Goal: Task Accomplishment & Management: Manage account settings

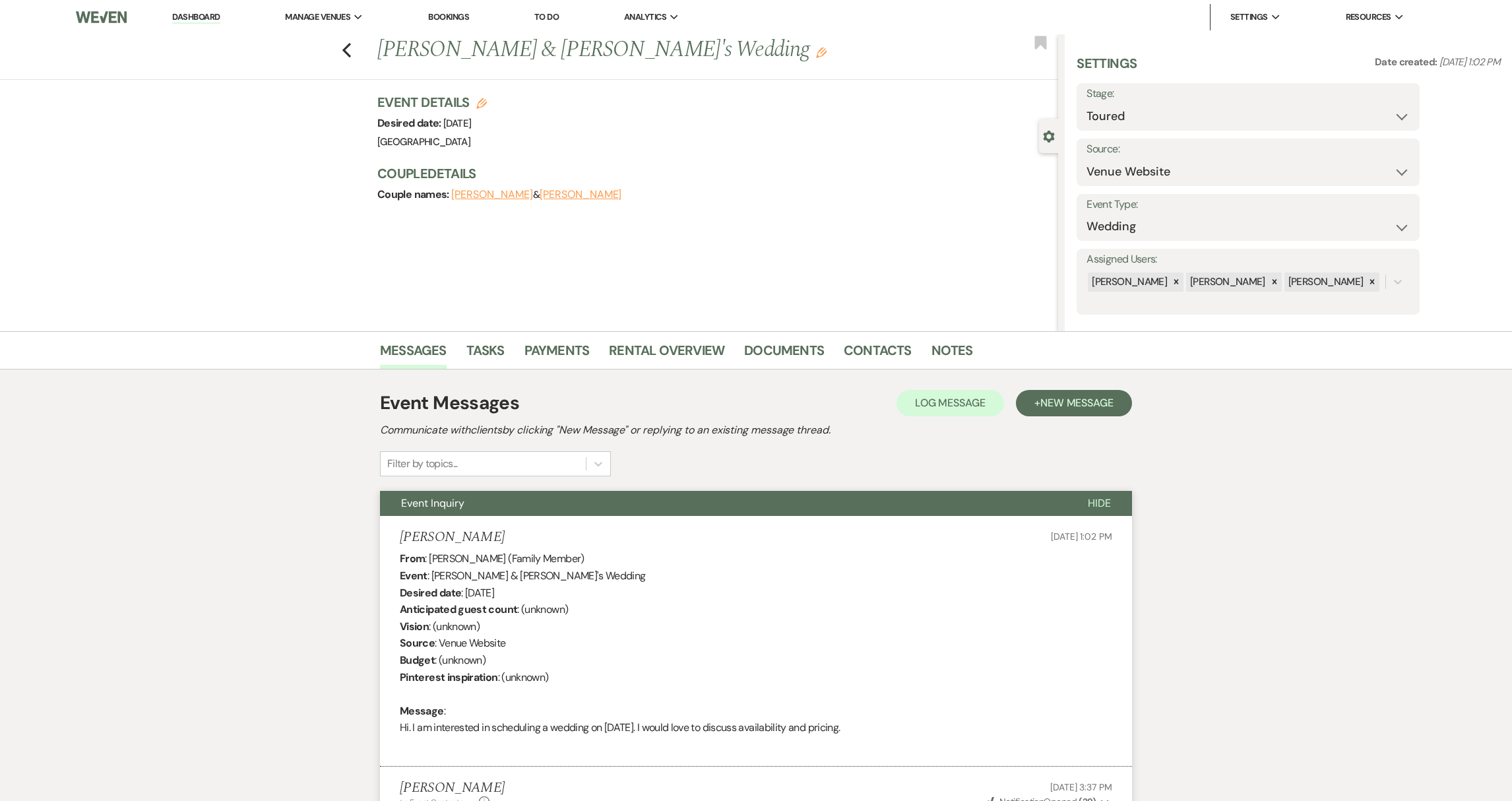
select select "5"
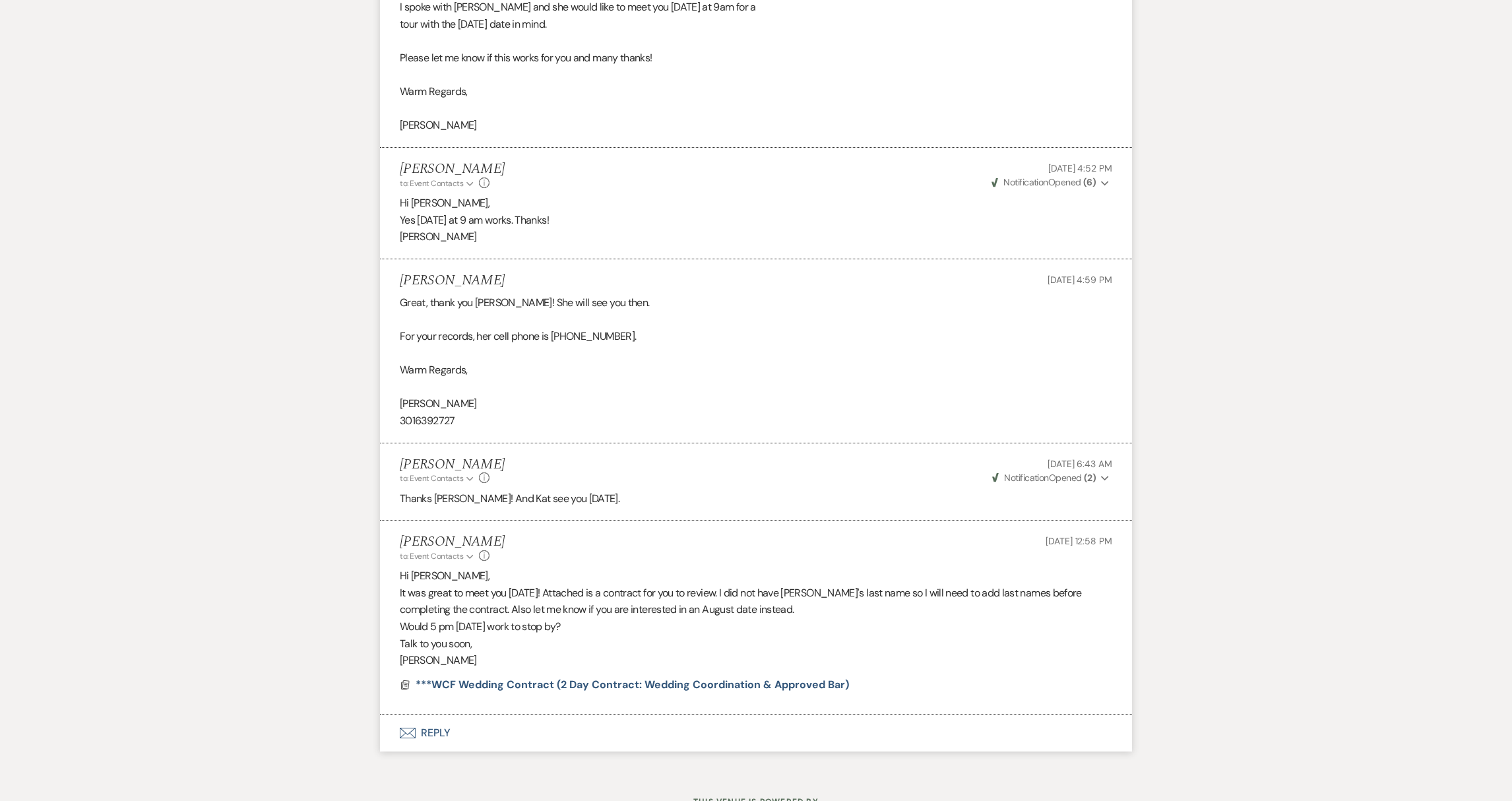
scroll to position [1305, 0]
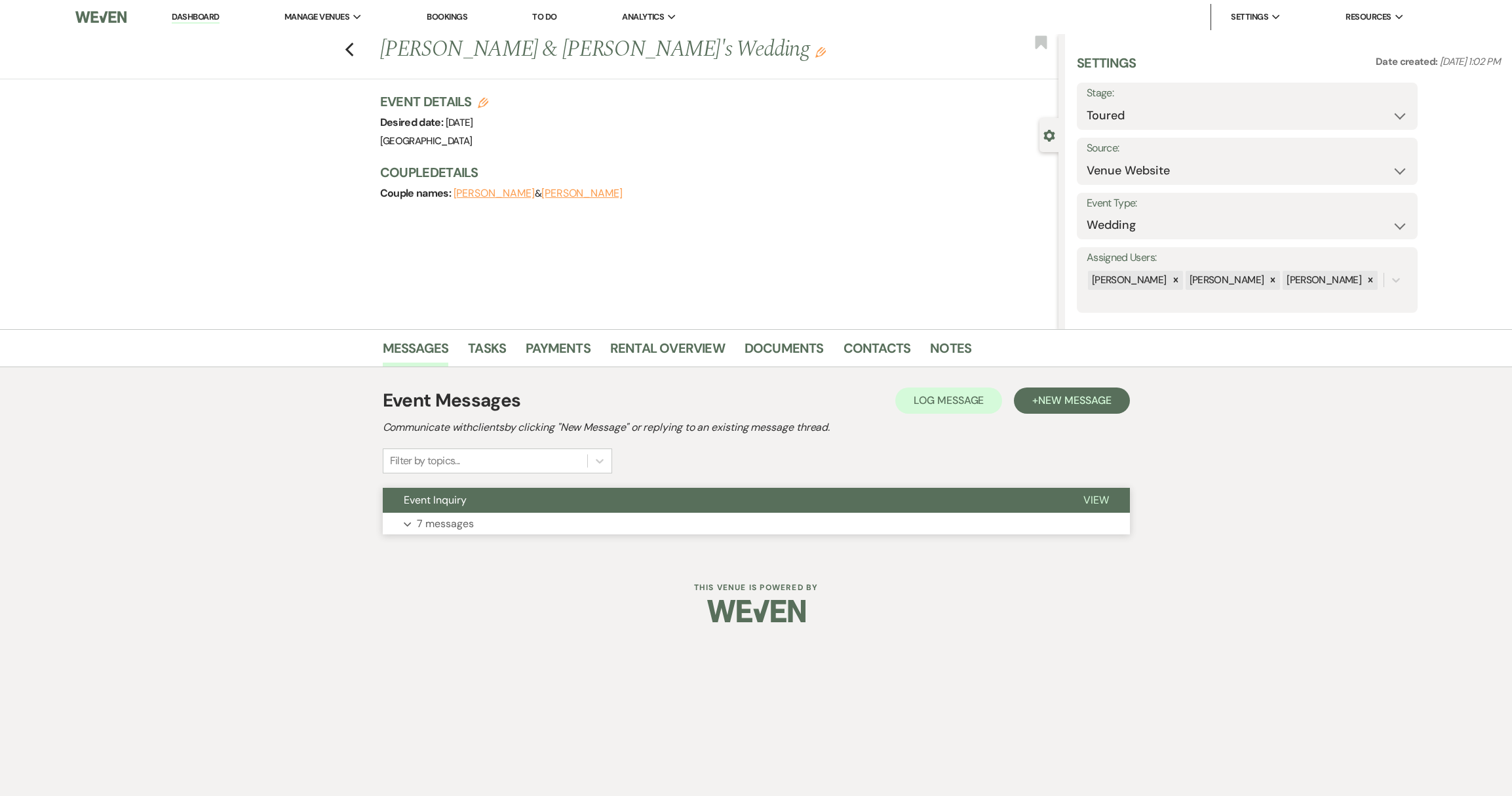
click at [437, 523] on p "7 messages" at bounding box center [445, 523] width 57 height 17
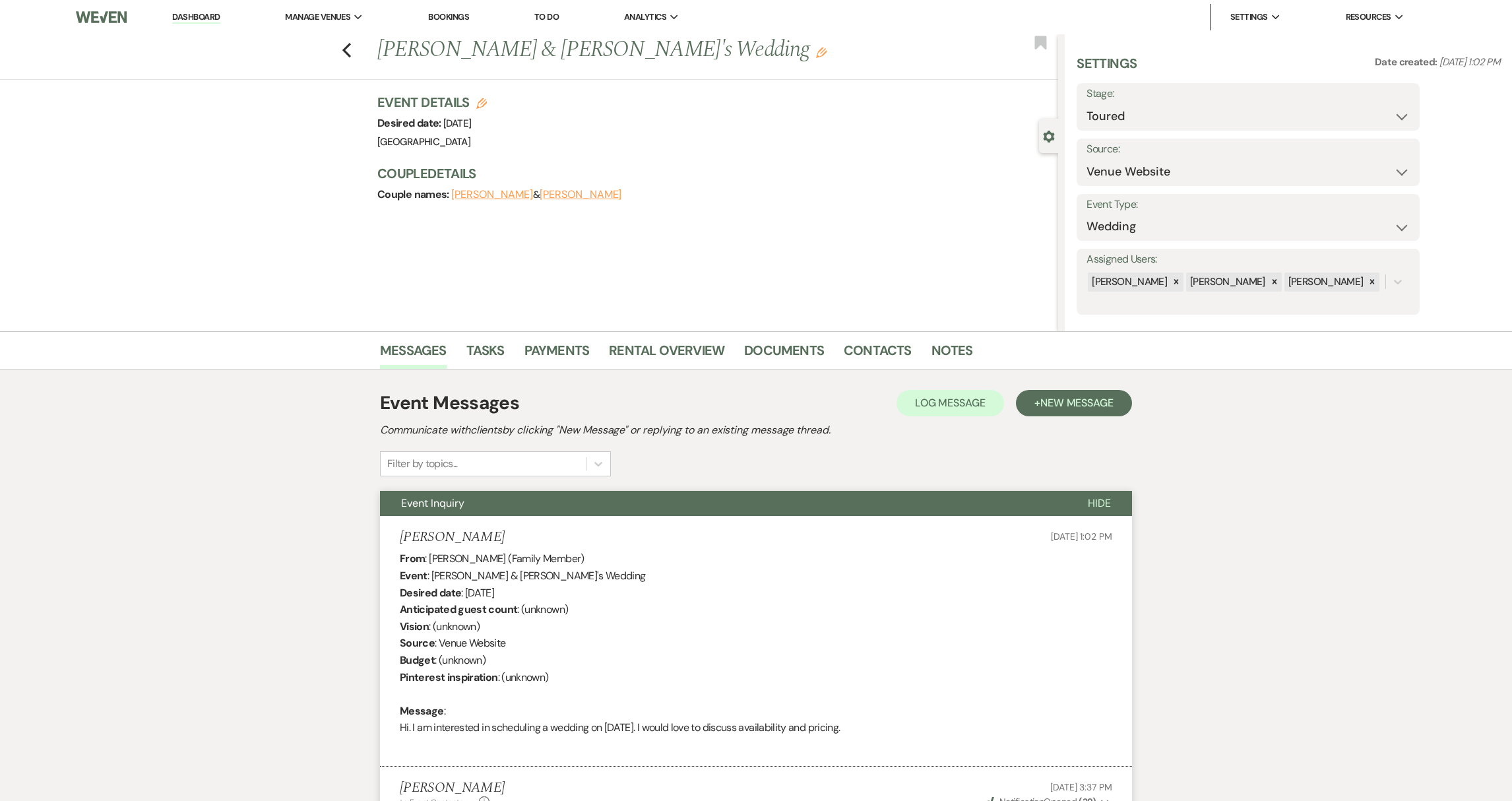
click at [184, 14] on link "Dashboard" at bounding box center [196, 18] width 48 height 12
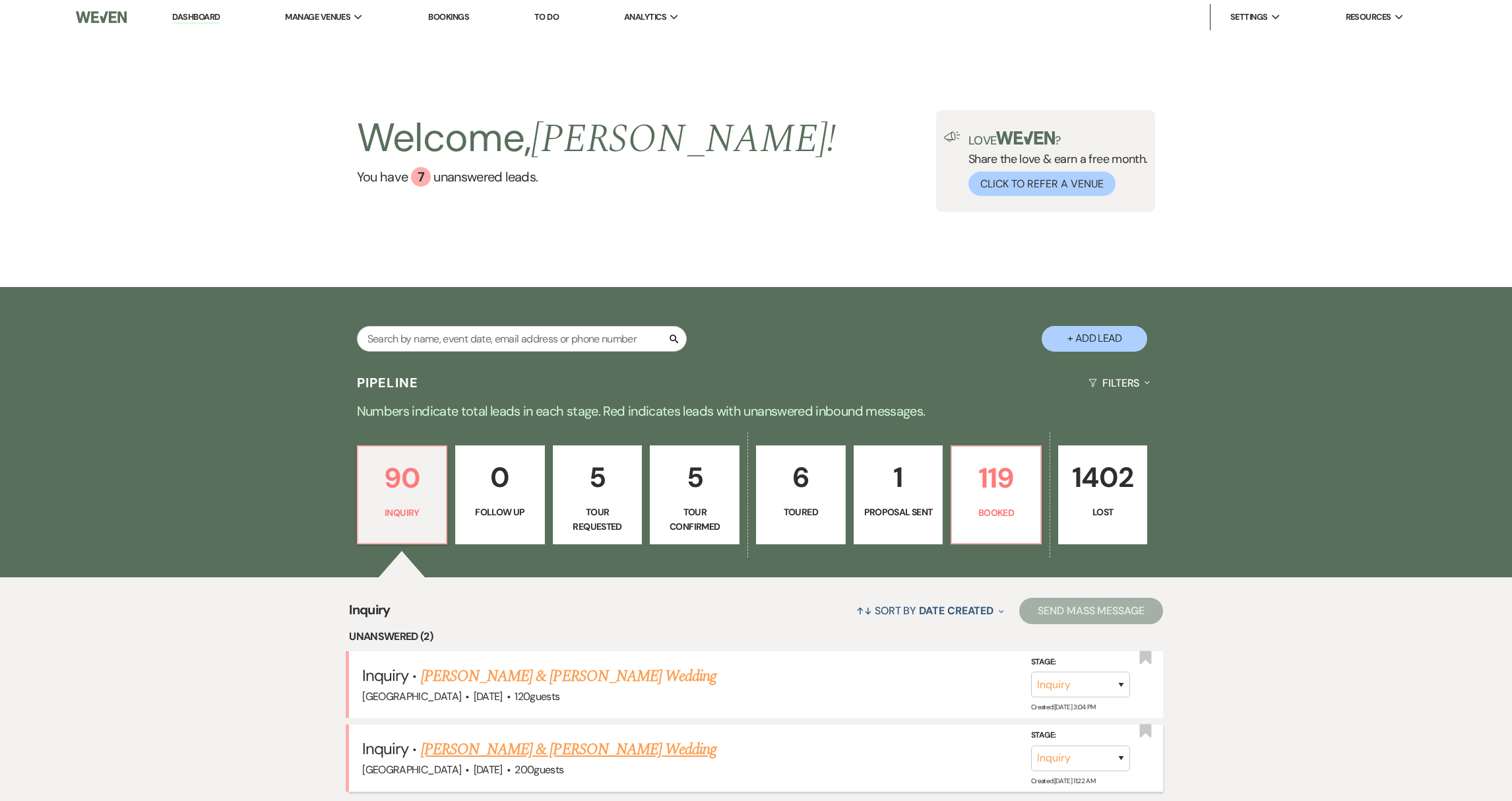
click at [523, 757] on link "[PERSON_NAME] & [PERSON_NAME] Wedding" at bounding box center [568, 749] width 296 height 24
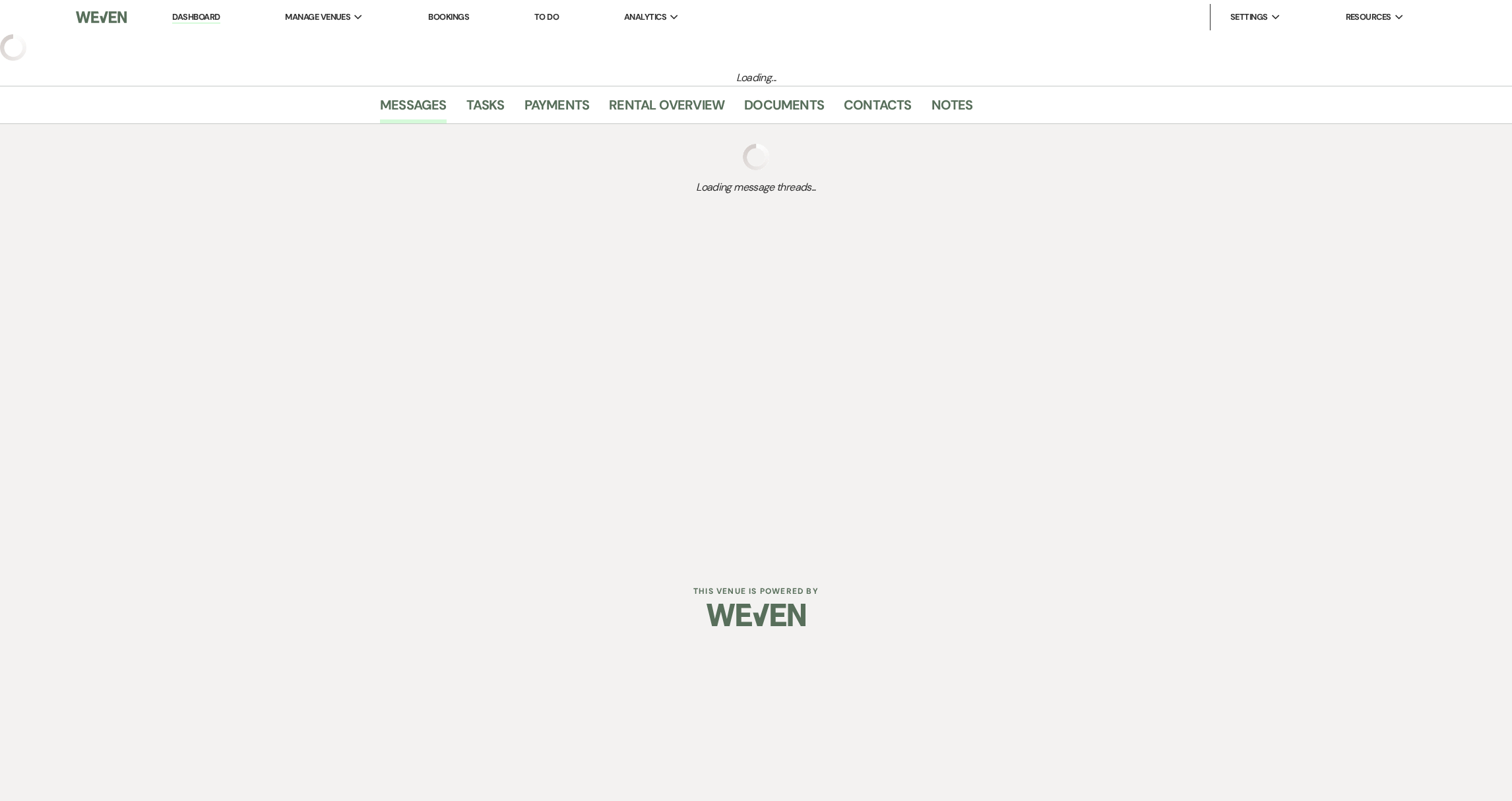
select select "17"
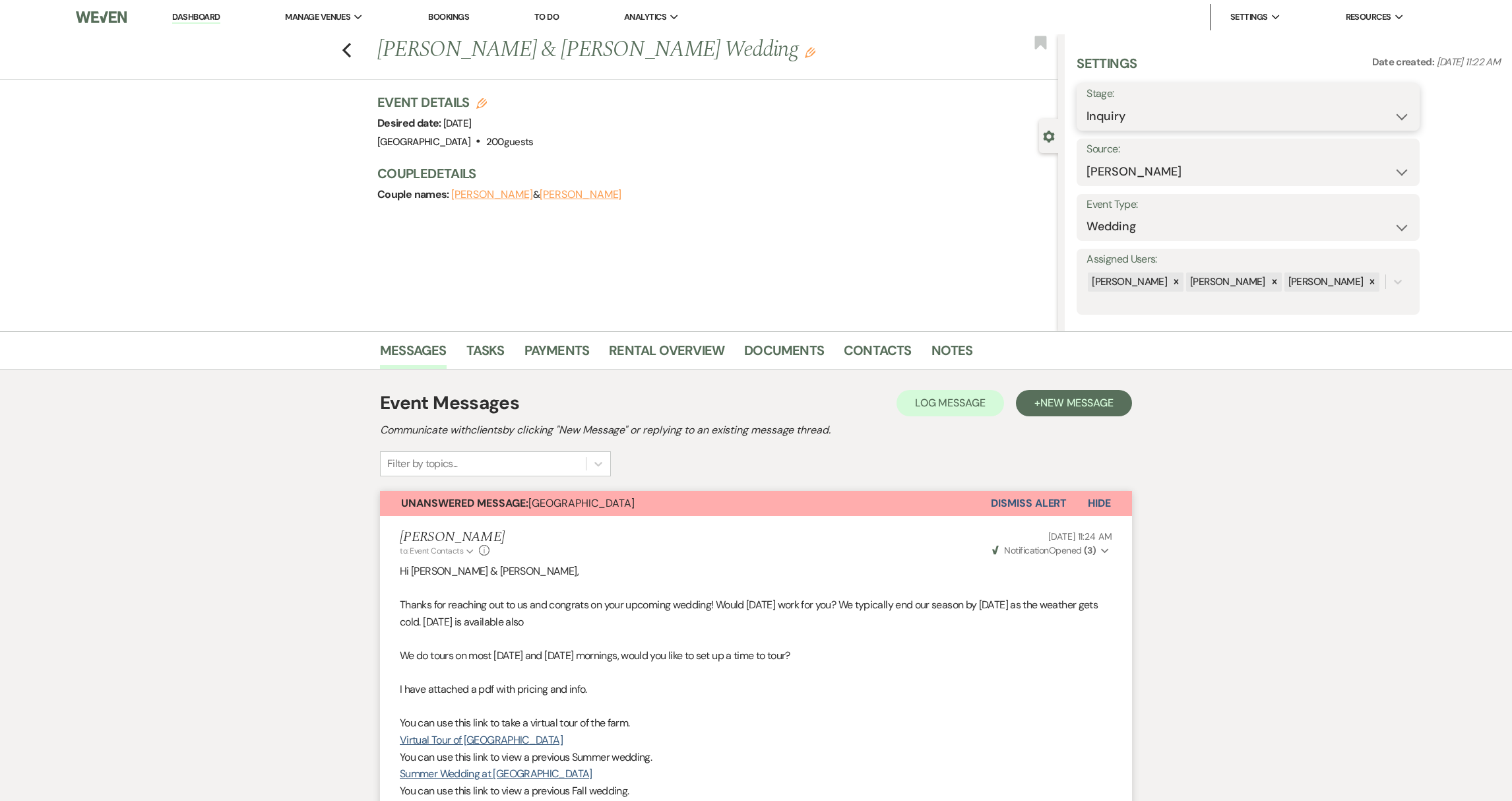
click at [1167, 119] on select "Inquiry Follow Up Tour Requested Tour Confirmed Toured Proposal Sent Booked Lost" at bounding box center [1247, 116] width 323 height 26
select select "8"
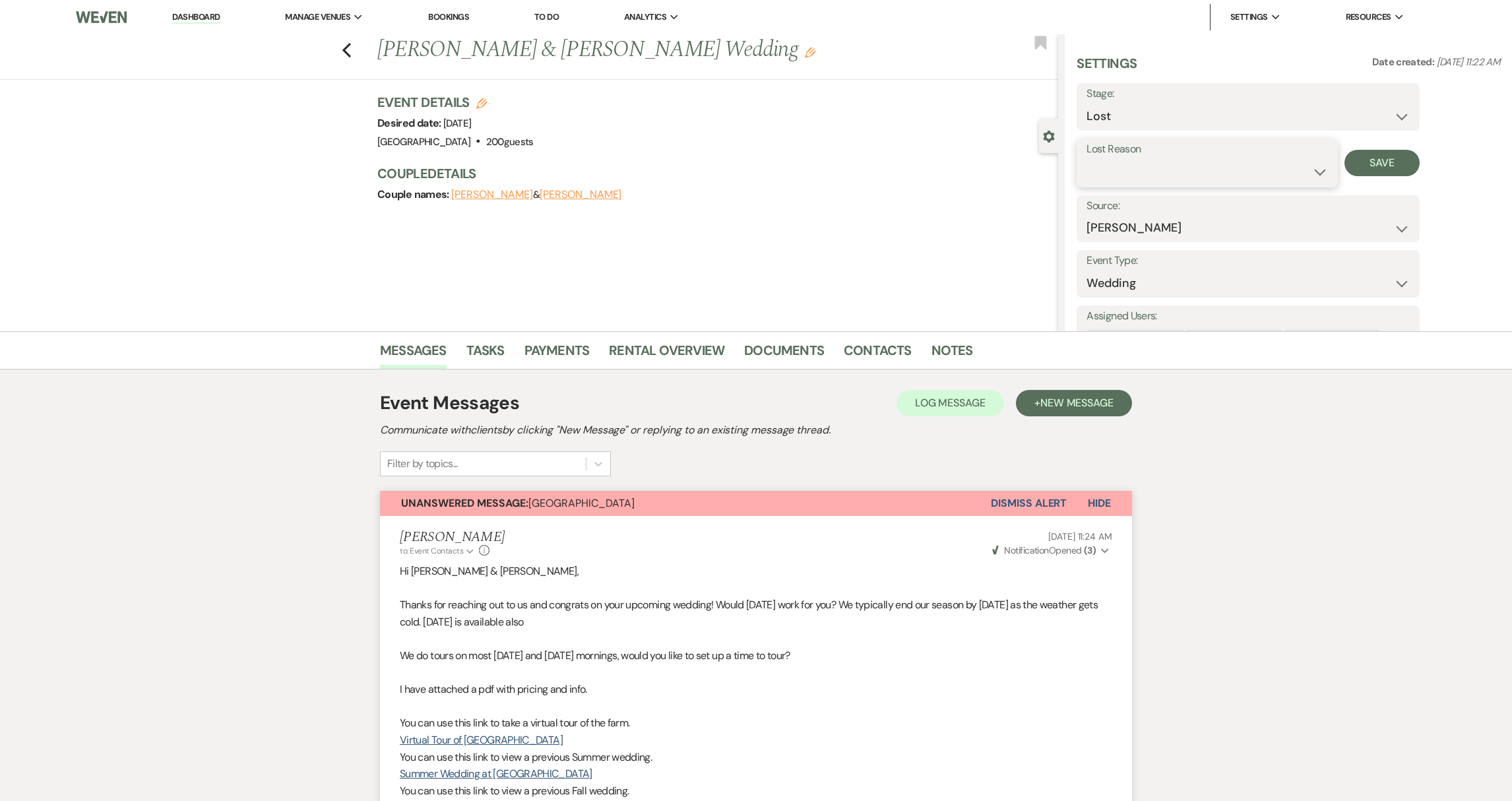
click at [1150, 174] on select "Booked Elsewhere Budget Date Unavailable No Response Not a Good Match Capacity …" at bounding box center [1207, 172] width 241 height 26
select select "7"
click at [1403, 169] on button "Save" at bounding box center [1383, 163] width 76 height 27
click at [348, 48] on icon "Previous" at bounding box center [346, 50] width 10 height 16
select select "8"
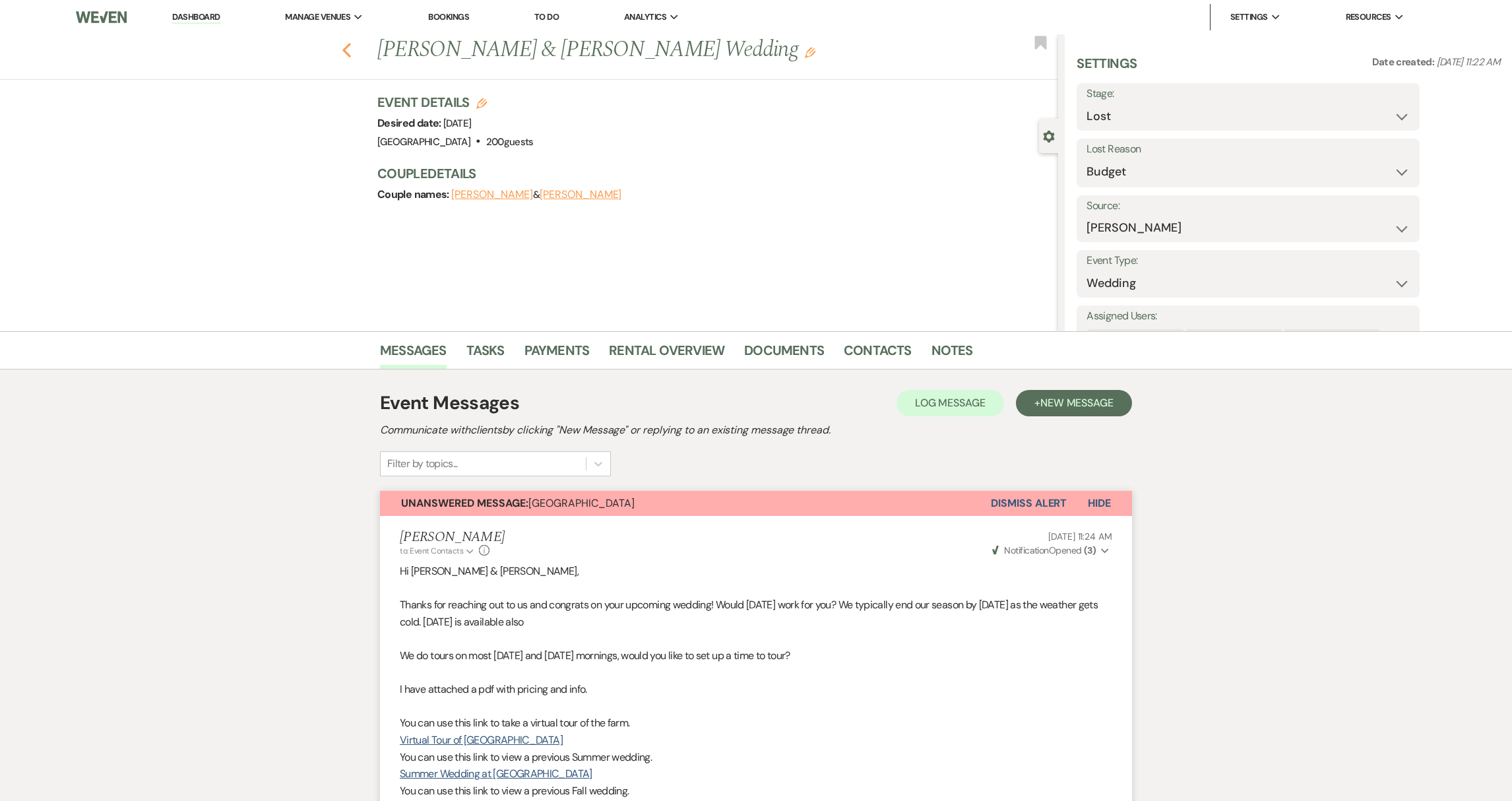
select select "7"
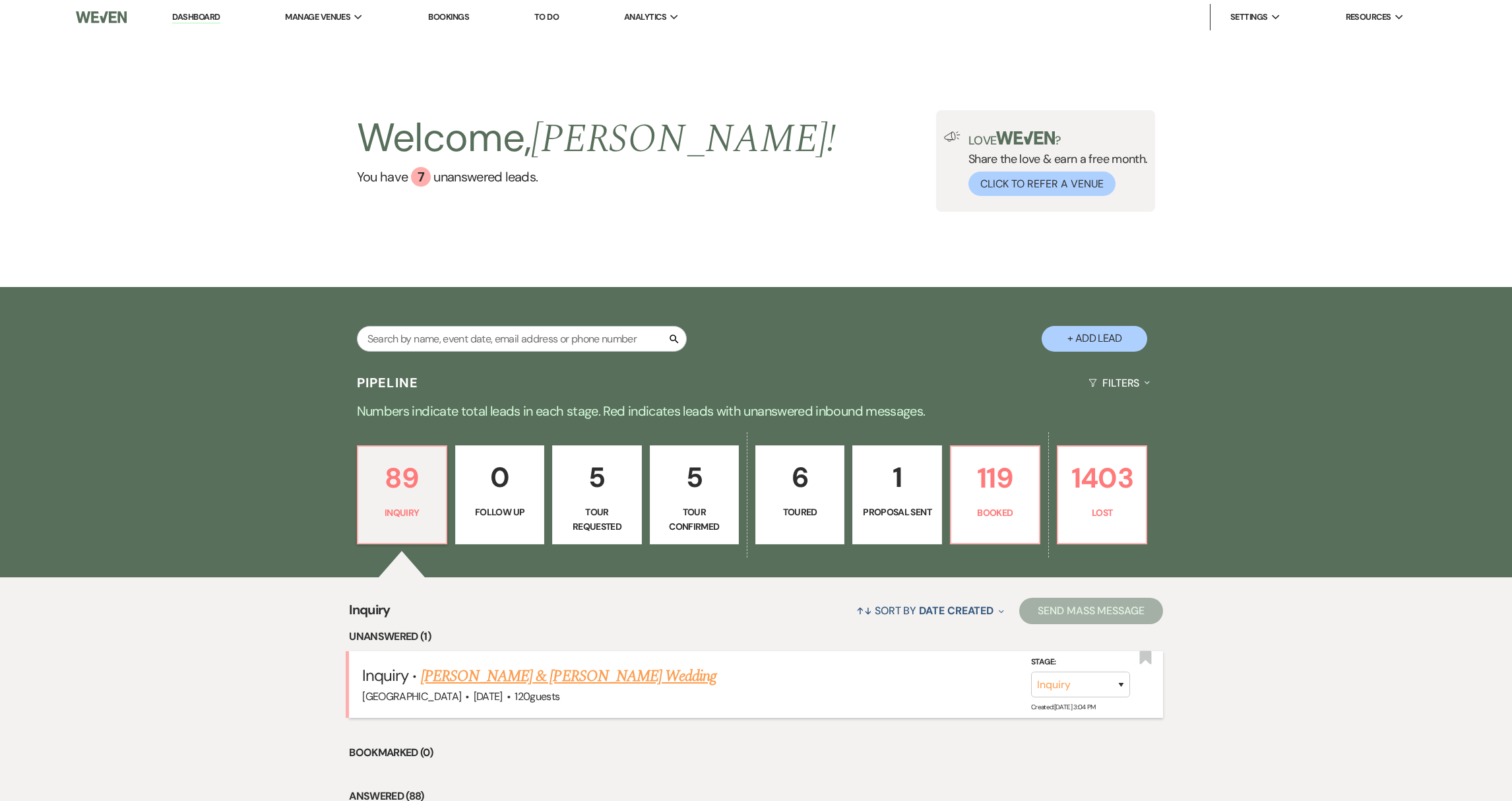
click at [524, 680] on link "[PERSON_NAME] & [PERSON_NAME] Wedding" at bounding box center [568, 675] width 296 height 24
select select "5"
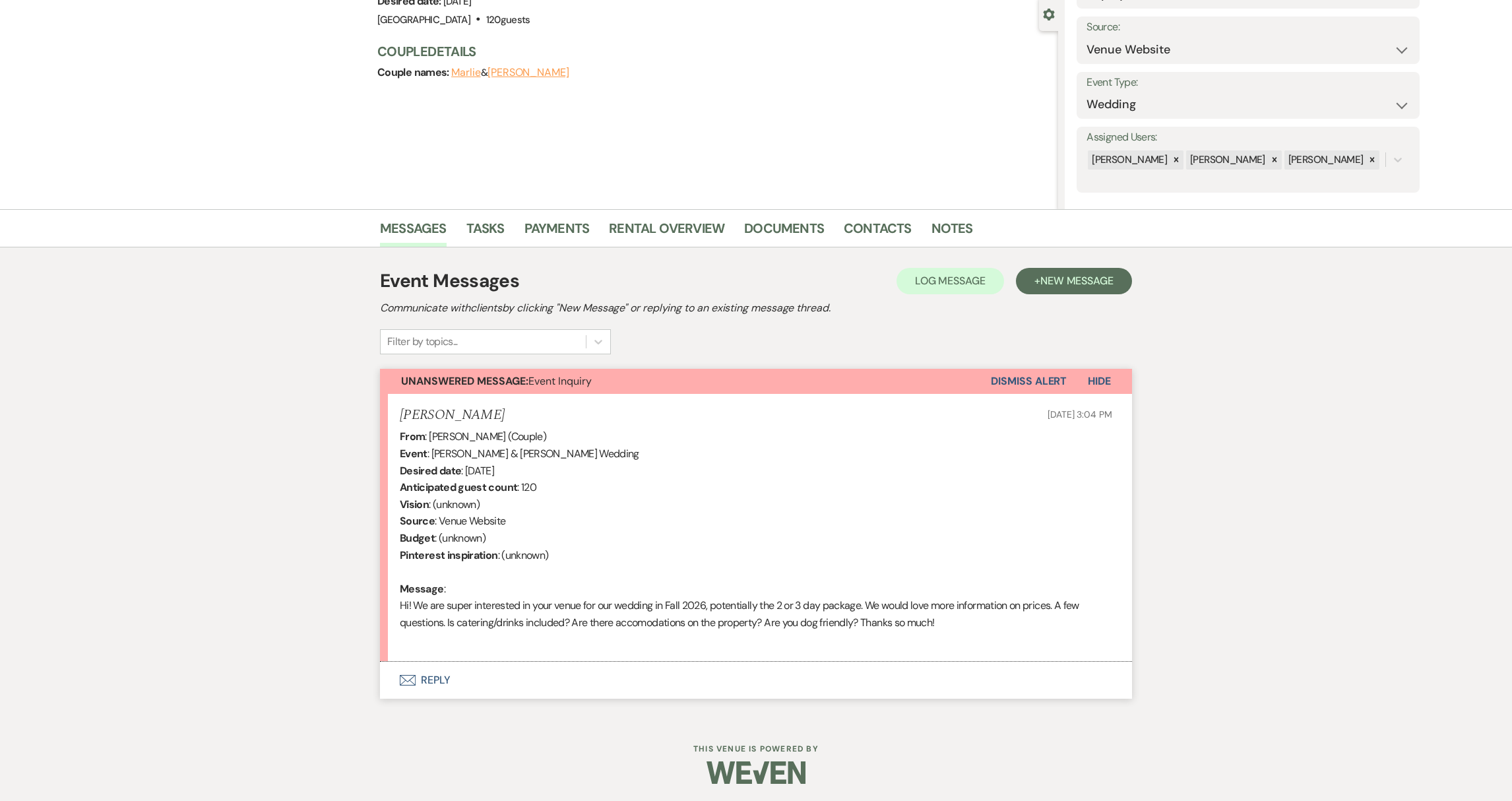
scroll to position [122, 0]
click at [434, 682] on button "Envelope Reply" at bounding box center [755, 680] width 752 height 37
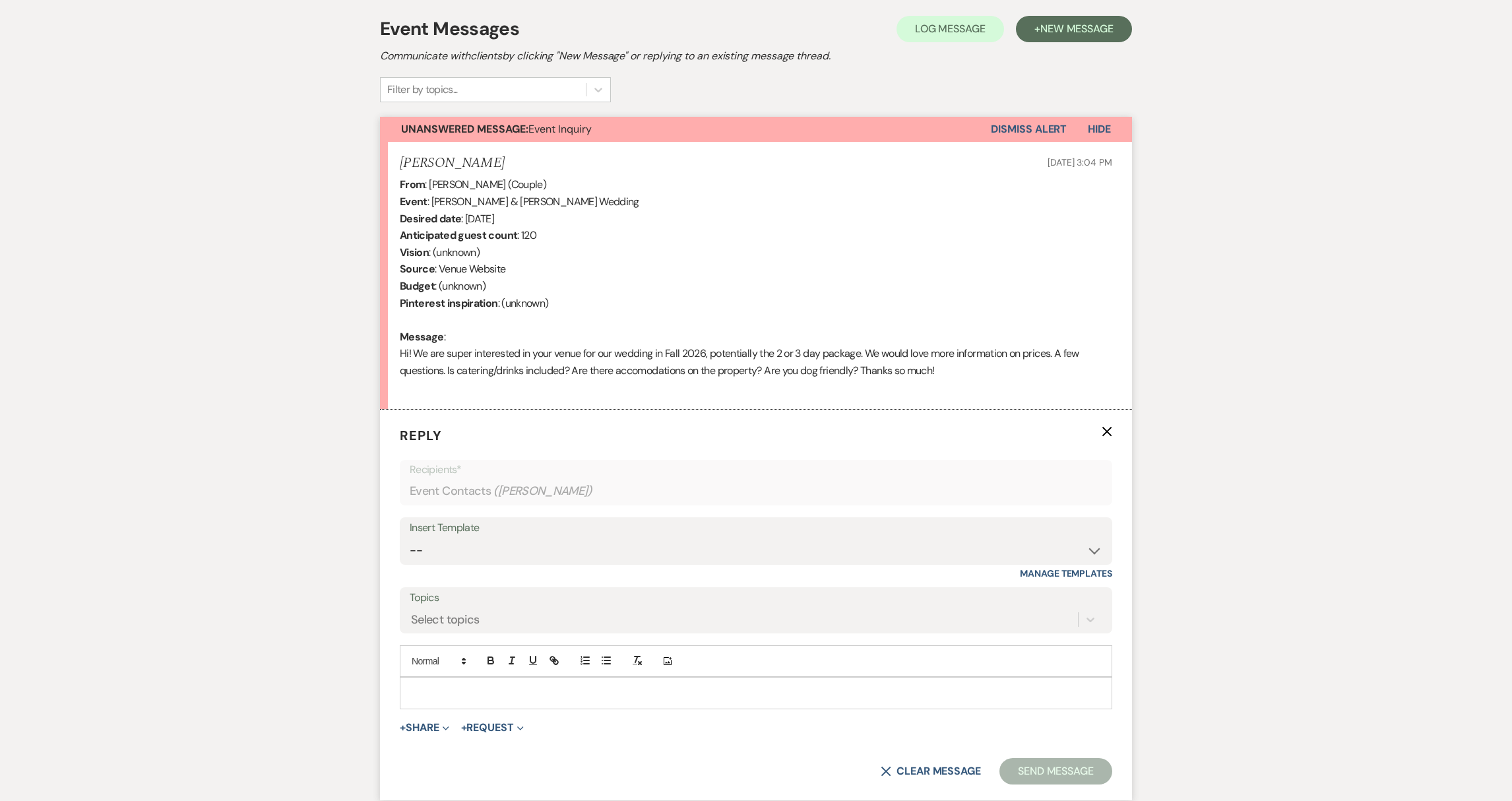
scroll to position [376, 0]
click at [511, 550] on select "-- Weven Planning Portal Introduction (Booked Events) Initial Reply Not Availab…" at bounding box center [756, 548] width 692 height 26
select select "313"
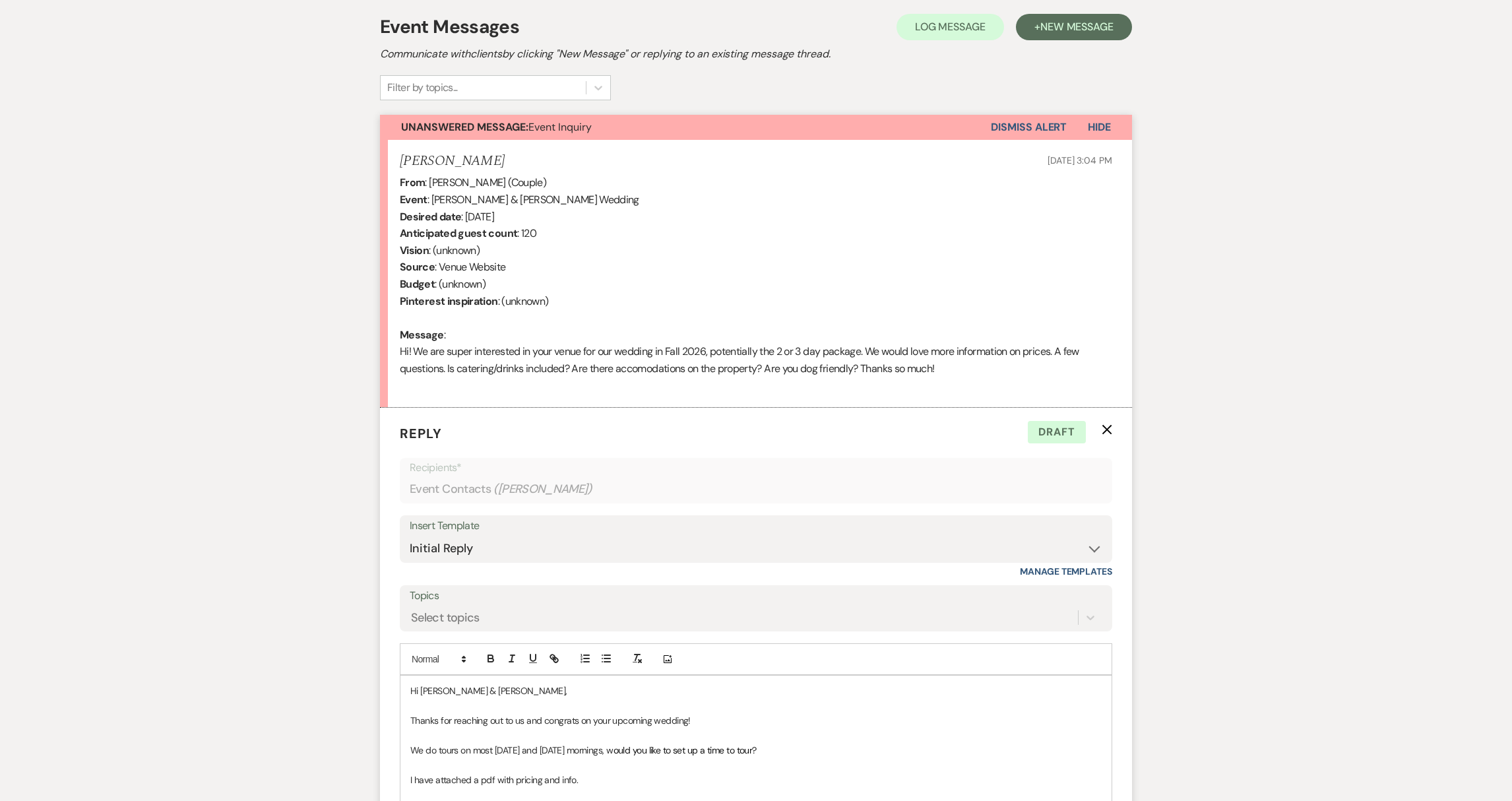
click at [752, 716] on p "Thanks for reaching out to us and congrats on your upcoming wedding!" at bounding box center [755, 720] width 691 height 14
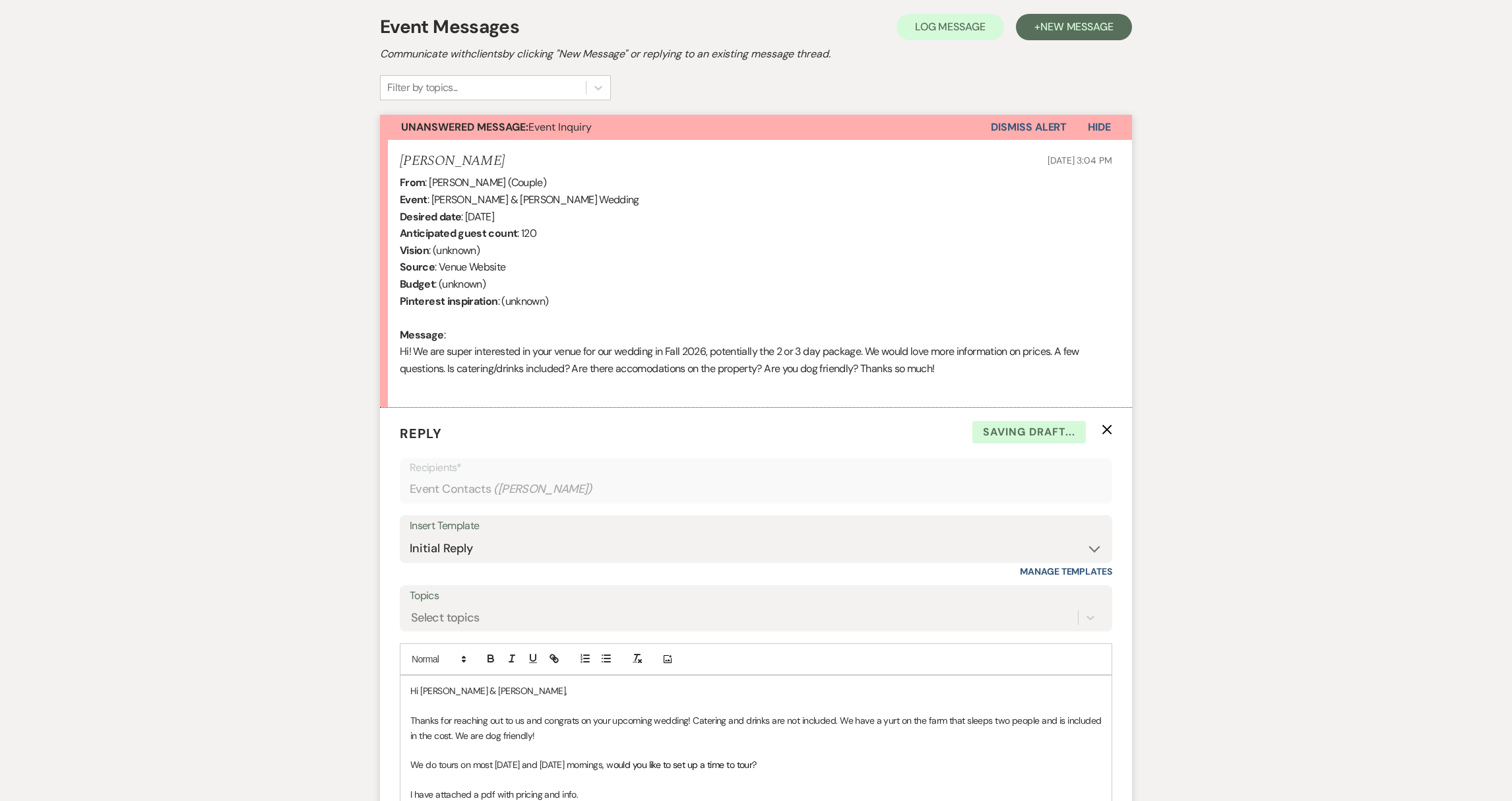
scroll to position [796, 0]
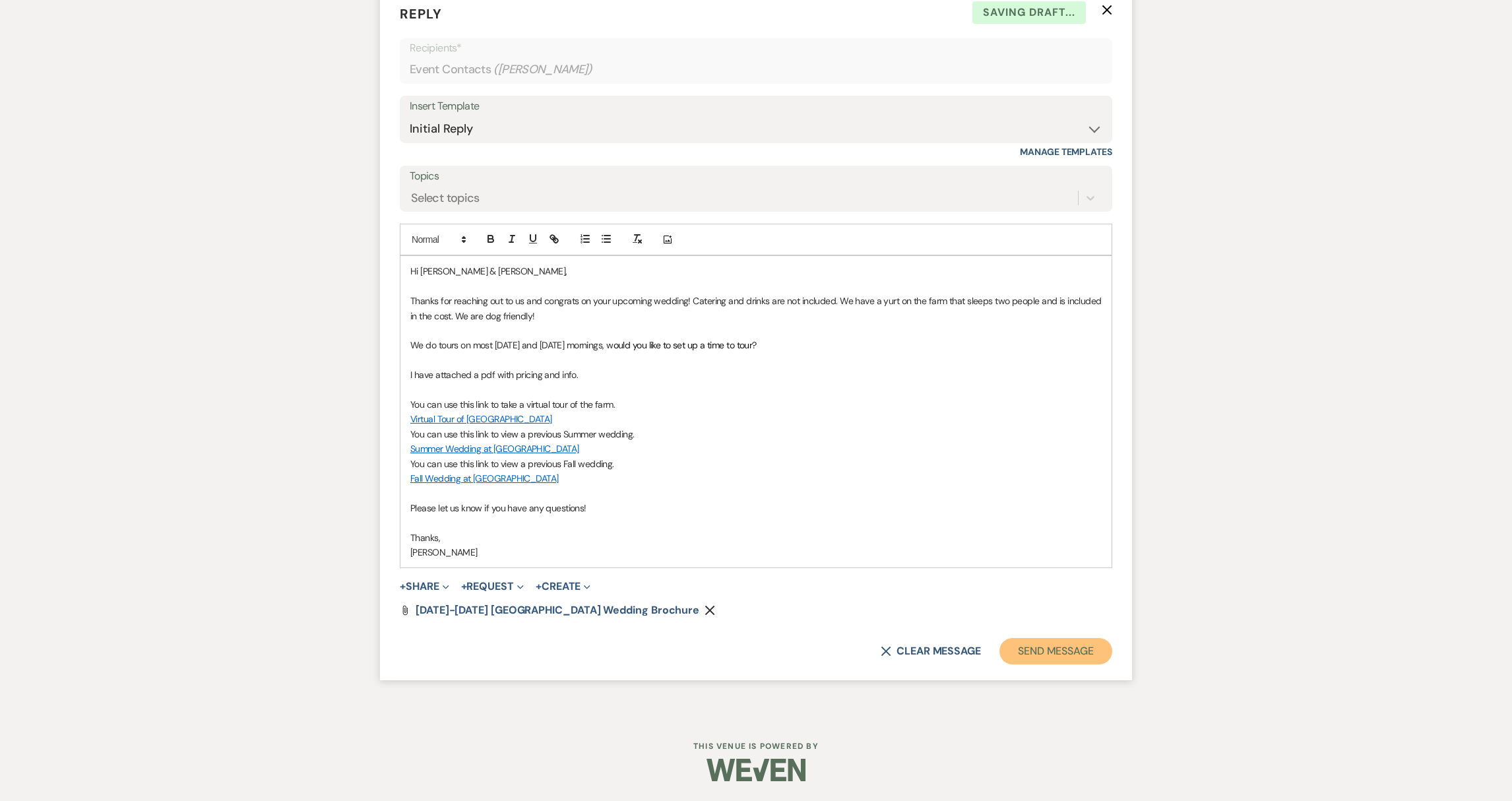
click at [1076, 658] on button "Send Message" at bounding box center [1055, 651] width 112 height 27
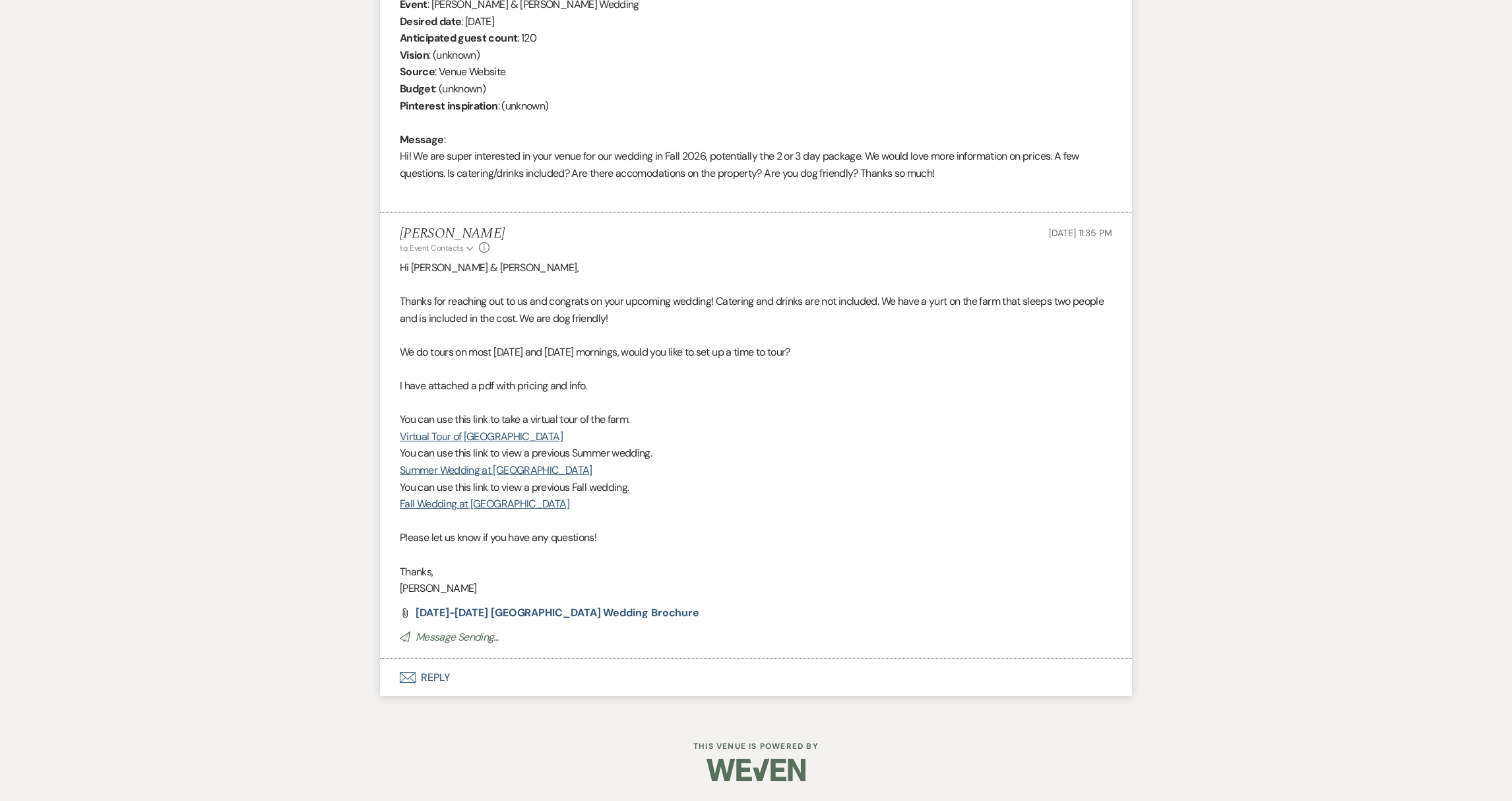
scroll to position [0, 0]
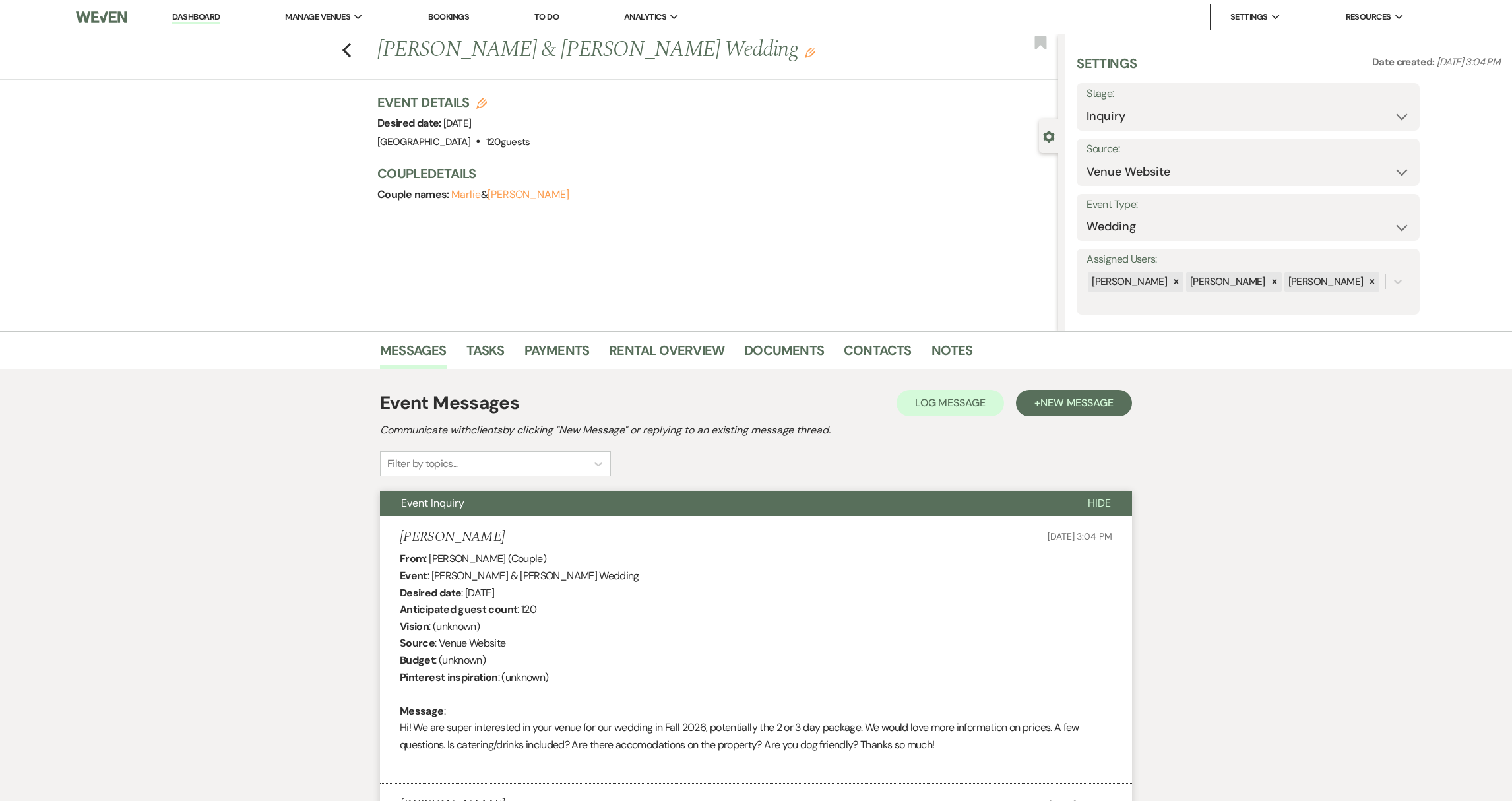
click at [210, 20] on link "Dashboard" at bounding box center [196, 18] width 48 height 12
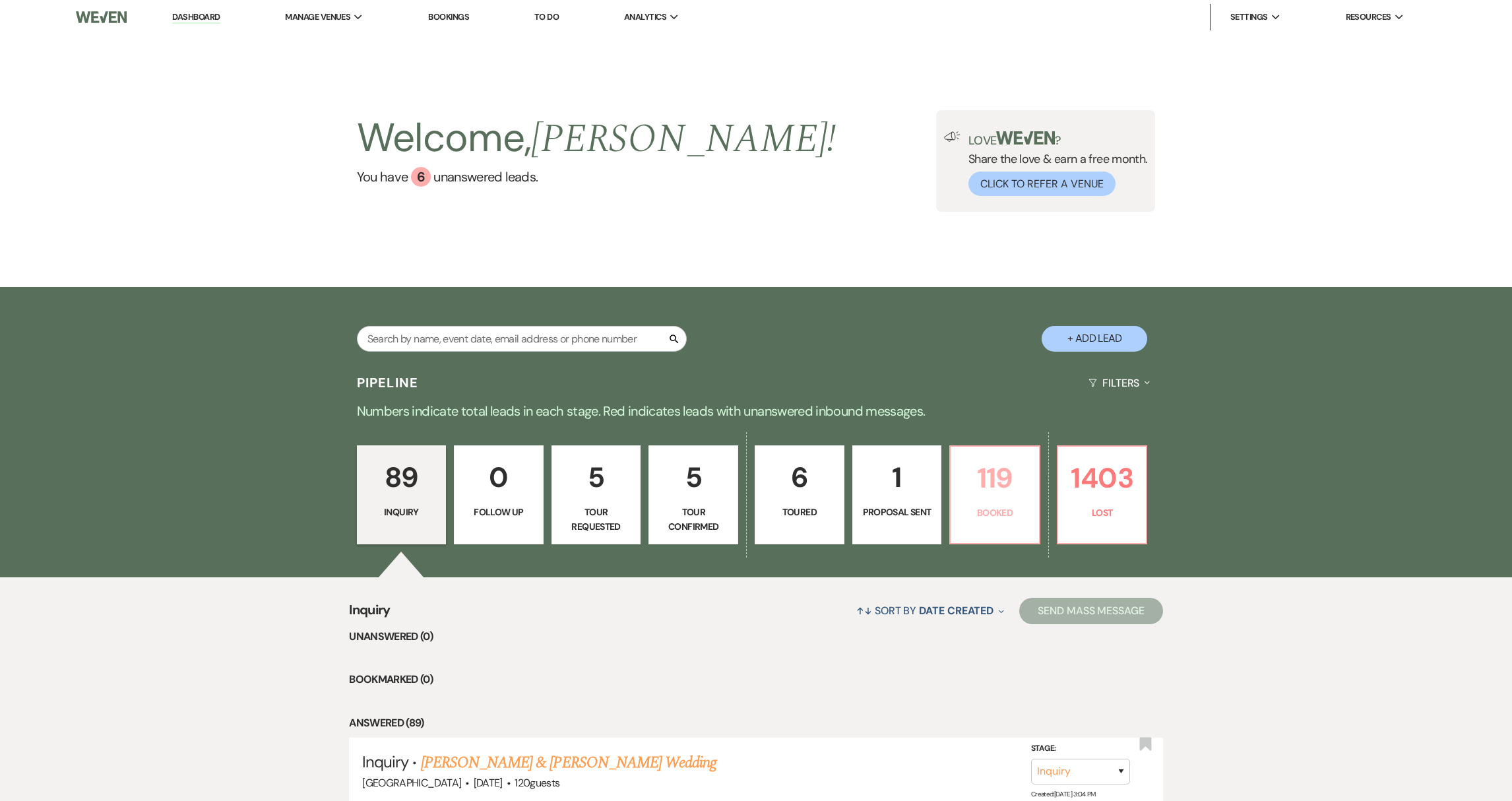
click at [1007, 502] on link "119 Booked" at bounding box center [994, 495] width 91 height 99
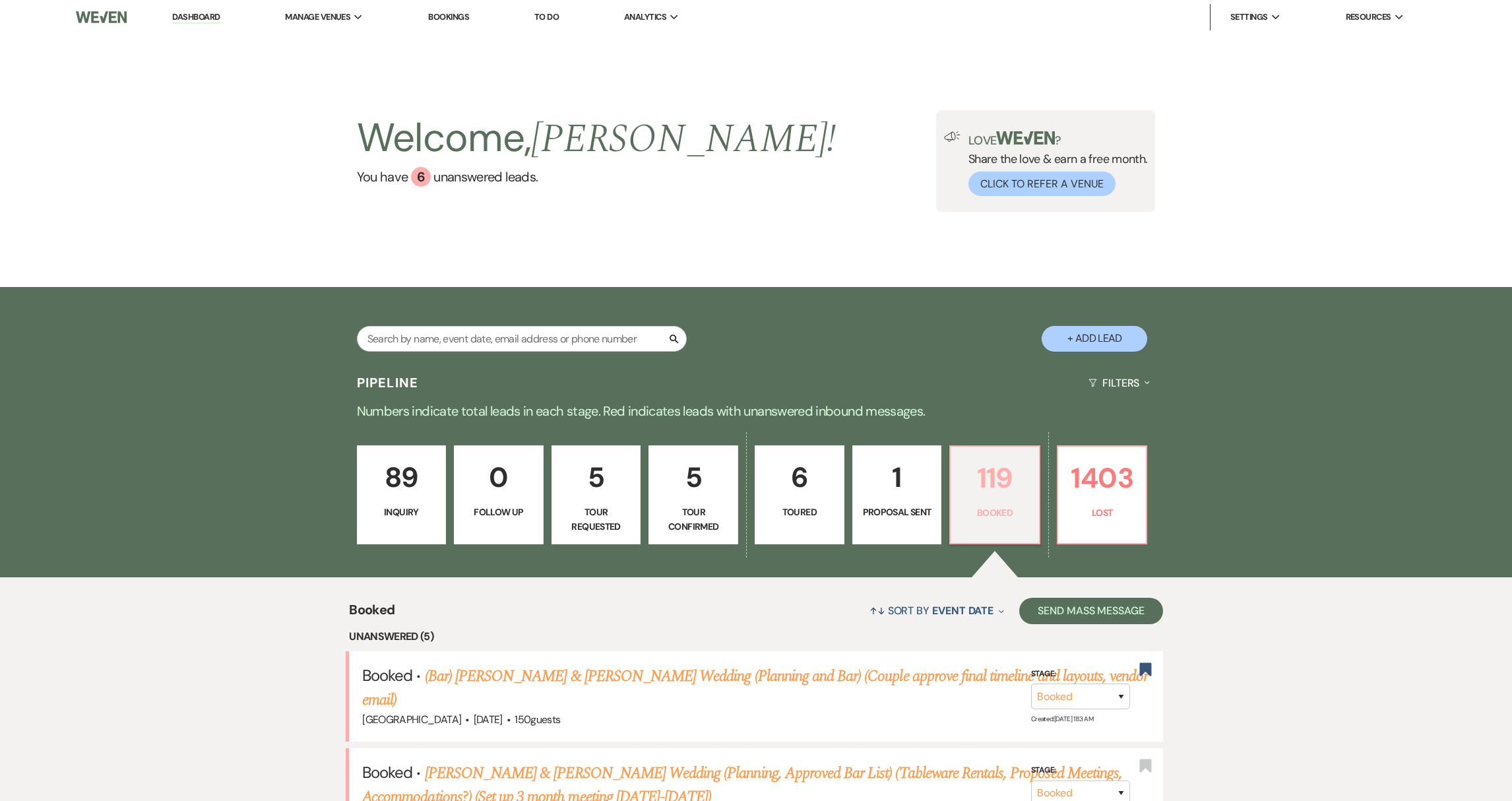
scroll to position [260, 0]
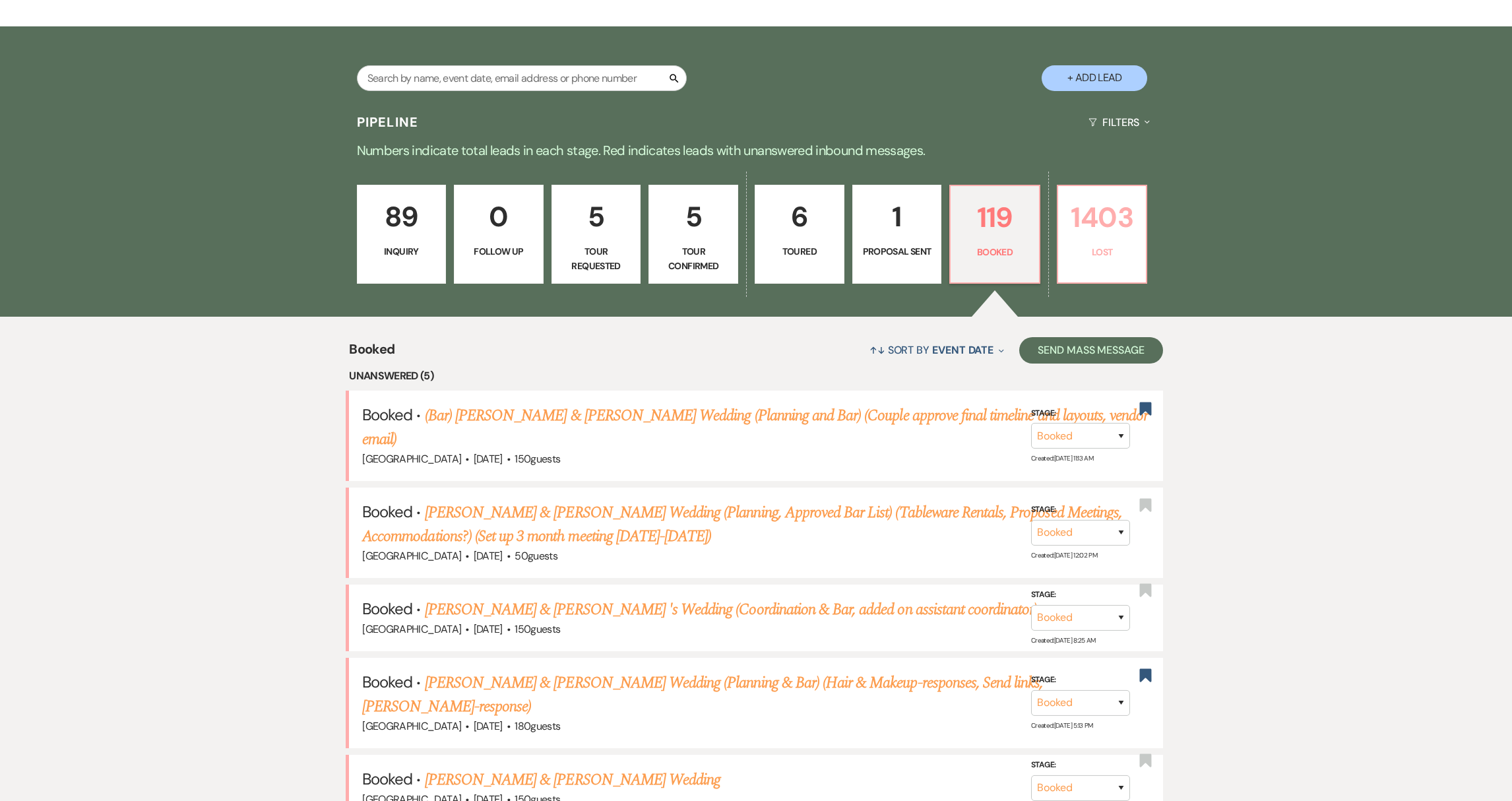
click at [1096, 263] on link "1403 Lost" at bounding box center [1102, 235] width 91 height 99
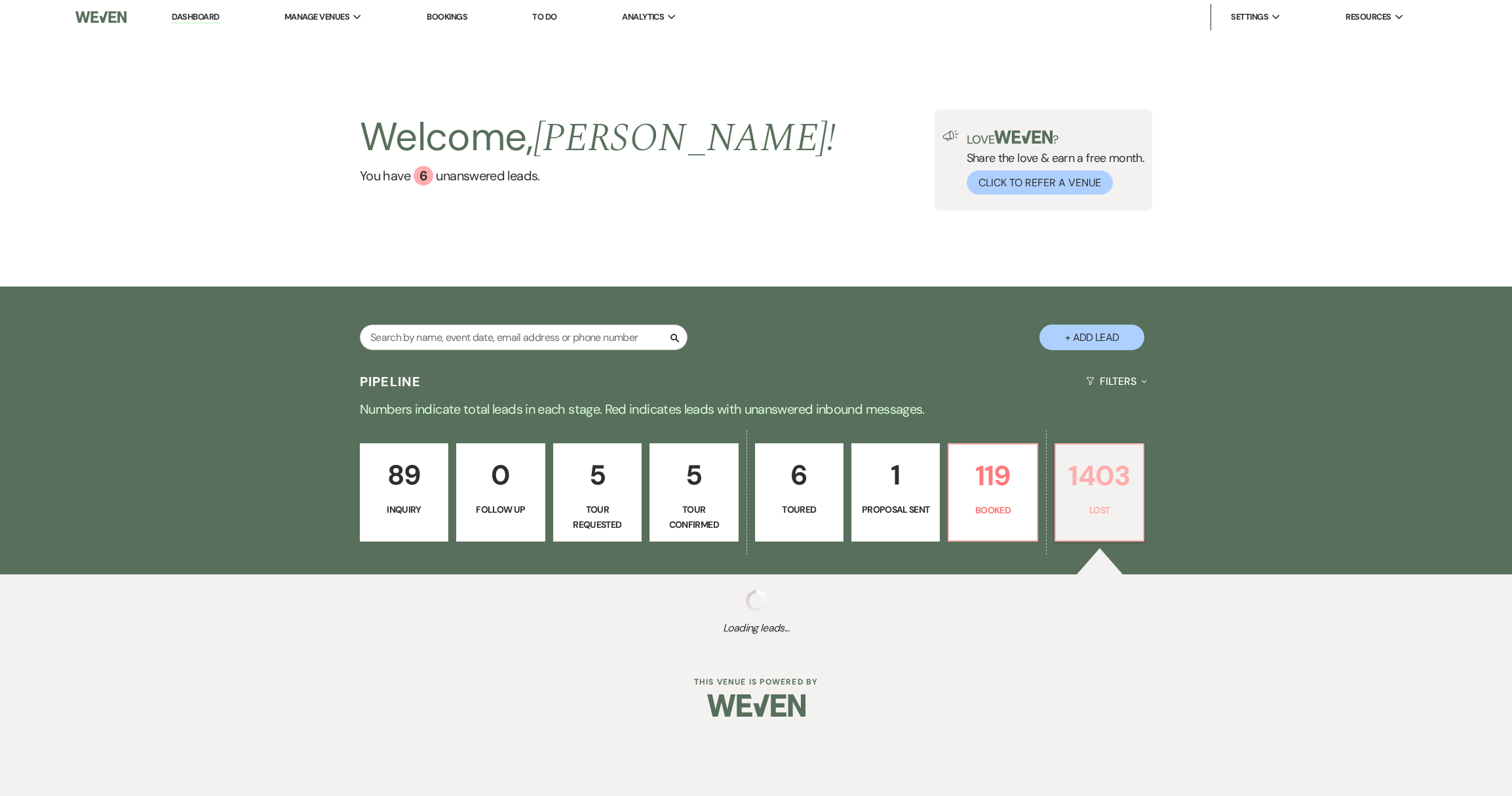
select select "8"
select select "7"
select select "8"
select select "6"
select select "8"
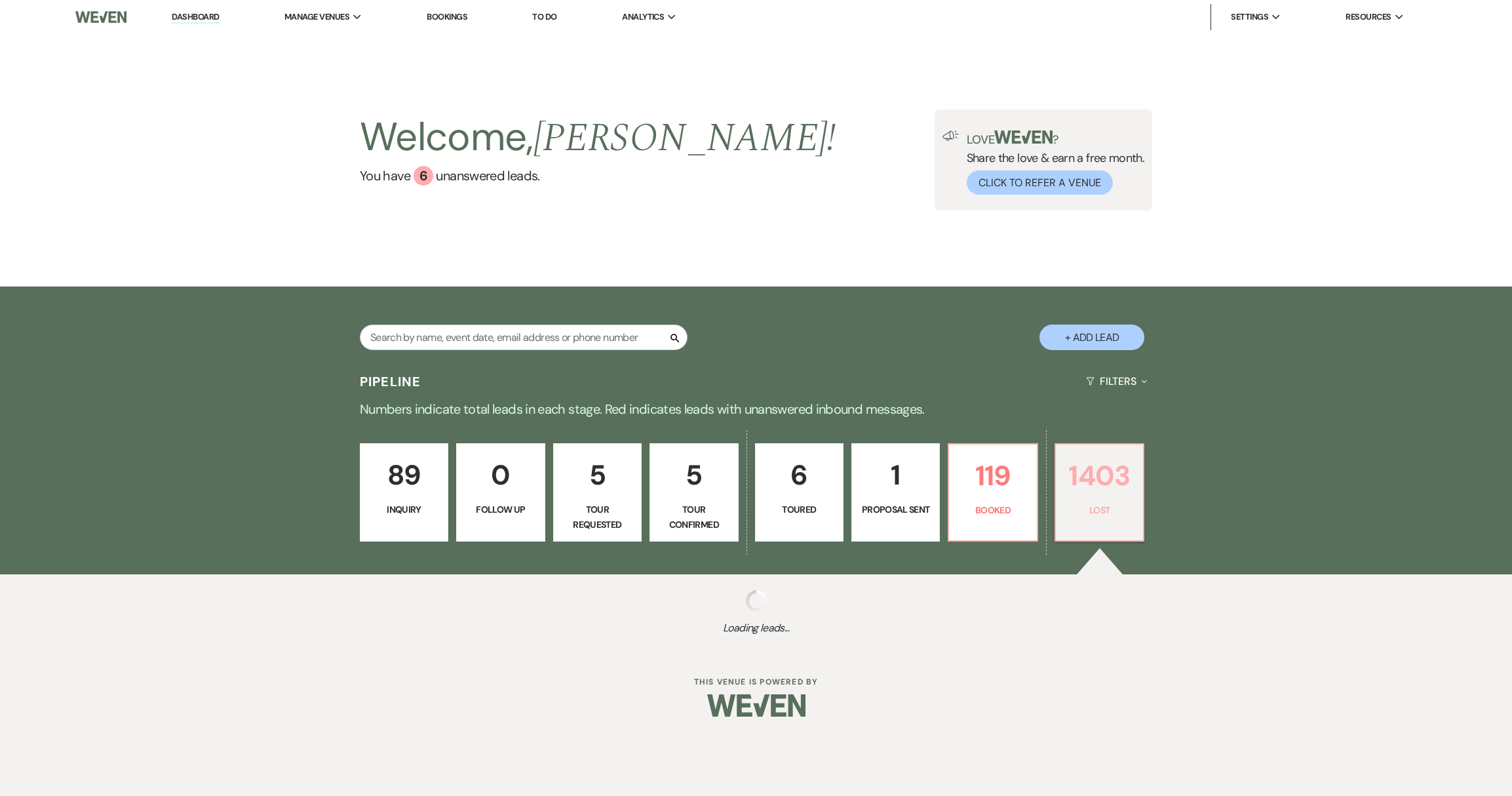
select select "8"
select select "5"
select select "8"
select select "6"
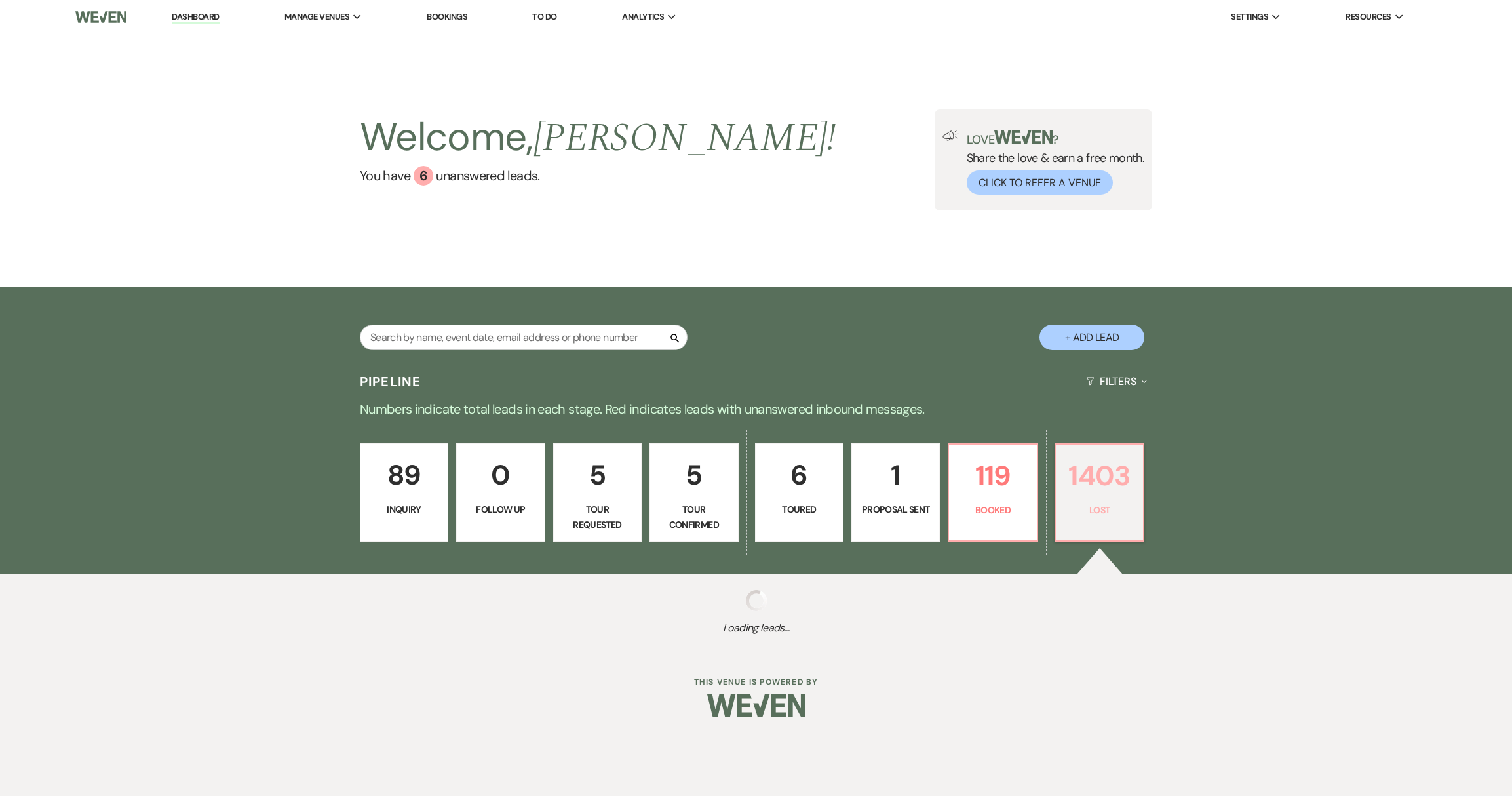
select select "8"
select select "5"
select select "8"
select select "6"
select select "8"
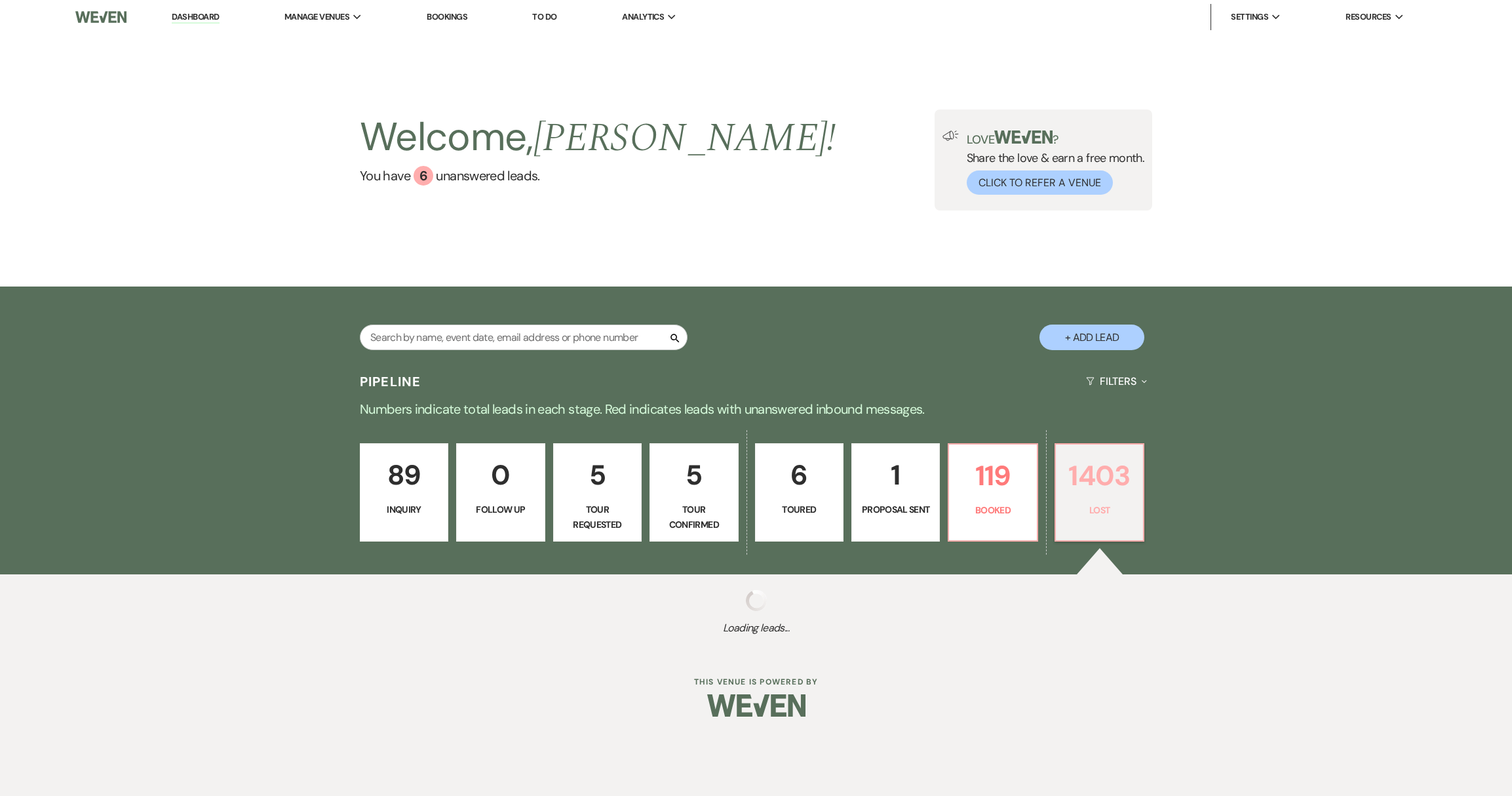
select select "5"
select select "8"
select select "6"
select select "8"
select select "5"
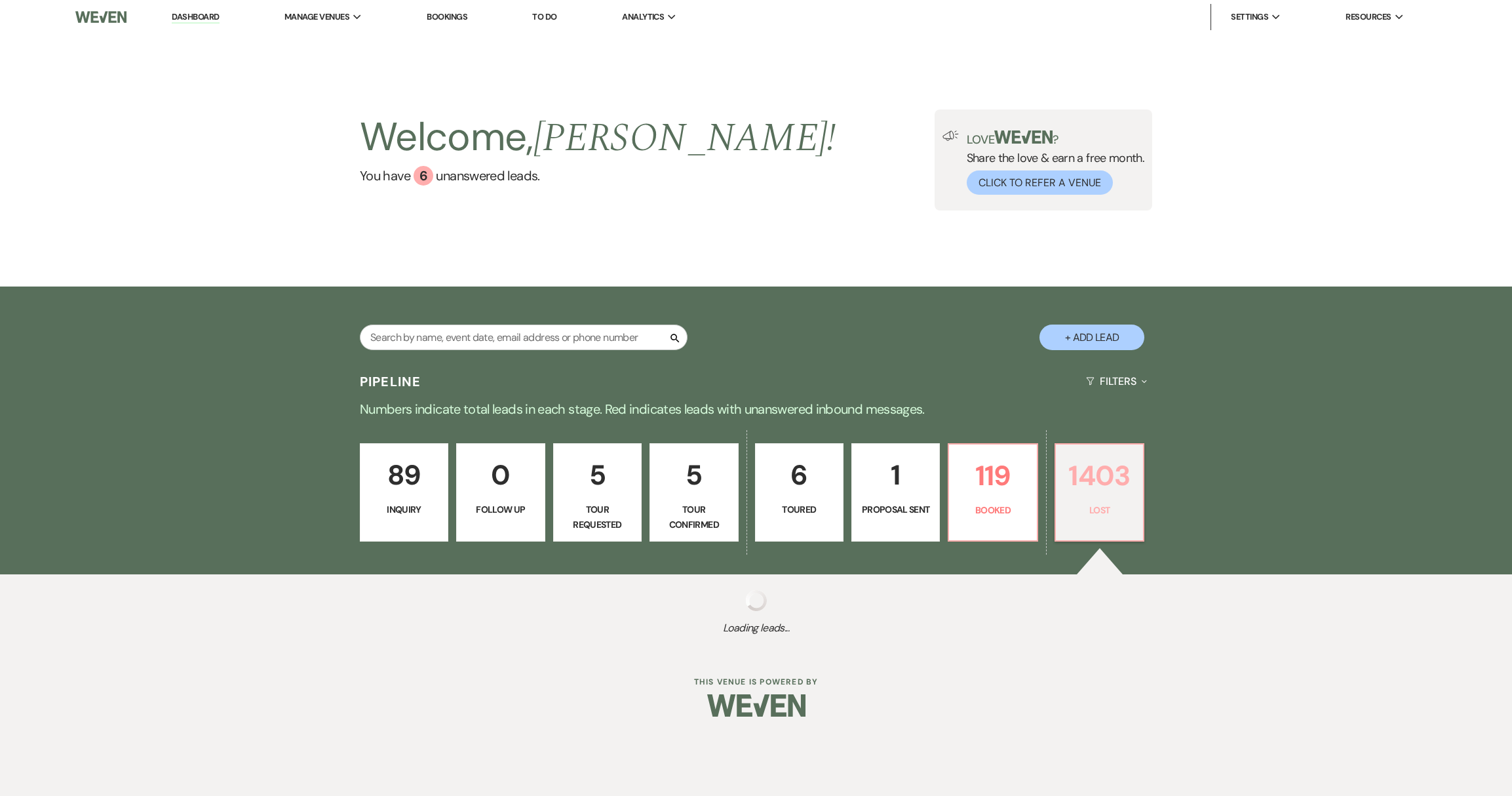
select select "8"
select select "6"
select select "8"
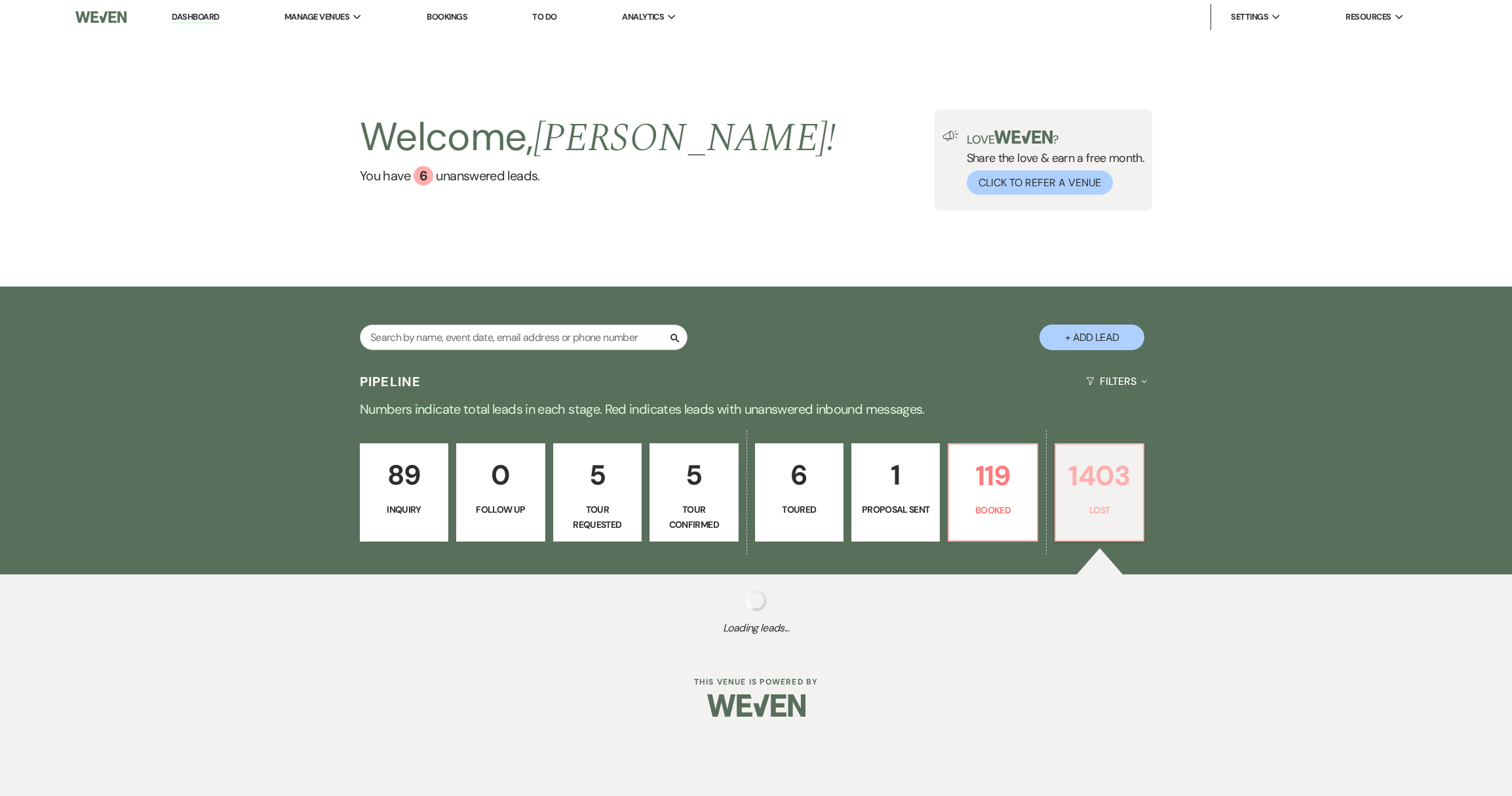
select select "5"
select select "8"
select select "5"
select select "8"
select select "5"
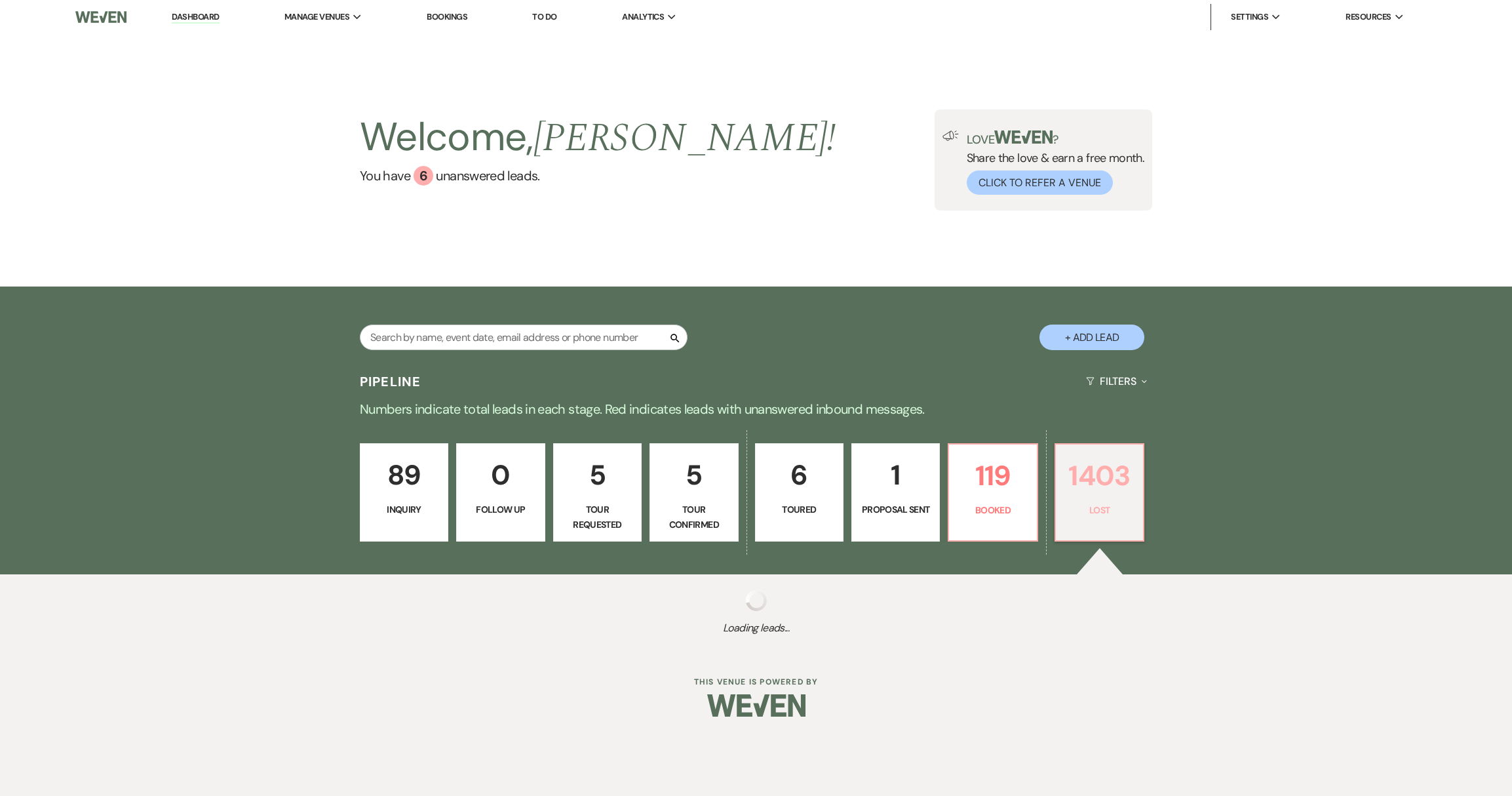
select select "8"
select select "5"
select select "8"
select select "5"
select select "8"
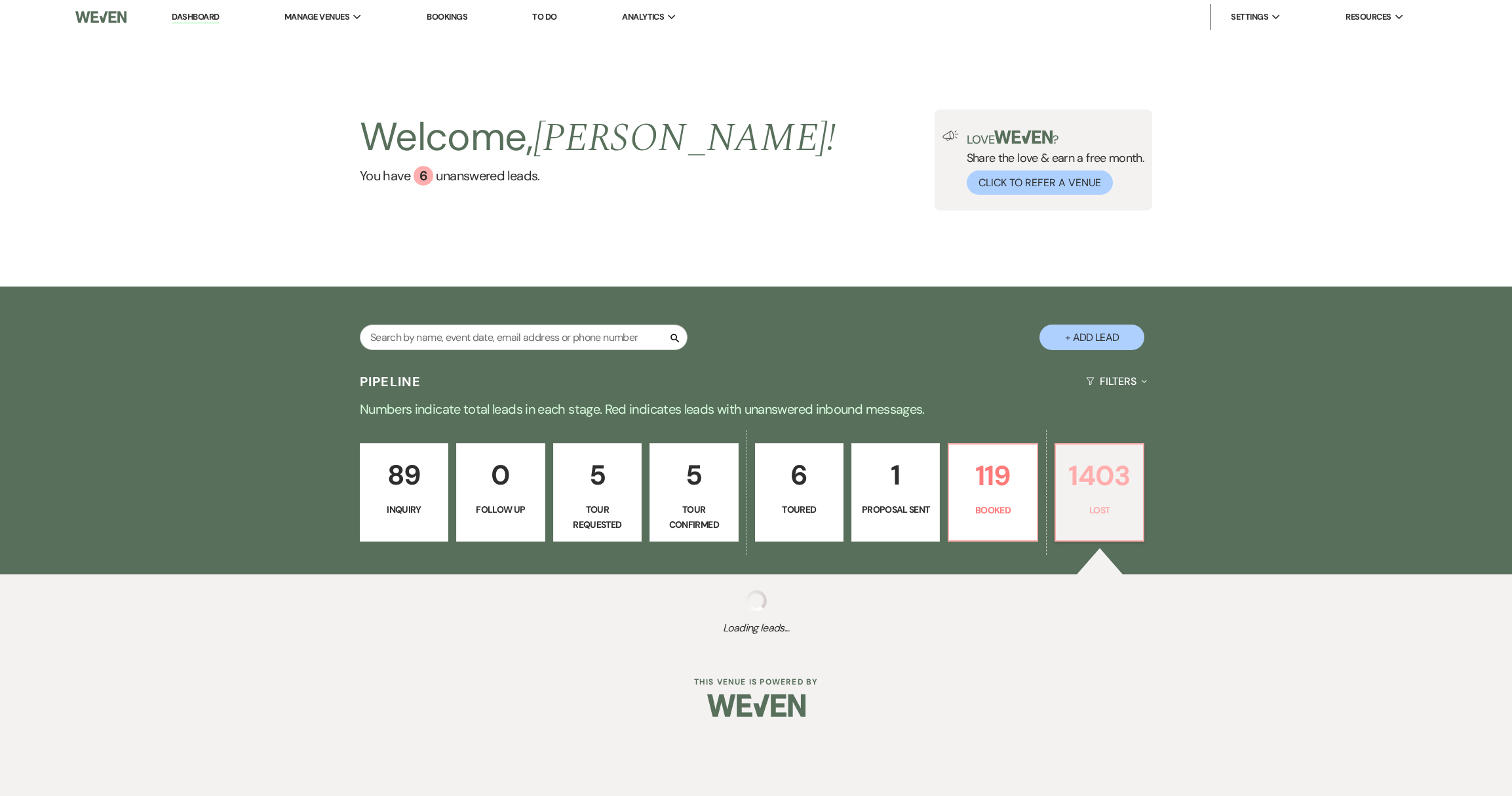
select select "5"
select select "8"
select select "5"
select select "8"
select select "6"
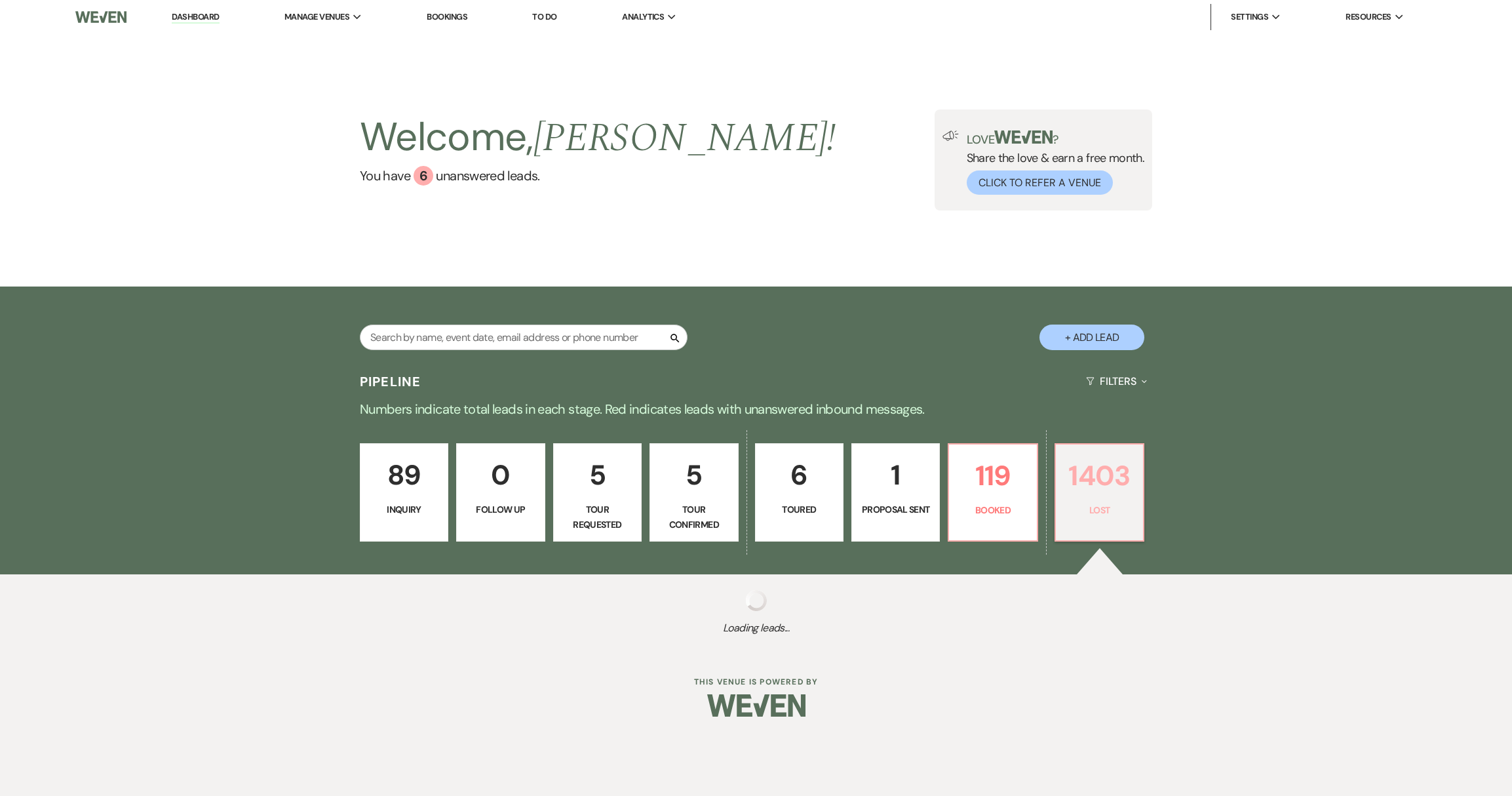
select select "8"
select select "5"
select select "8"
select select "5"
select select "8"
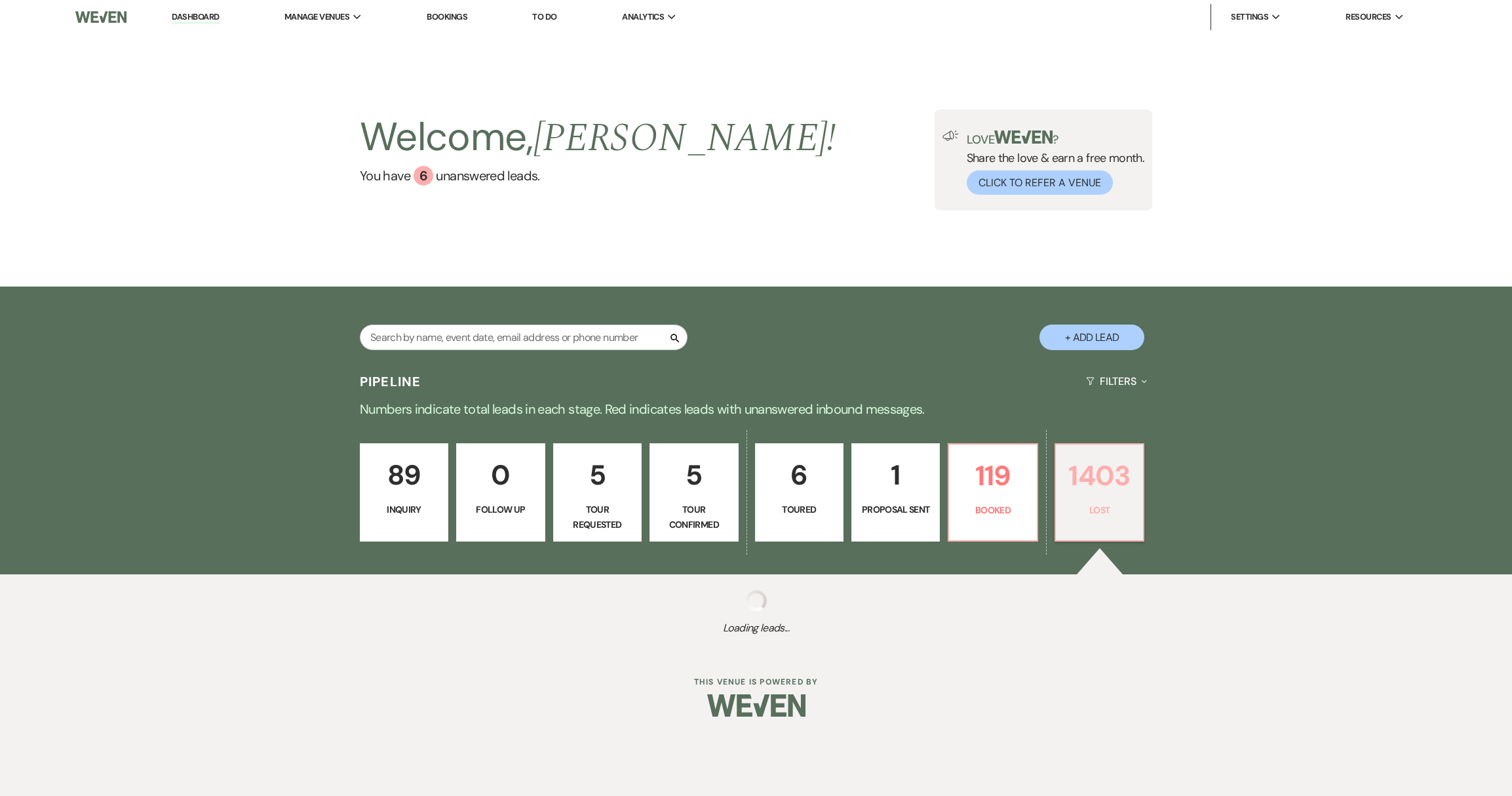
select select "5"
select select "8"
select select "6"
select select "8"
select select "5"
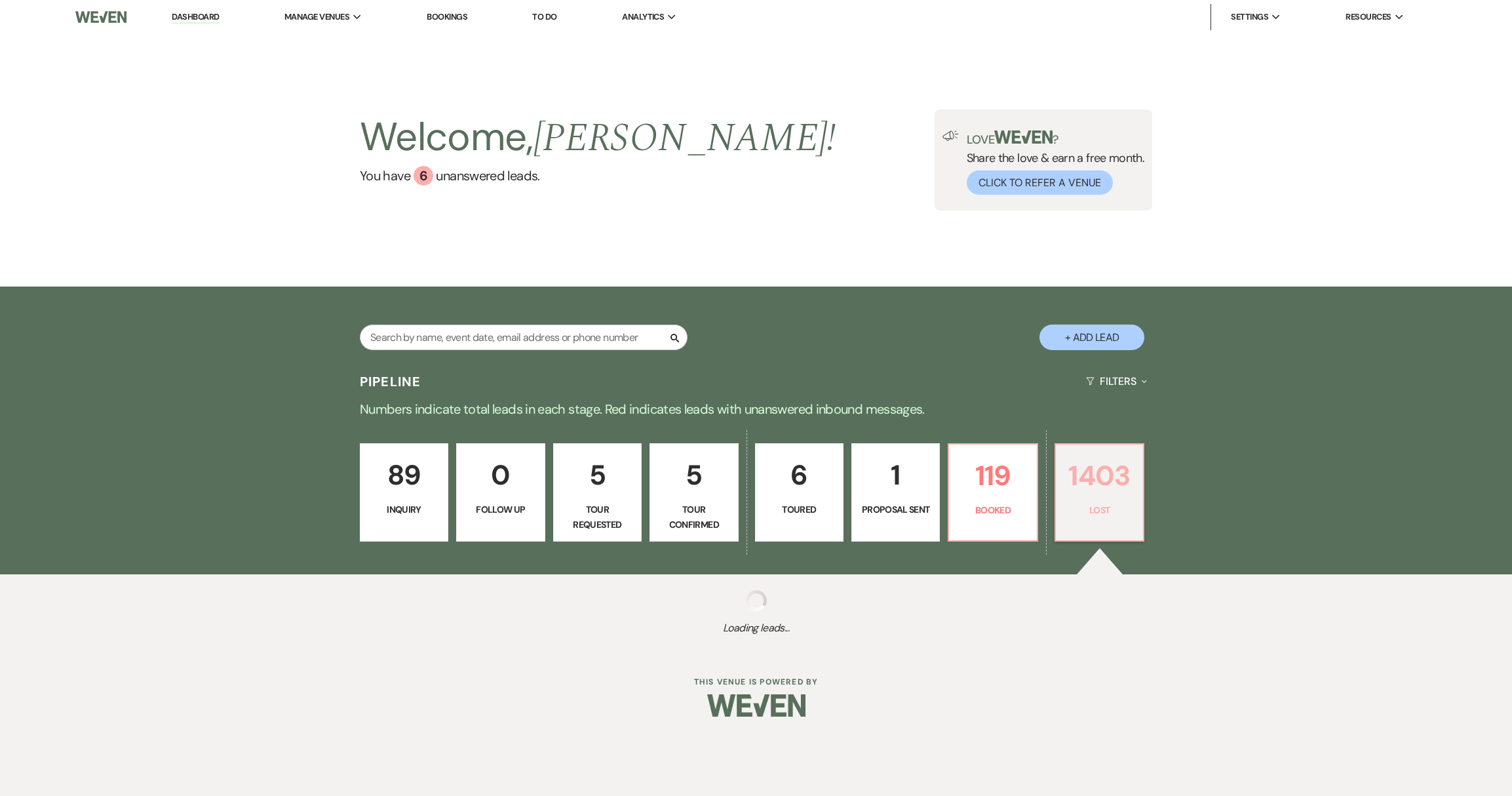
select select "8"
select select "5"
select select "8"
select select "5"
select select "8"
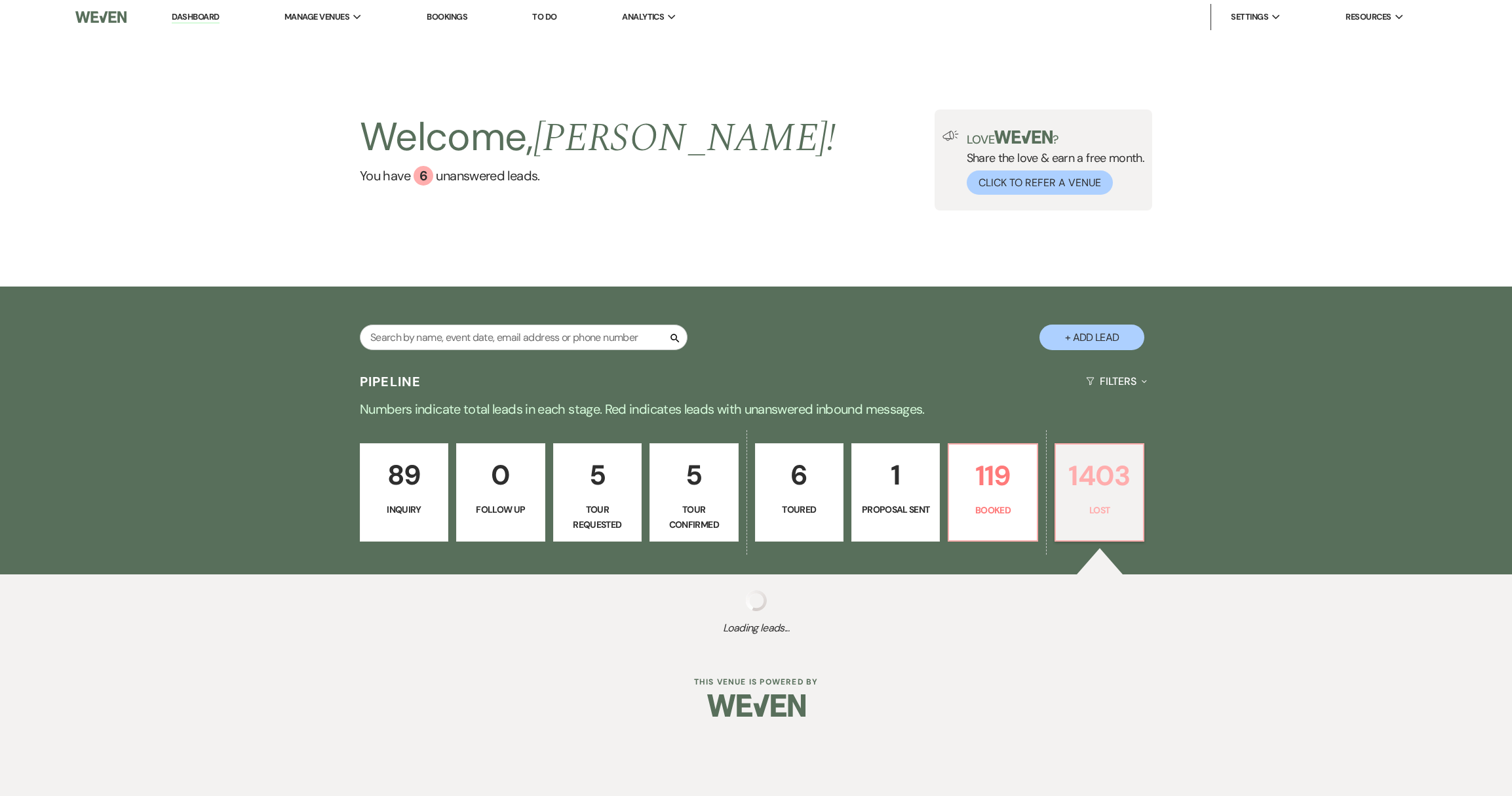
select select "6"
select select "8"
select select "5"
select select "8"
select select "5"
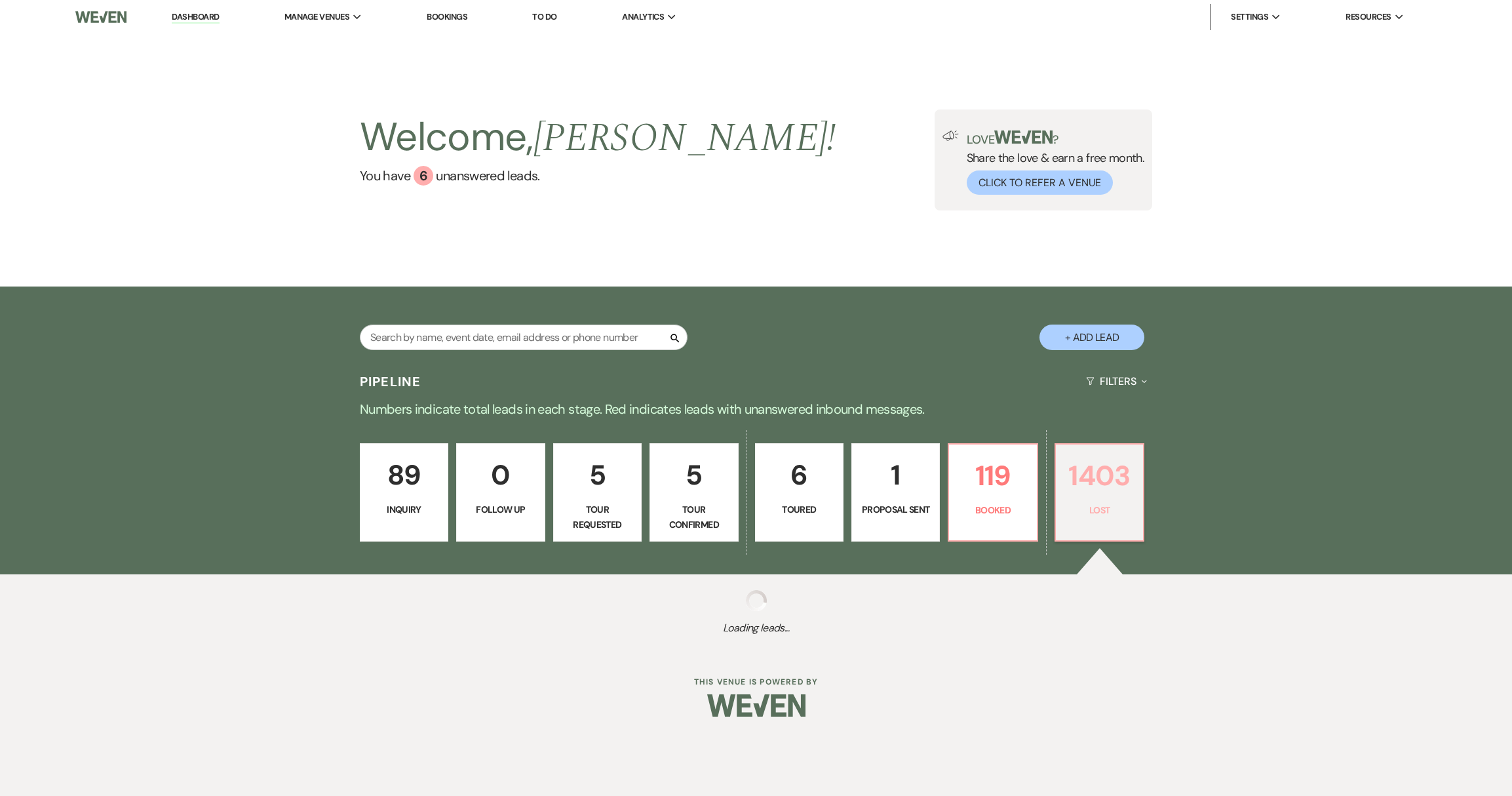
select select "8"
select select "5"
select select "8"
select select "5"
select select "8"
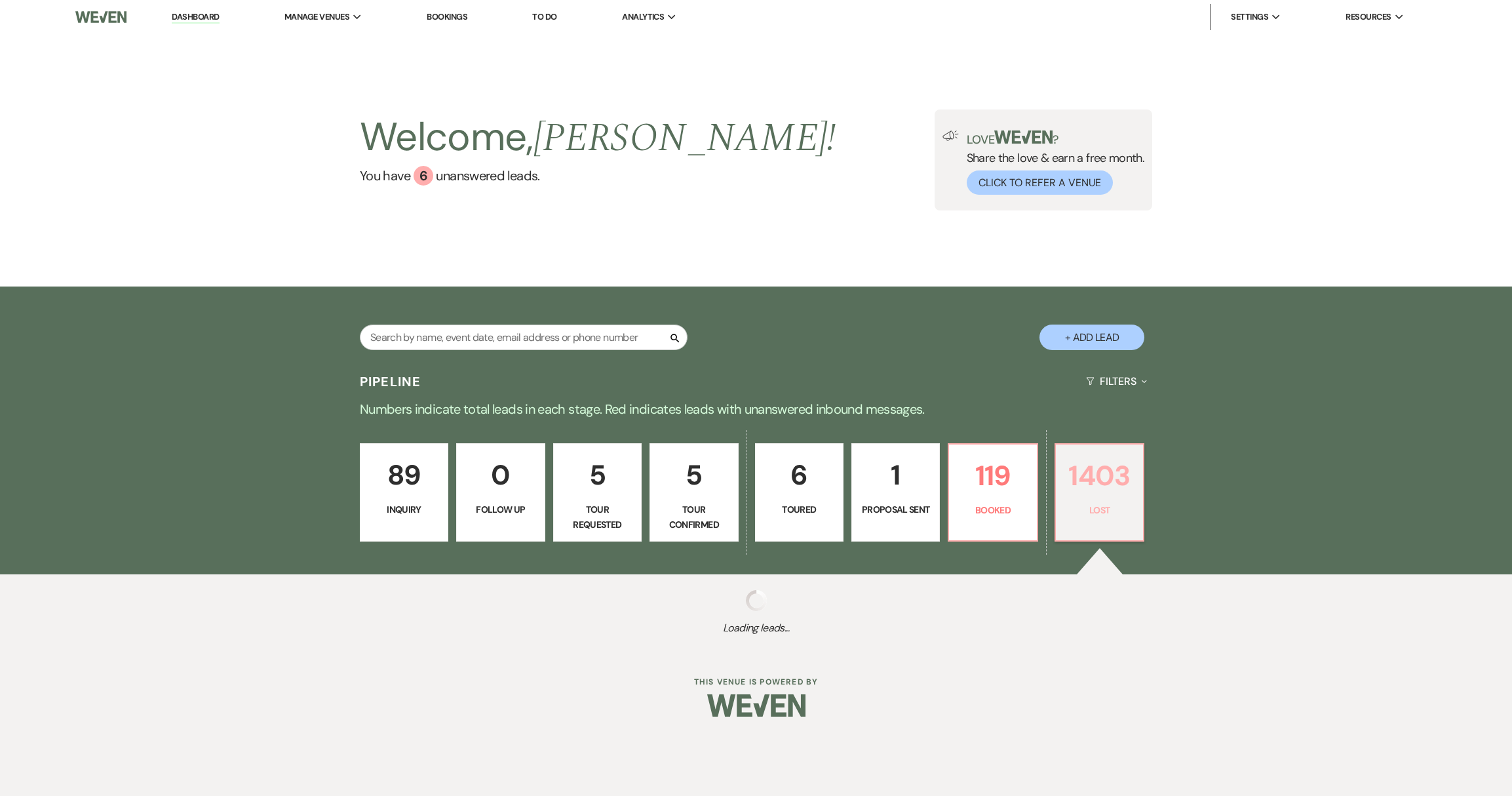
select select "5"
select select "8"
select select "5"
select select "8"
select select "5"
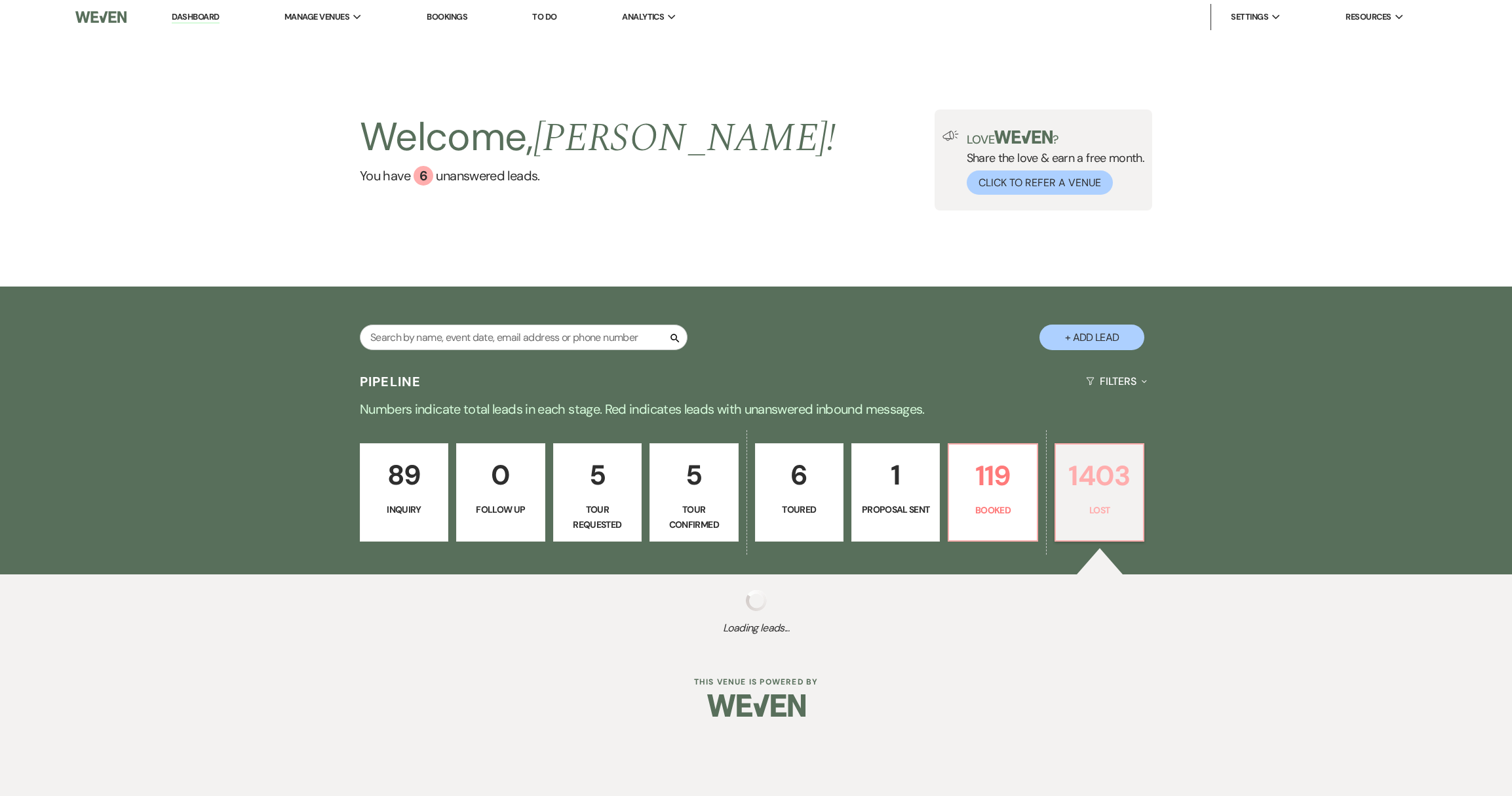
select select "8"
select select "5"
select select "8"
select select "5"
select select "8"
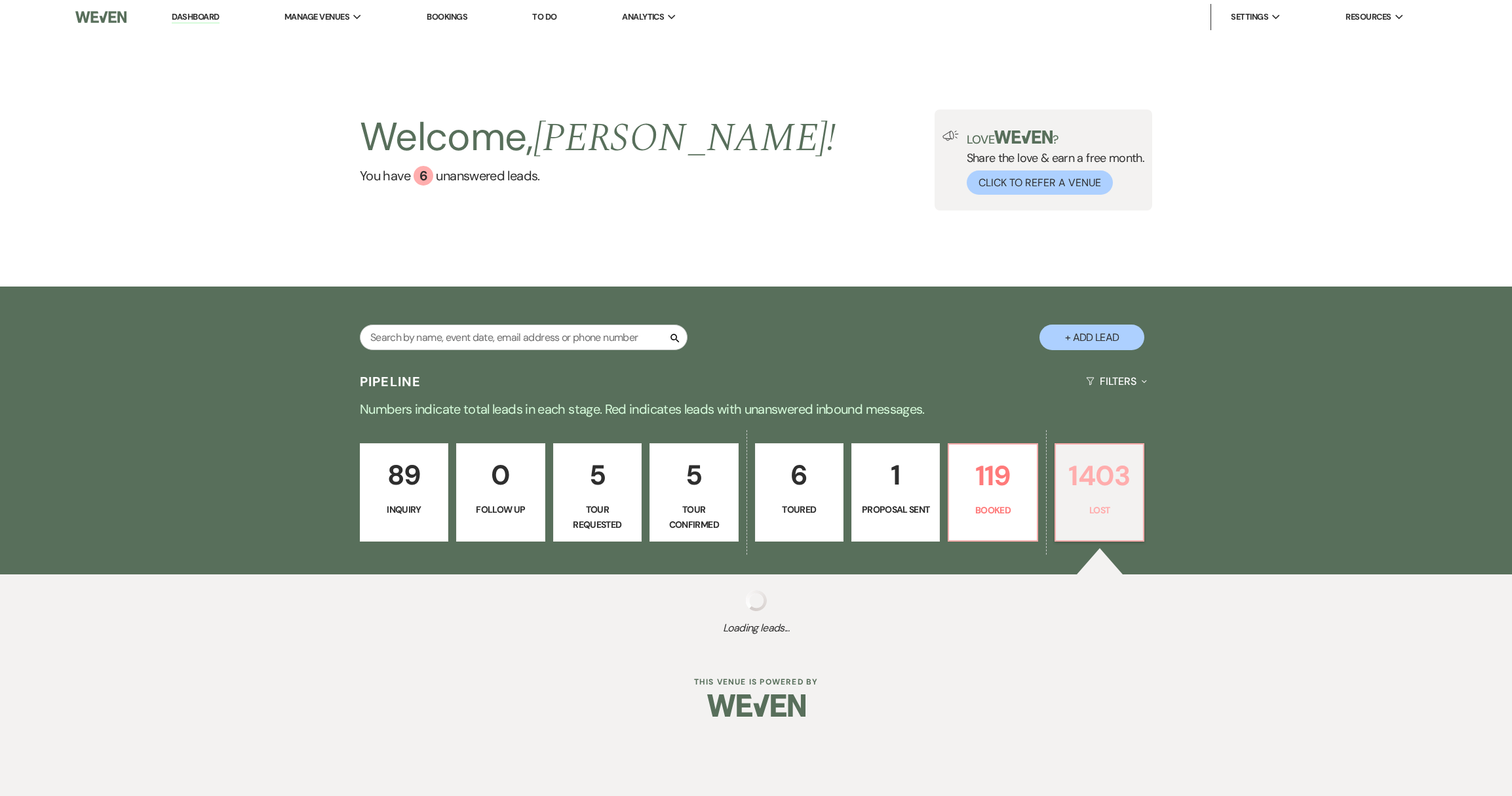
select select "5"
select select "8"
select select "5"
select select "8"
select select "5"
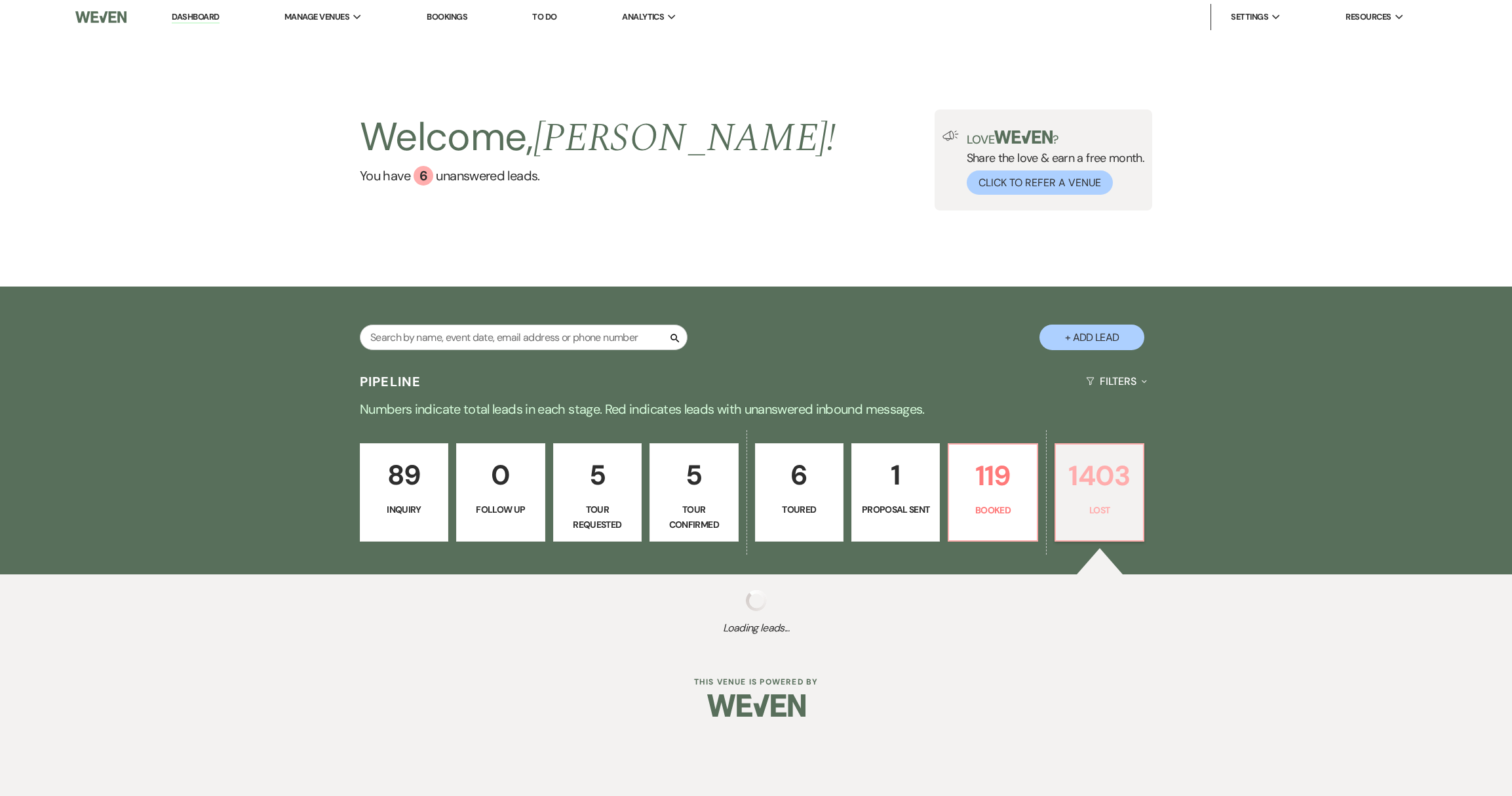
select select "8"
select select "5"
select select "8"
select select "5"
select select "8"
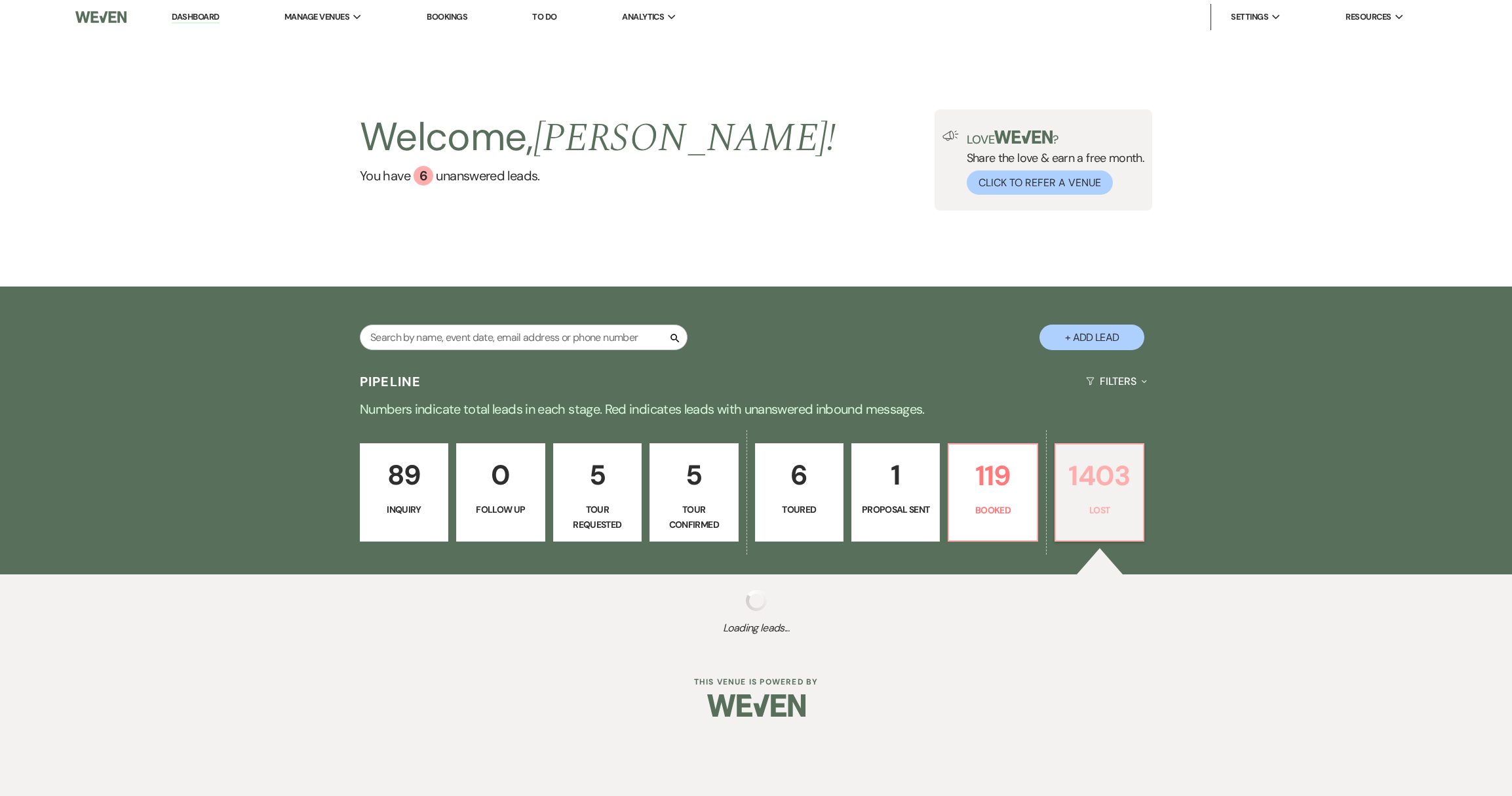
select select "5"
select select "8"
select select "6"
select select "8"
select select "6"
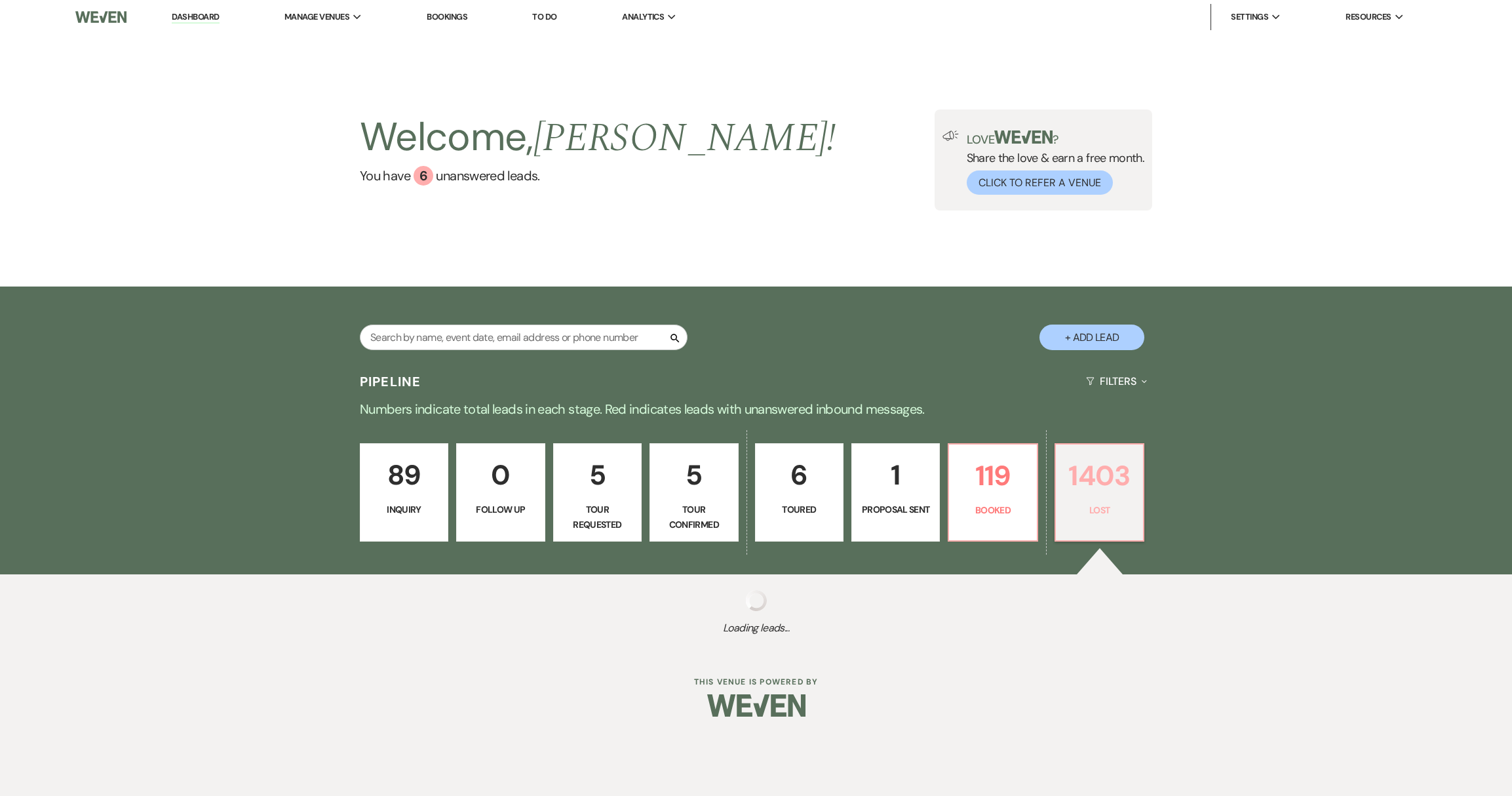
select select "8"
select select "5"
select select "8"
select select "5"
select select "8"
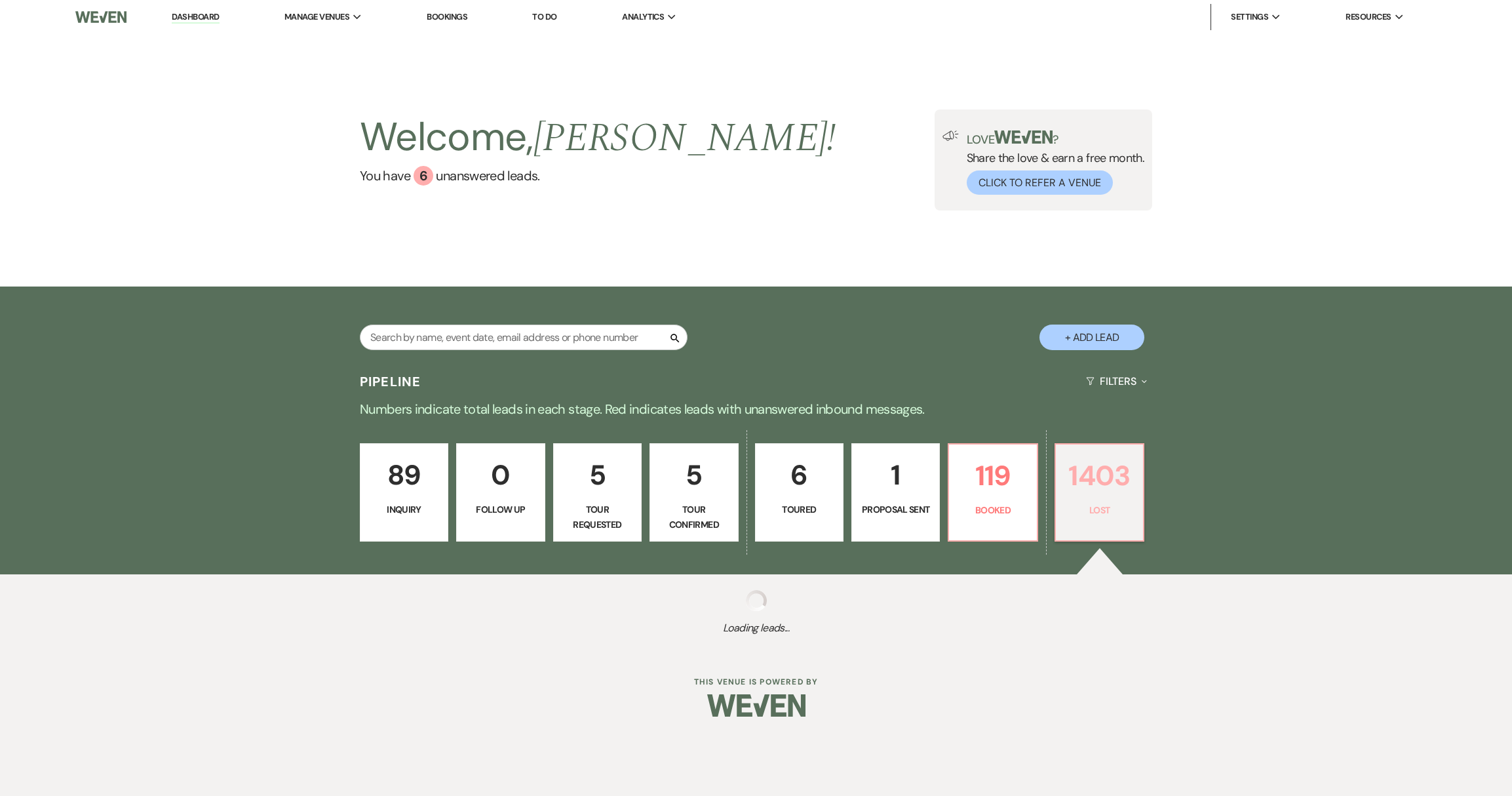
select select "5"
select select "8"
select select "5"
select select "8"
select select "6"
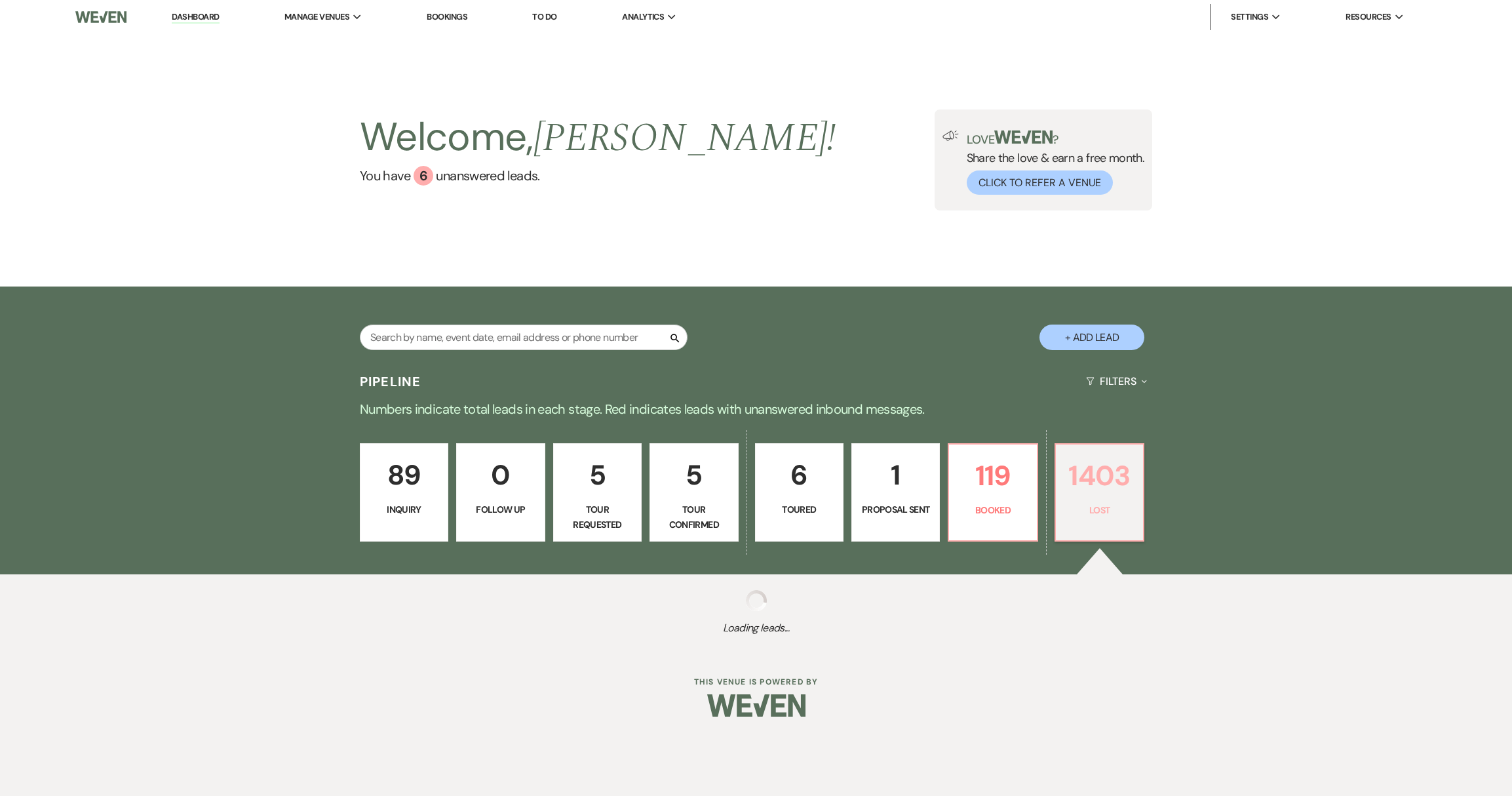
select select "8"
select select "6"
select select "8"
select select "5"
select select "8"
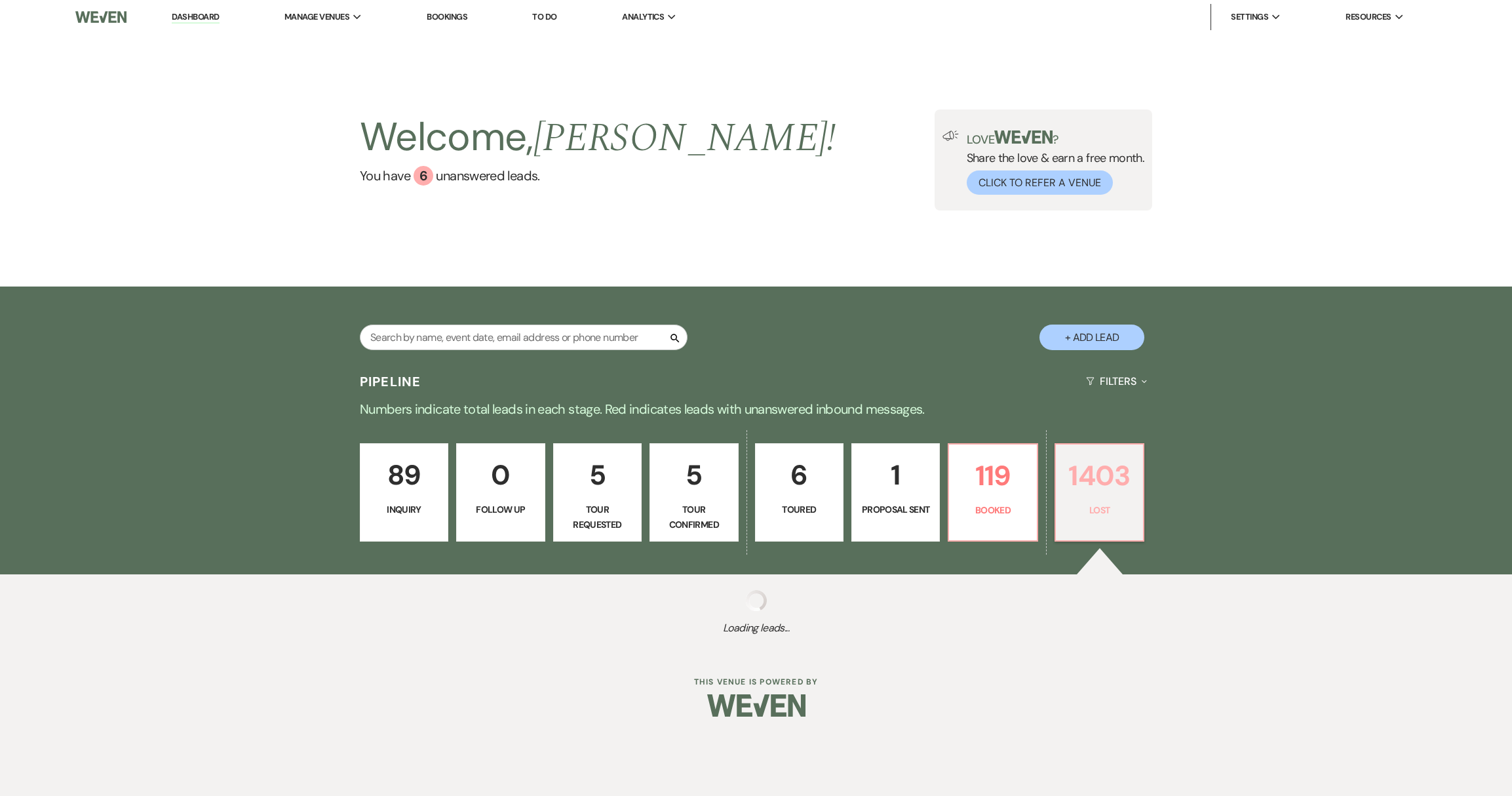
select select "1"
select select "8"
select select "5"
select select "8"
select select "5"
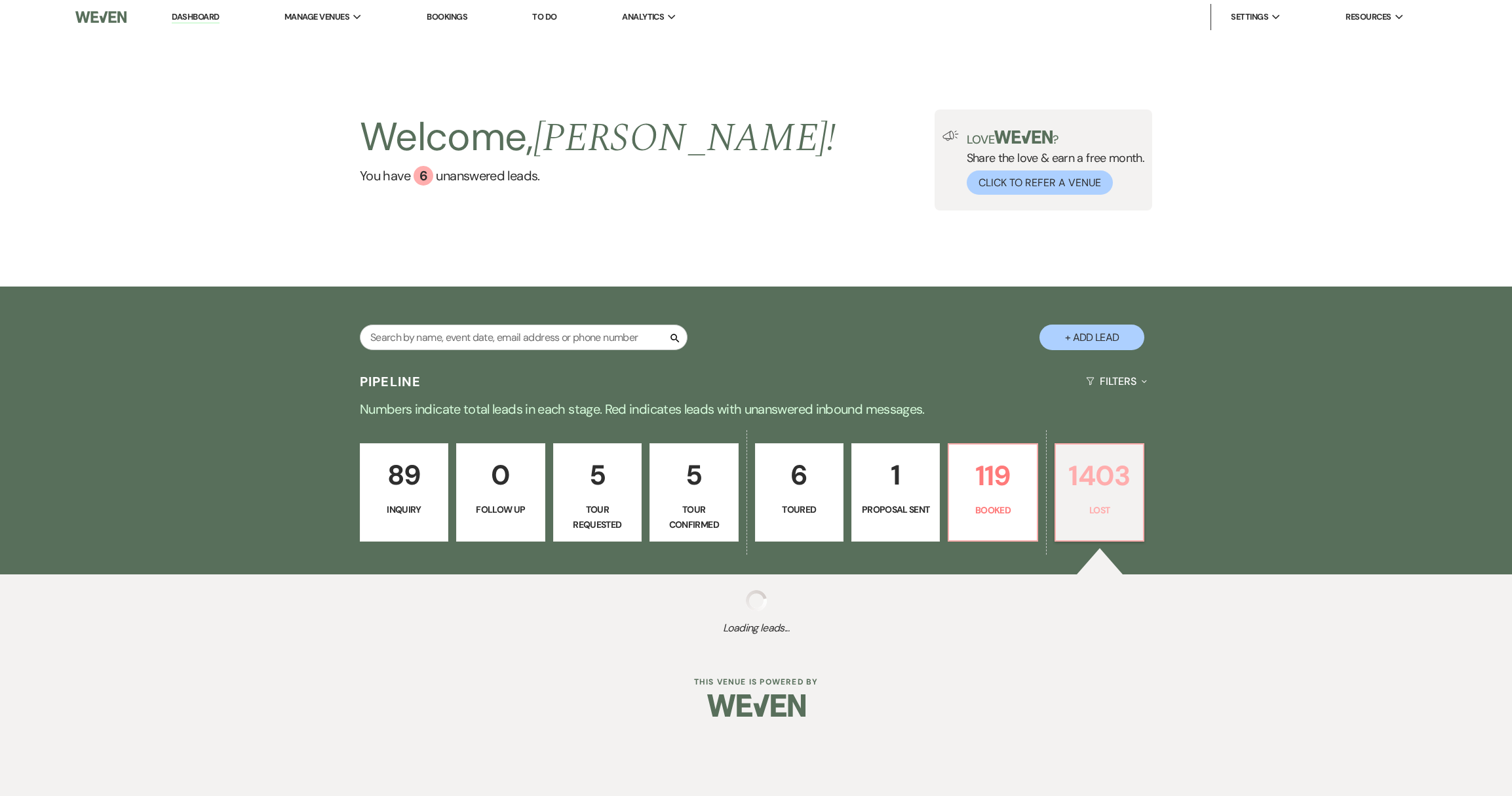
select select "8"
select select "5"
select select "8"
select select "5"
select select "8"
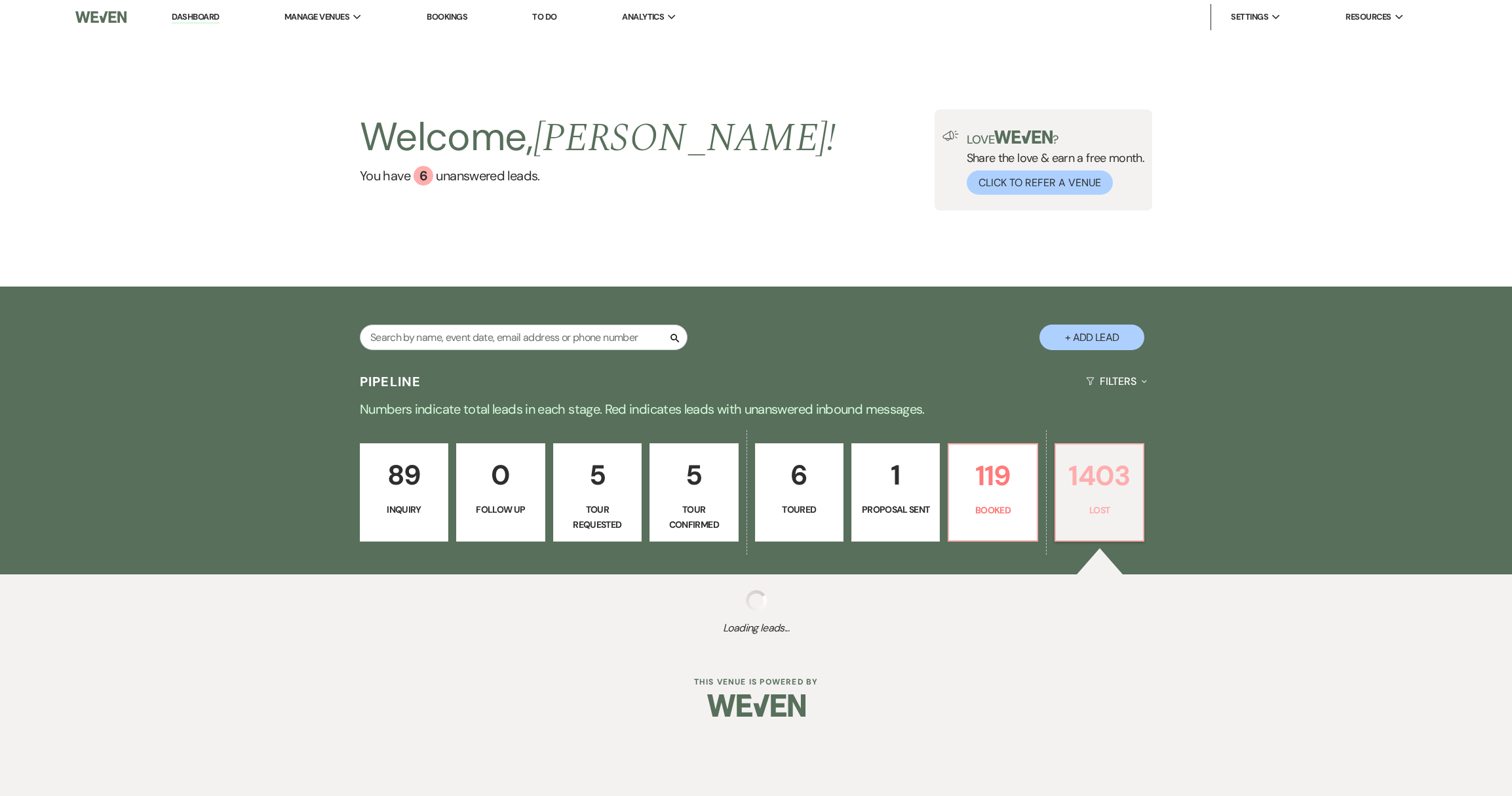
select select "5"
select select "8"
select select "5"
select select "8"
select select "5"
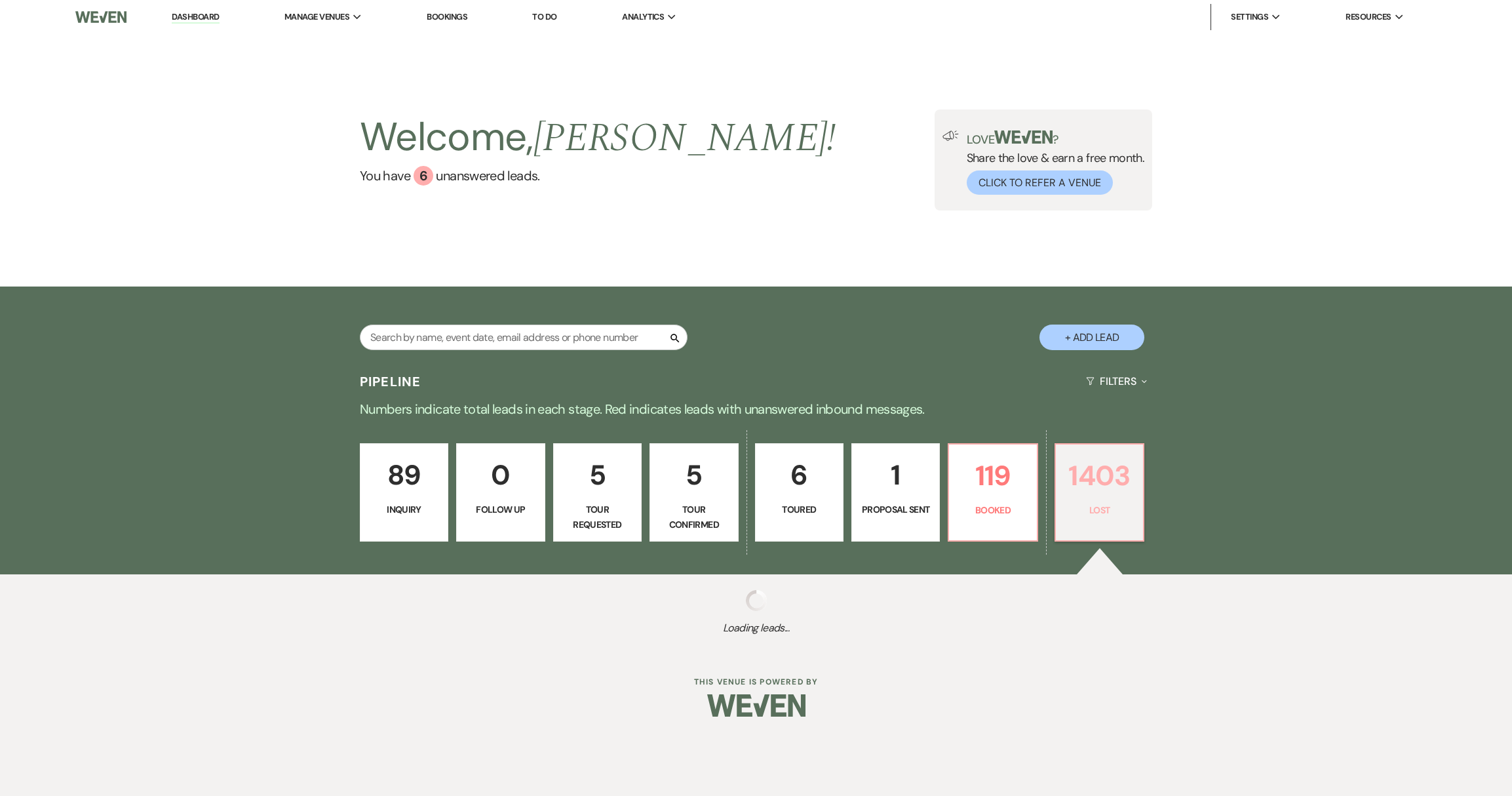
select select "8"
select select "5"
select select "8"
select select "5"
select select "8"
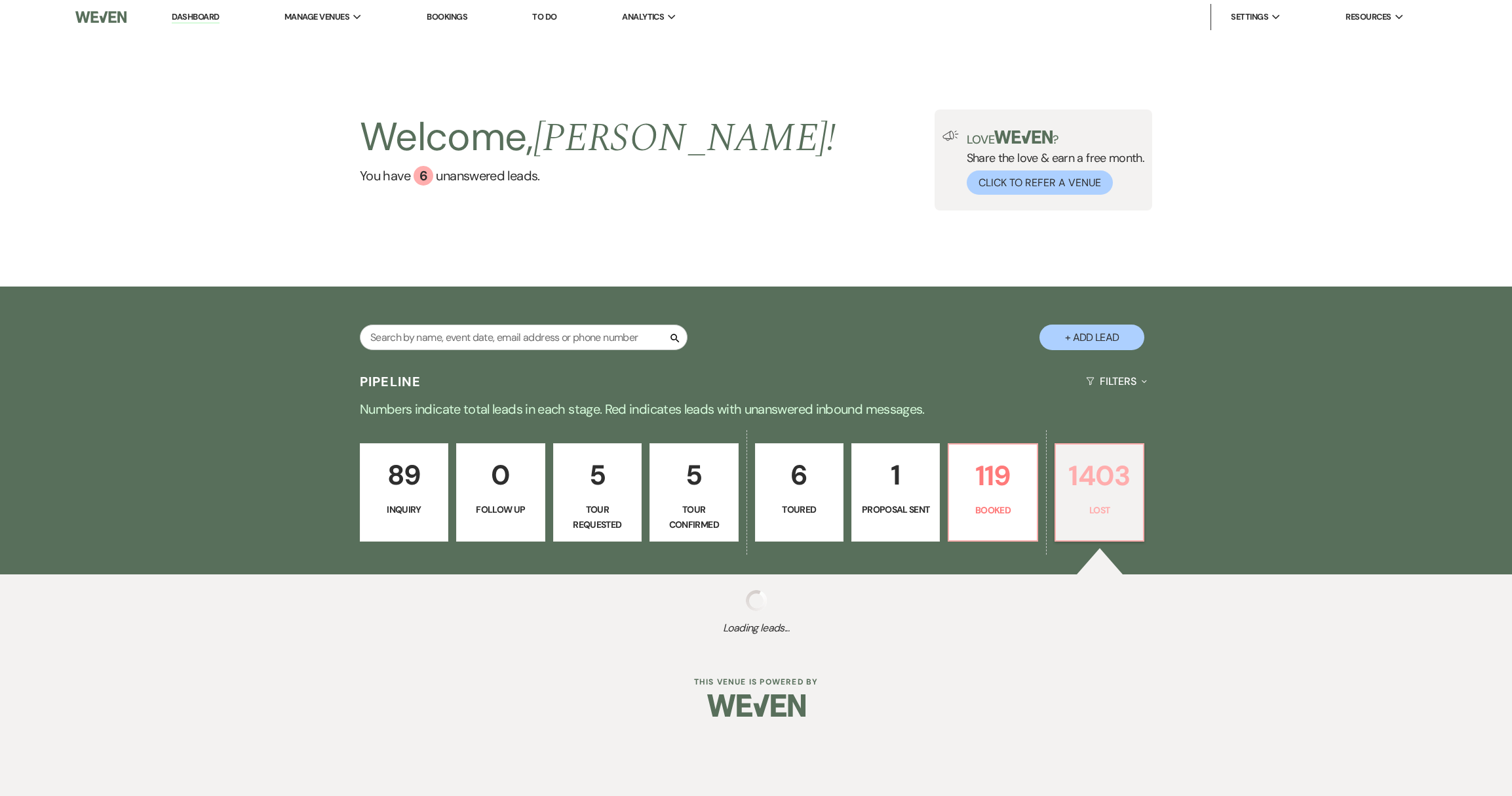
select select "9"
select select "8"
select select "5"
select select "8"
select select "5"
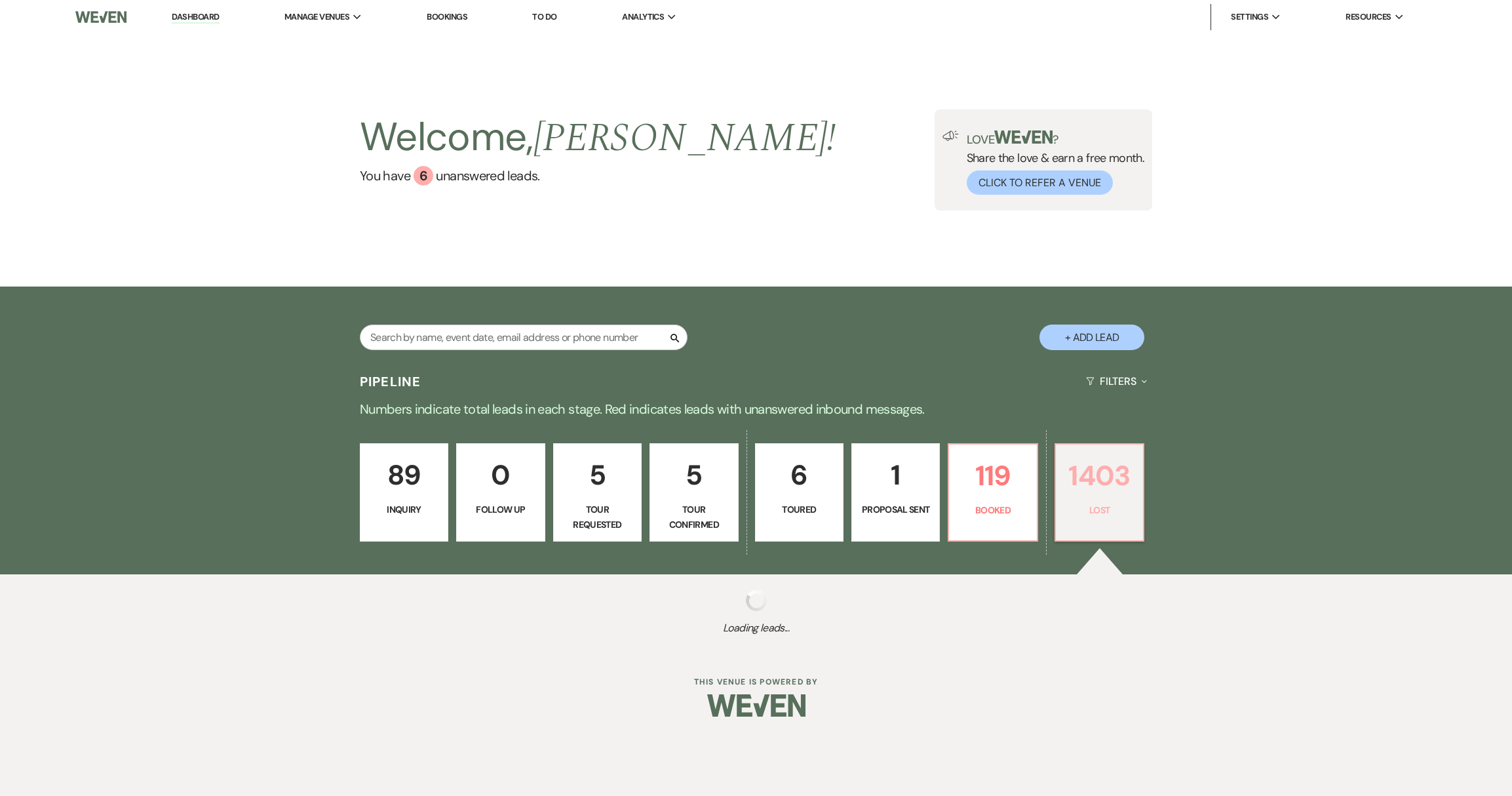
select select "8"
select select "5"
select select "8"
select select "5"
select select "8"
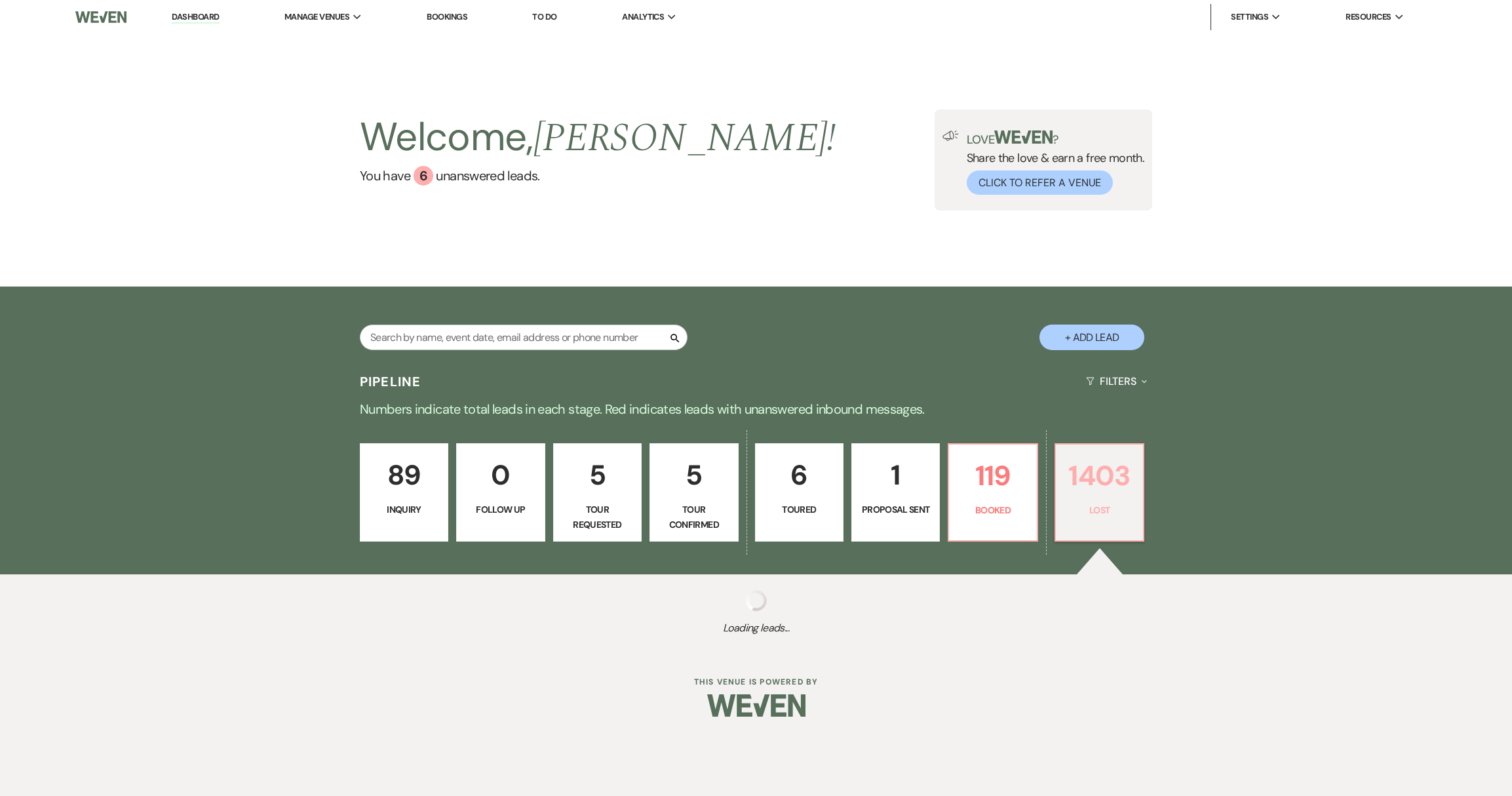
select select "5"
select select "8"
select select "5"
select select "8"
select select "5"
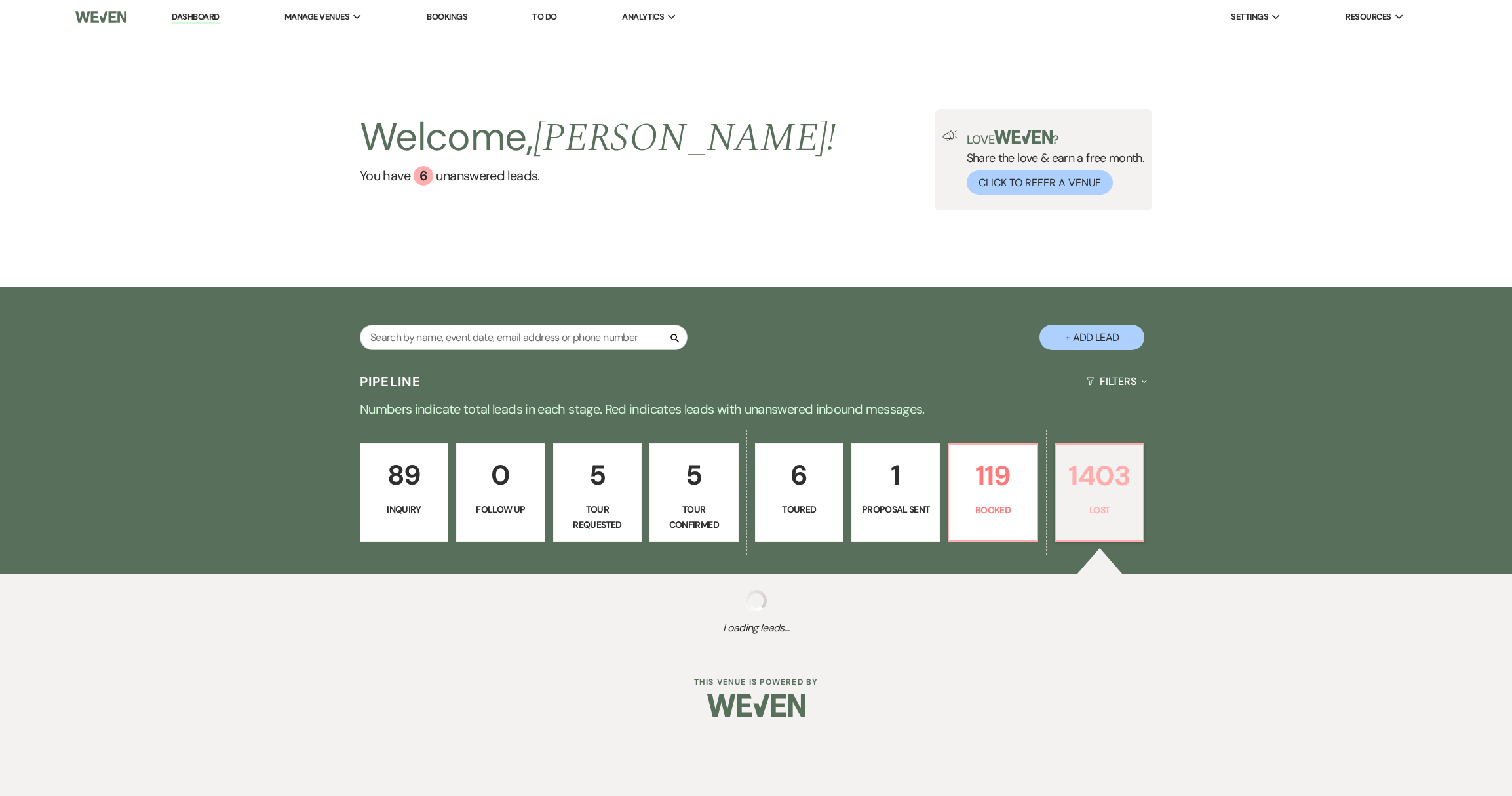
select select "8"
select select "5"
select select "8"
select select "5"
select select "8"
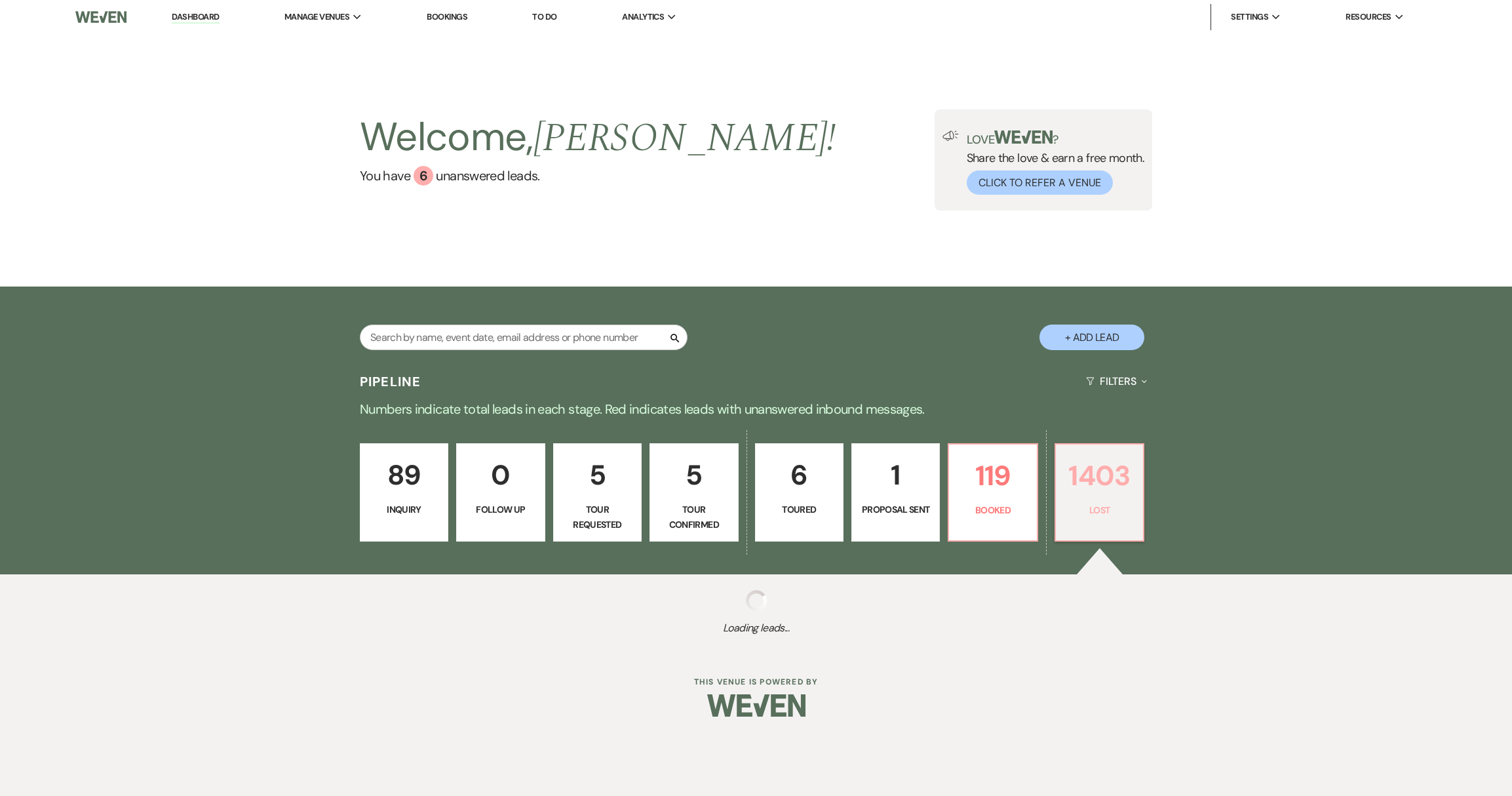
select select "8"
select select "5"
select select "8"
select select "5"
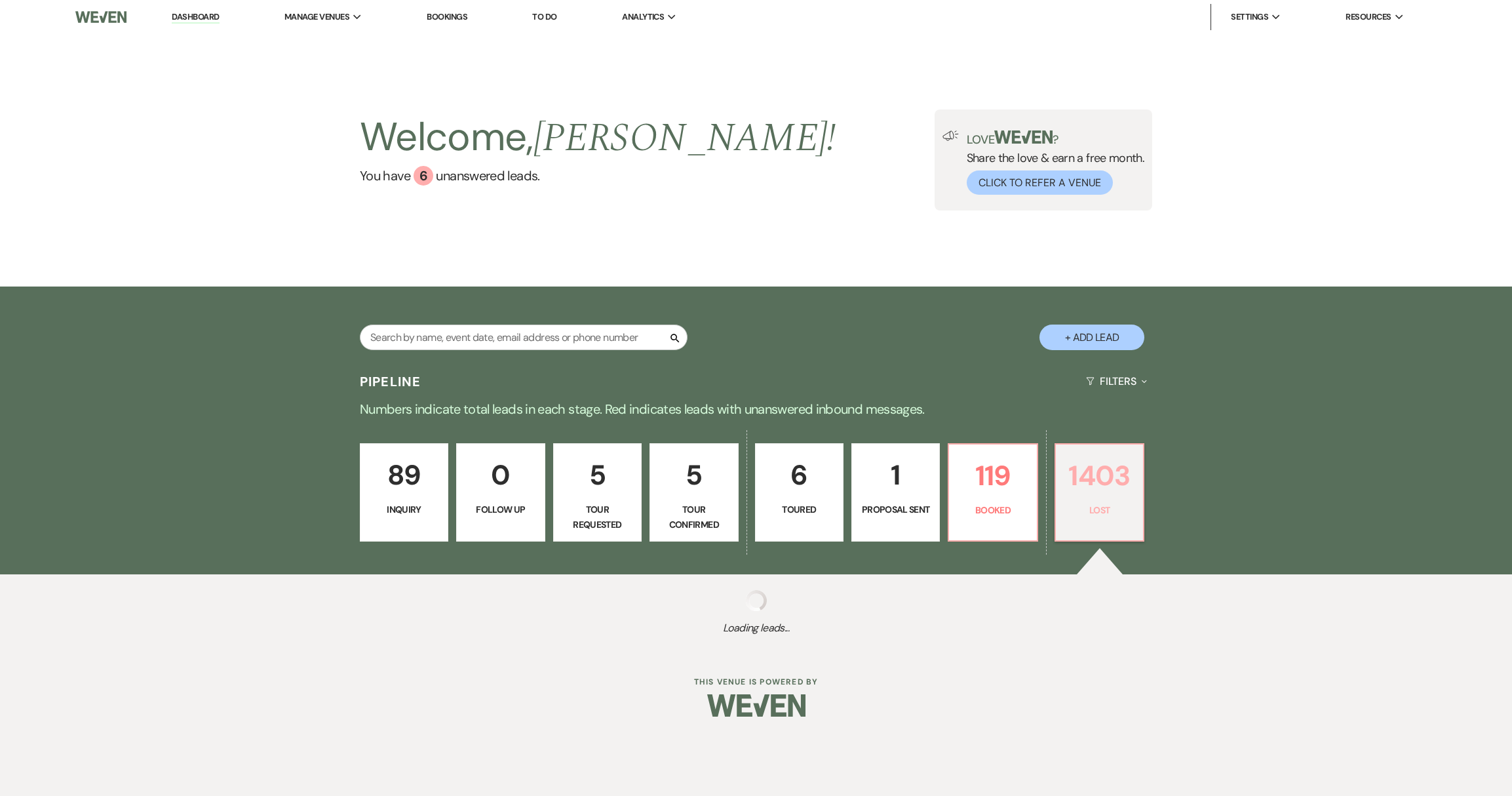
select select "8"
select select "9"
select select "8"
select select "5"
select select "8"
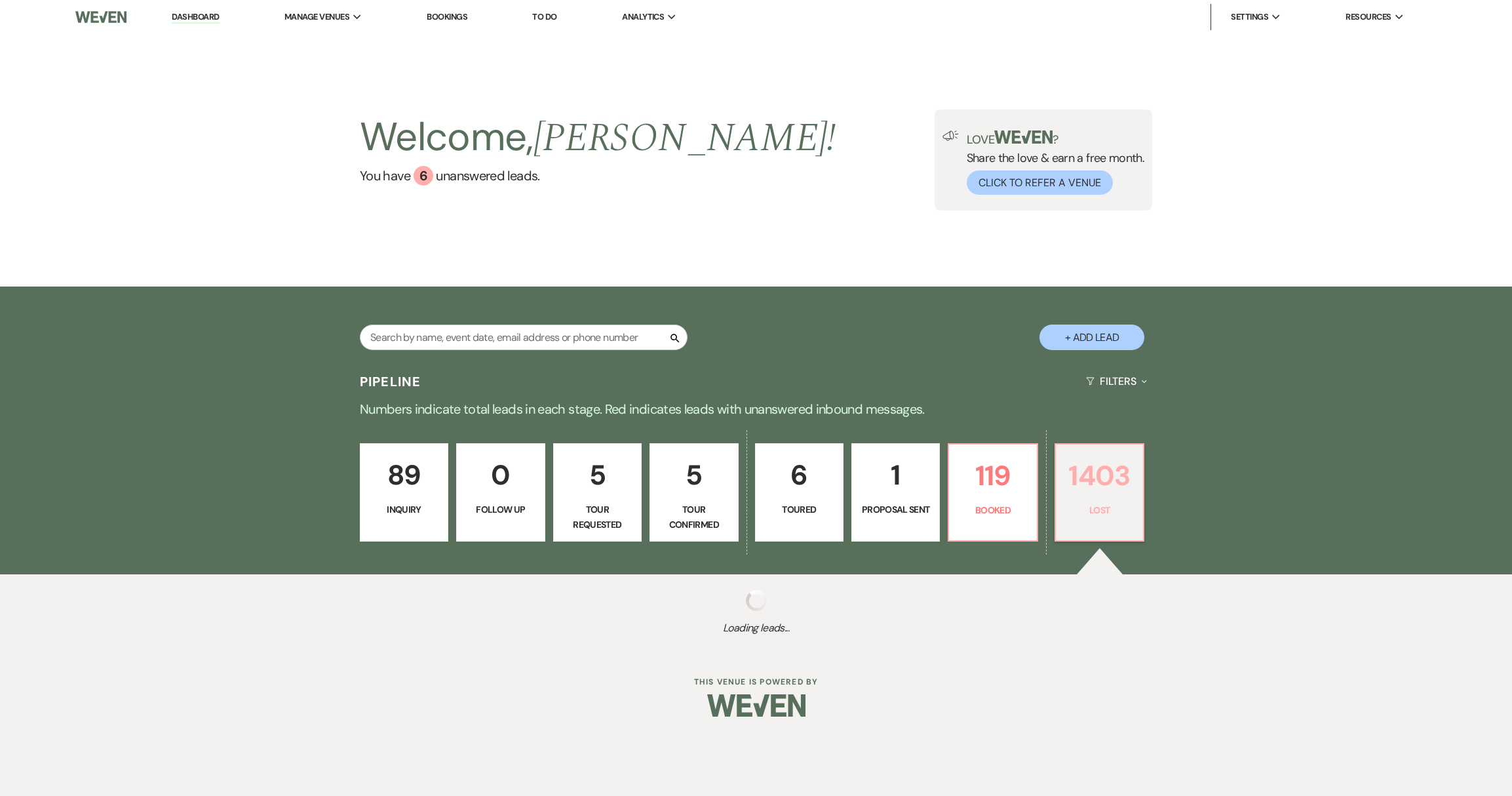
select select "5"
select select "8"
select select "5"
select select "8"
select select "5"
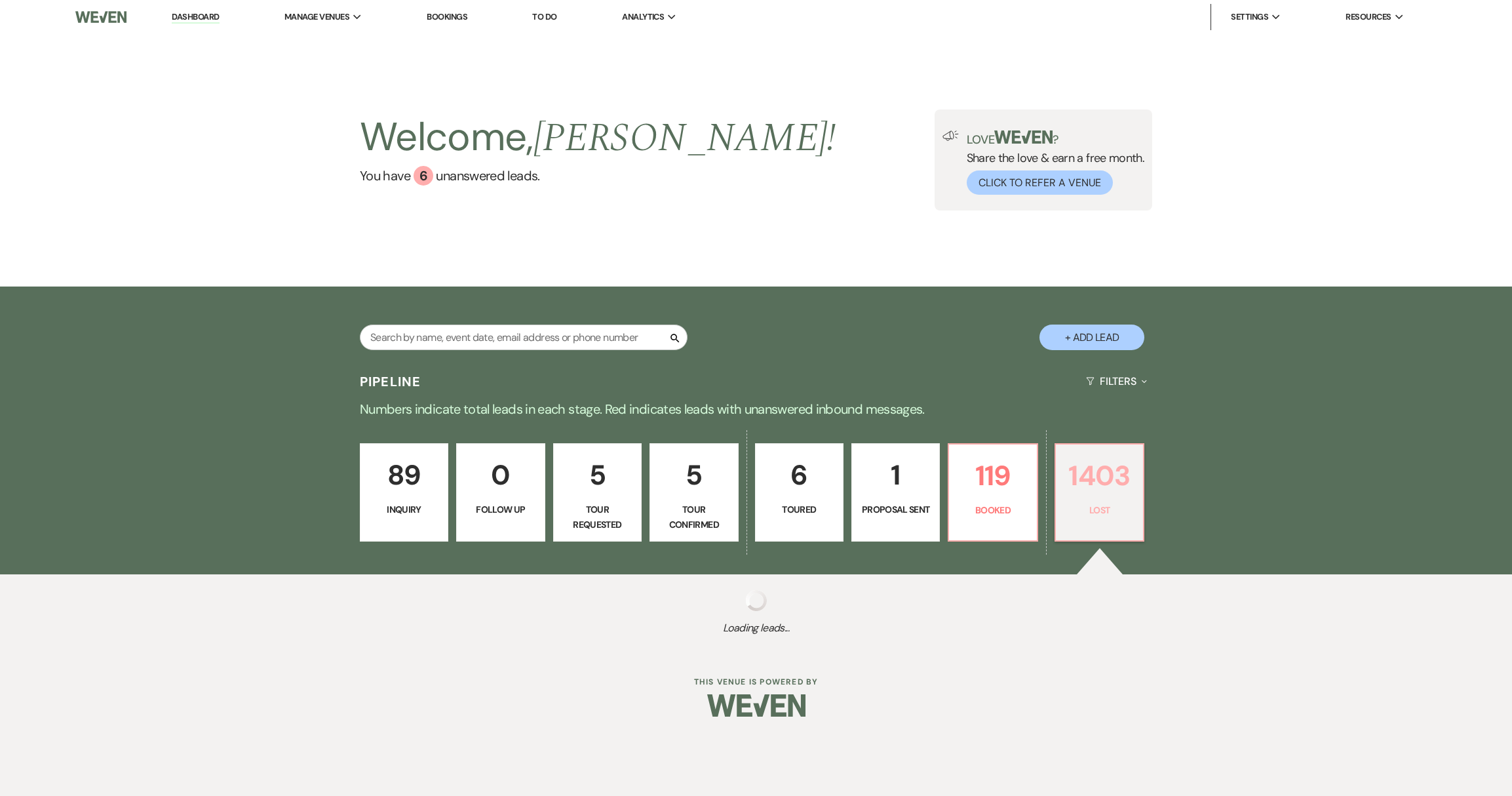
select select "8"
select select "5"
select select "8"
select select "5"
select select "8"
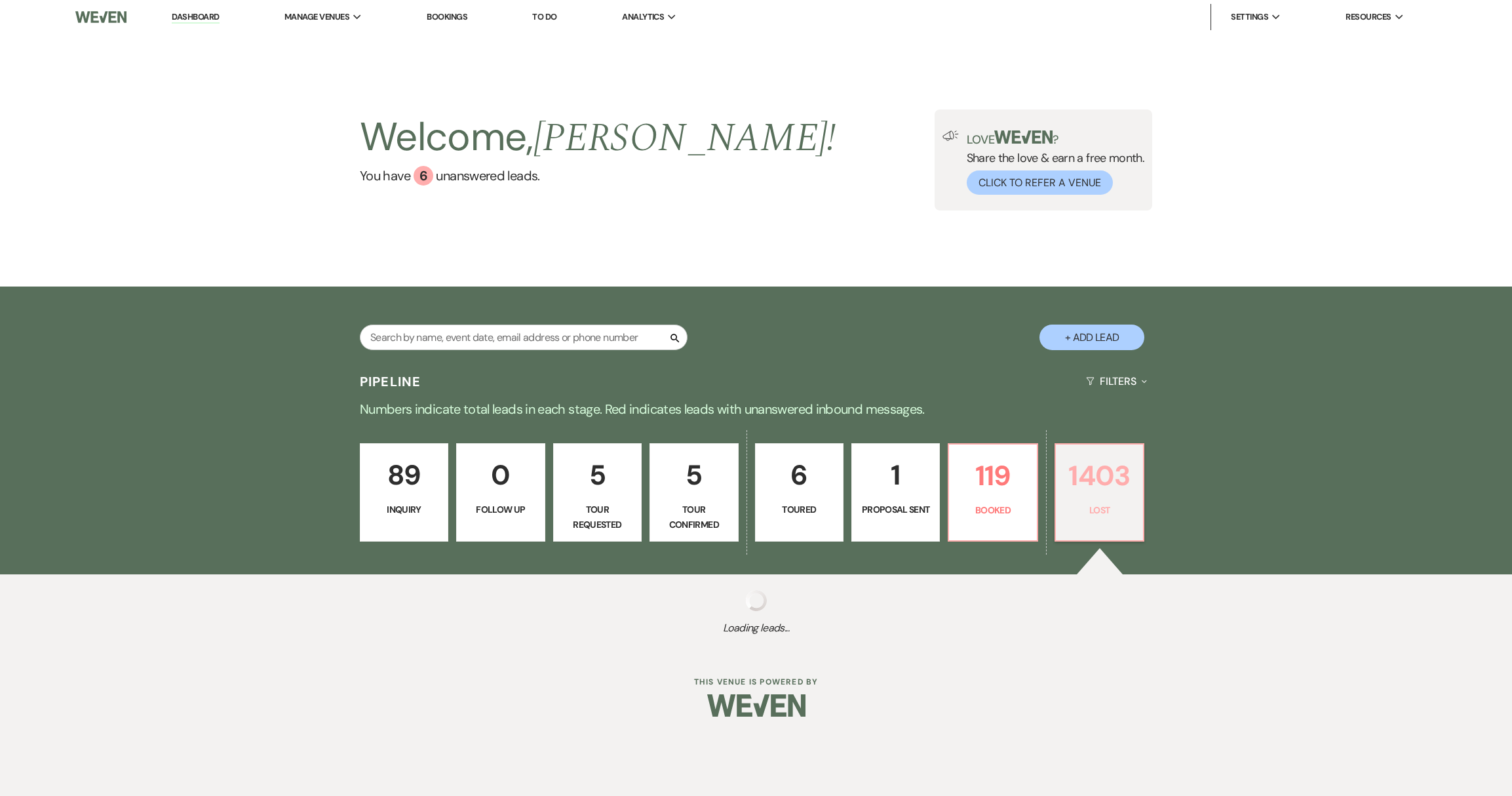
select select "9"
select select "8"
select select "5"
select select "8"
select select "5"
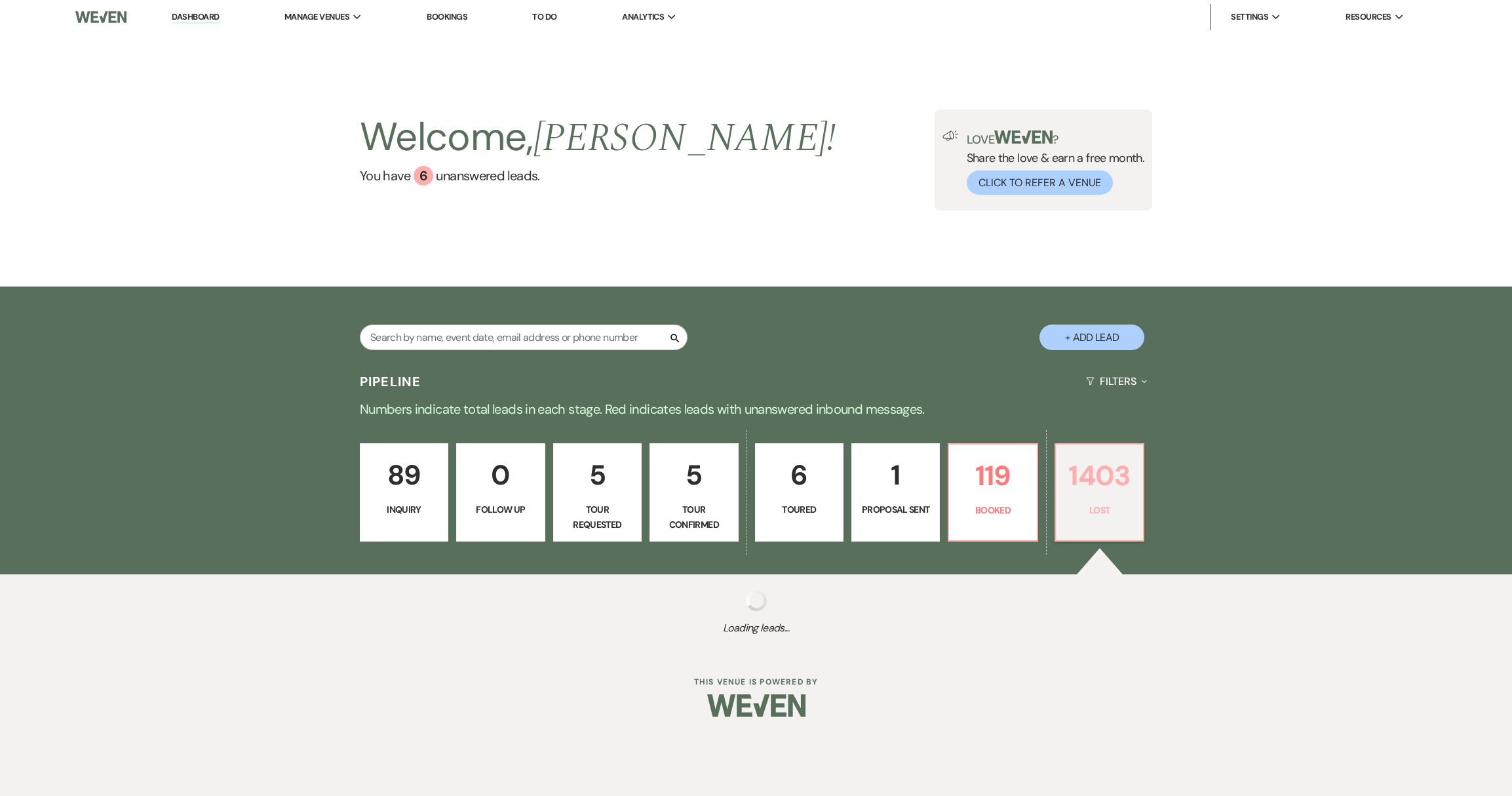
select select "8"
select select "5"
select select "8"
select select "5"
select select "8"
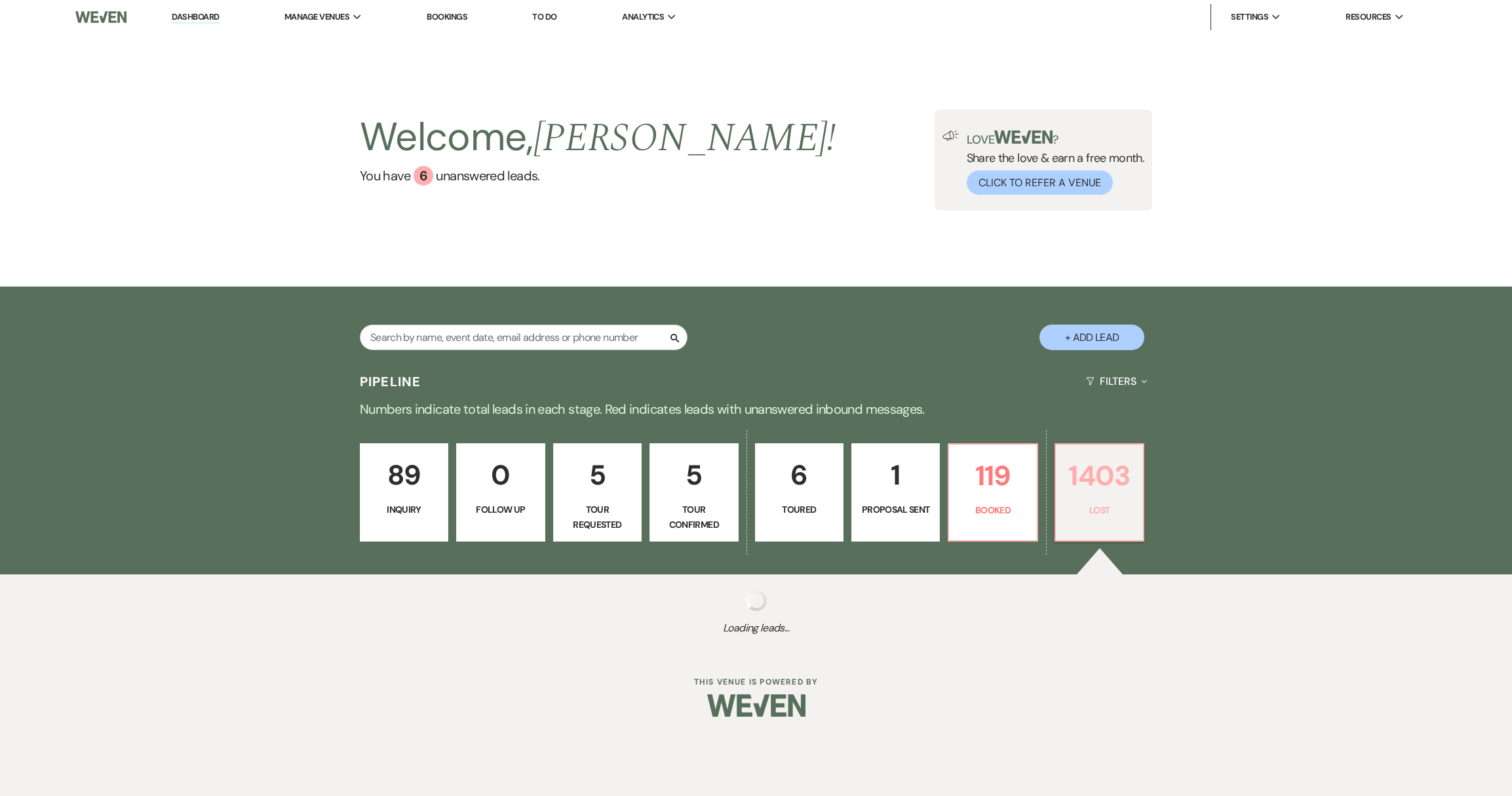
select select "5"
select select "8"
select select "5"
select select "8"
select select "1"
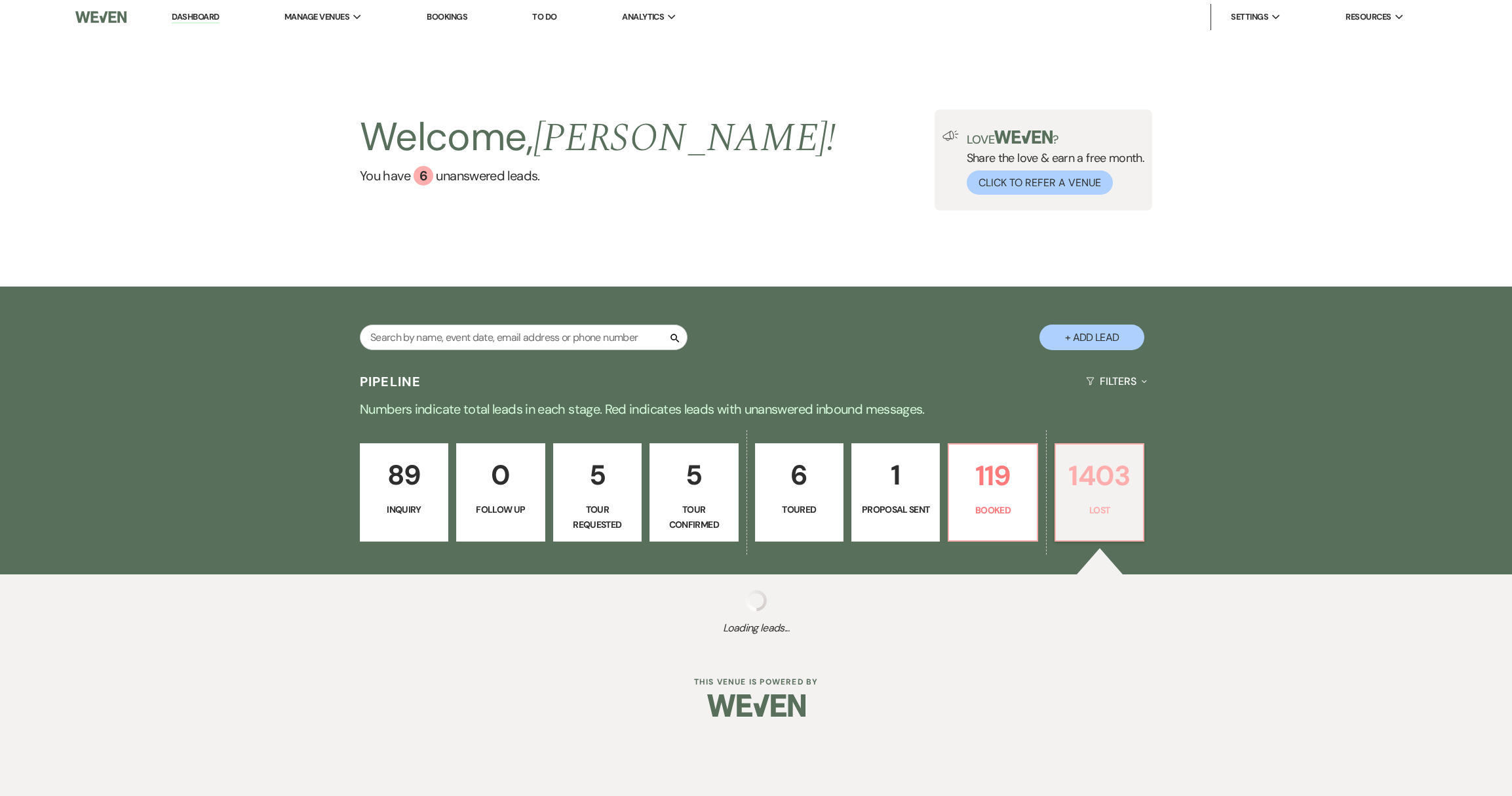
select select "8"
select select "5"
select select "8"
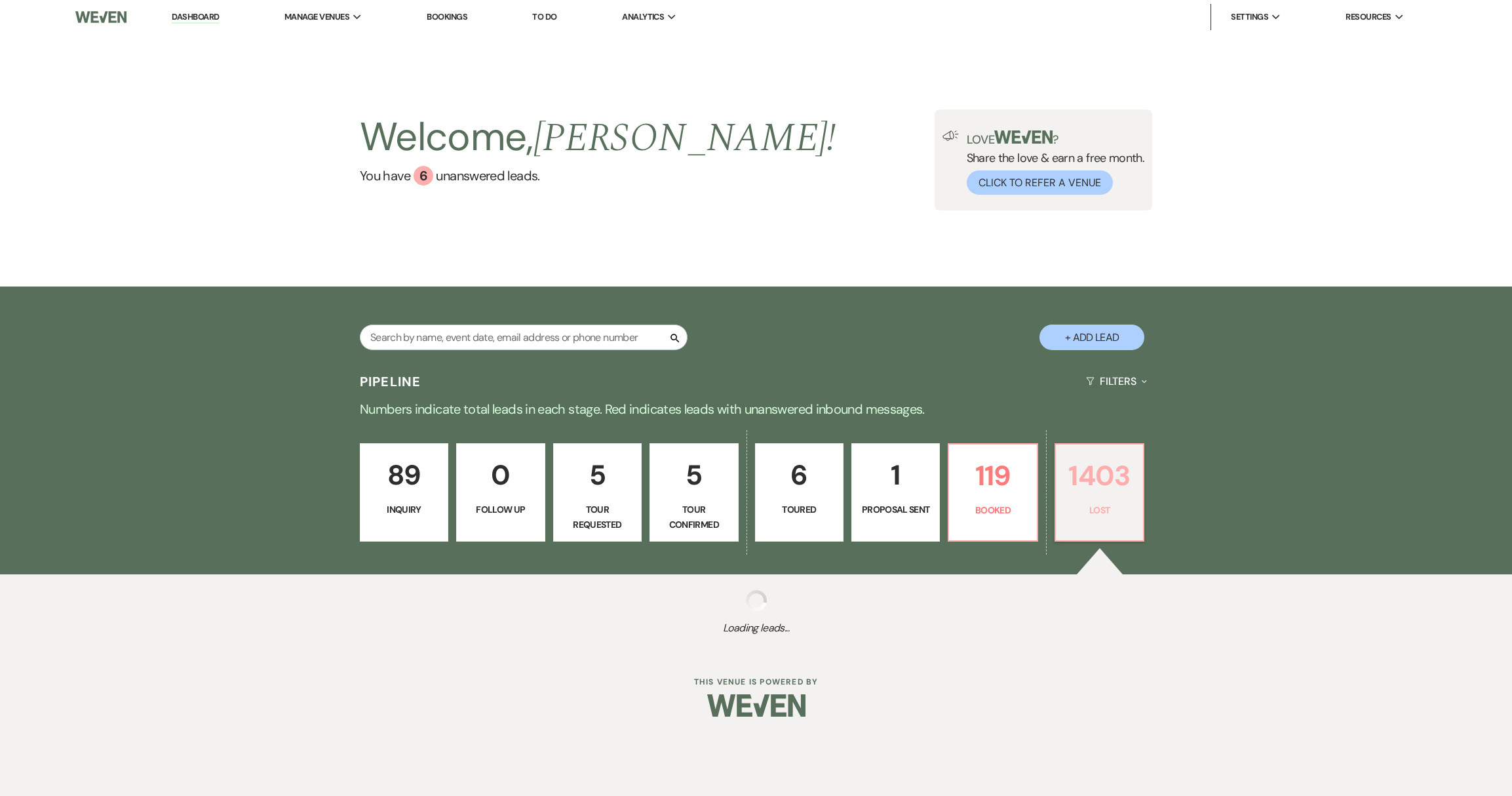
select select "8"
select select "5"
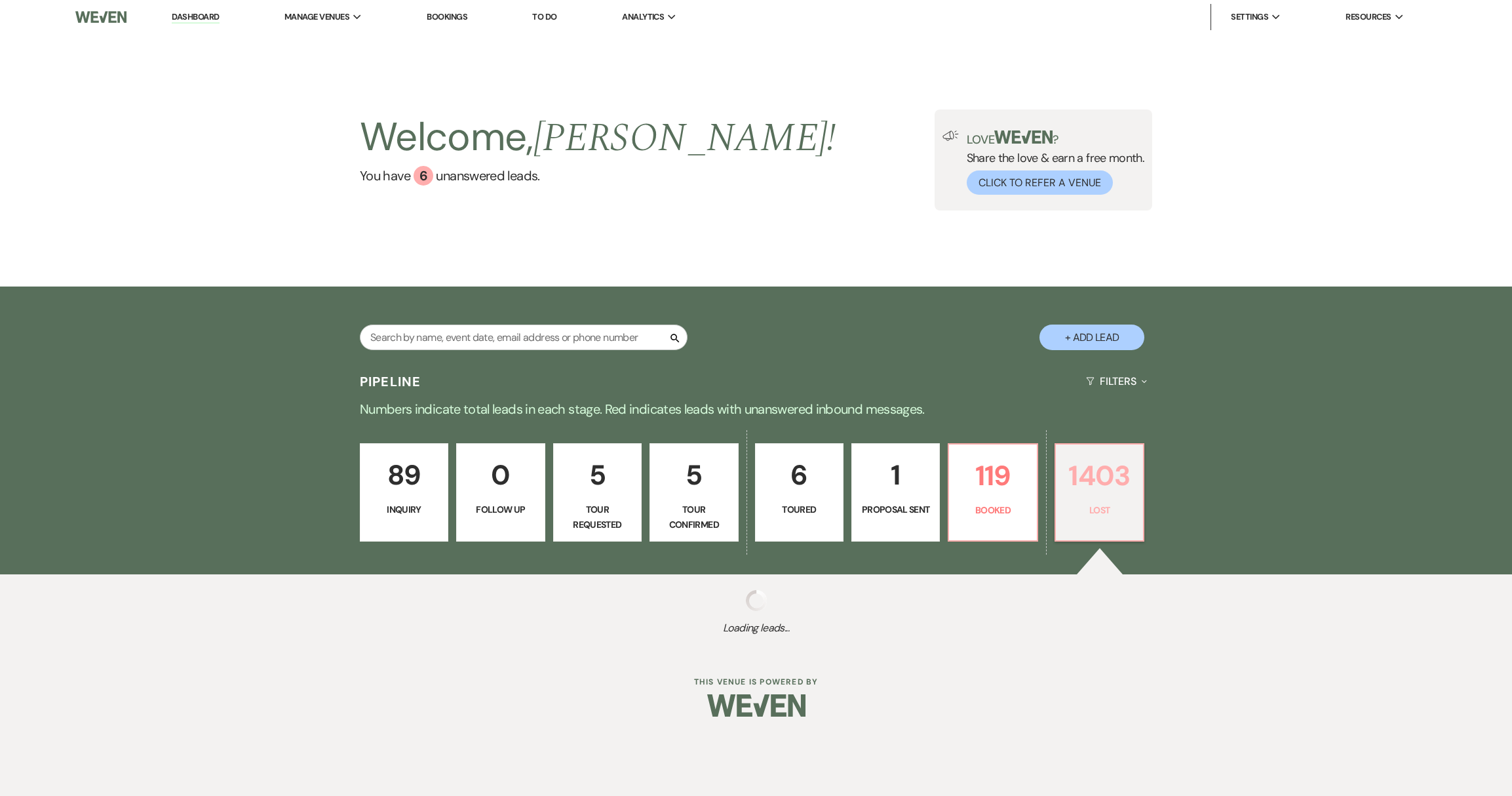
select select "8"
select select "5"
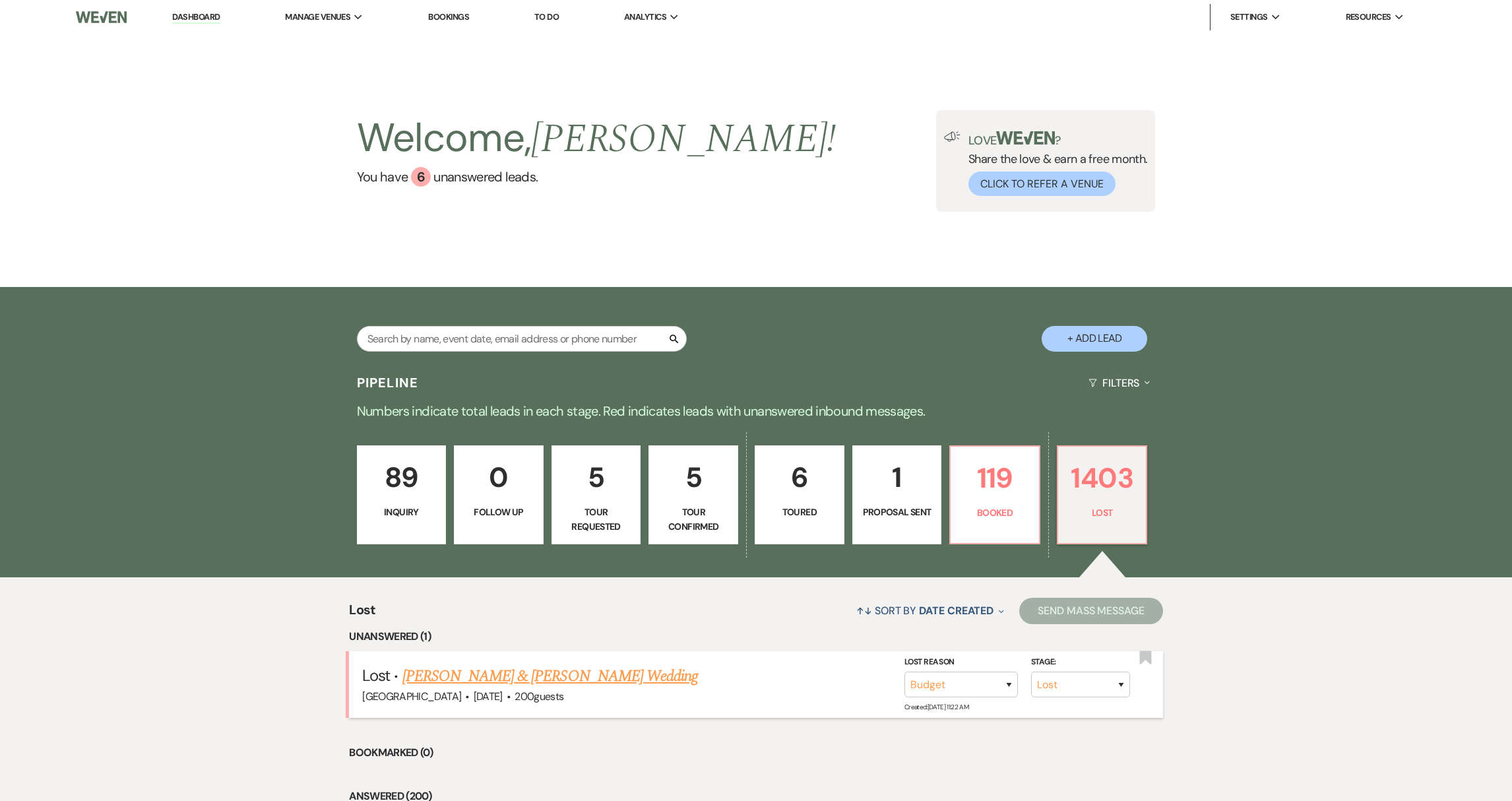
click at [584, 674] on link "[PERSON_NAME] & [PERSON_NAME] Wedding" at bounding box center [551, 675] width 296 height 24
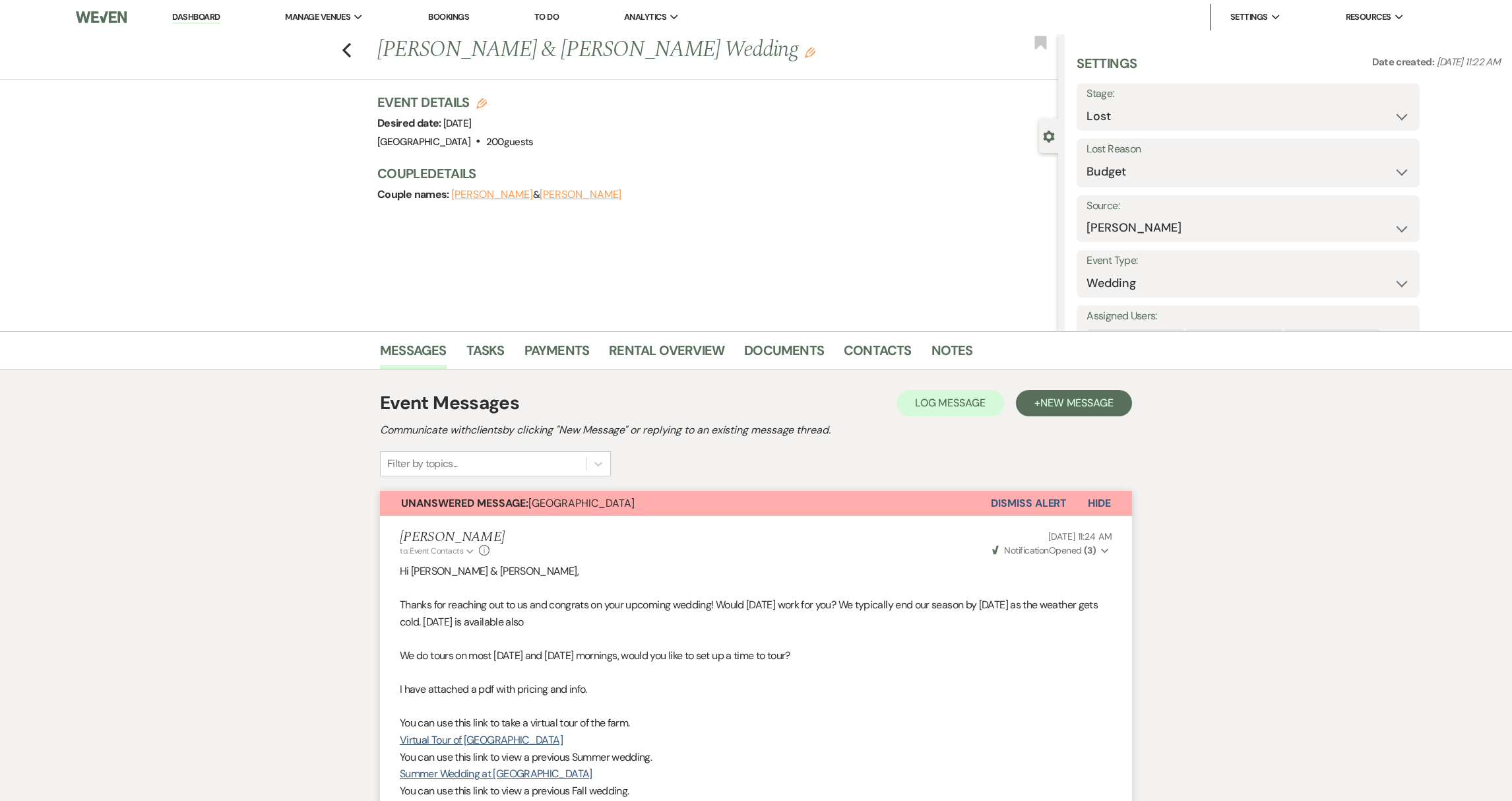
click at [1017, 504] on button "Dismiss Alert" at bounding box center [1029, 503] width 76 height 25
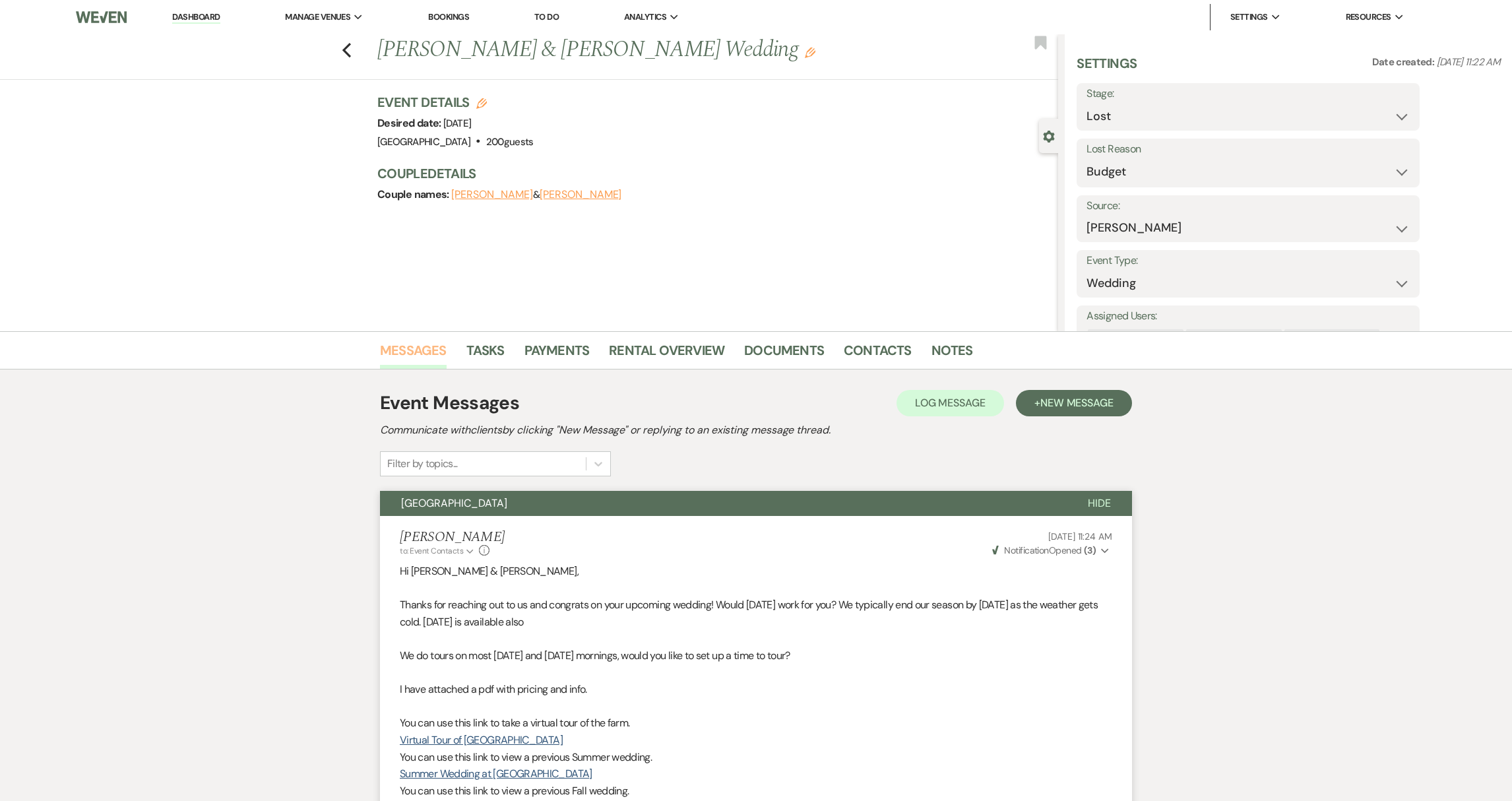
click at [401, 345] on link "Messages" at bounding box center [413, 354] width 66 height 29
click at [207, 16] on link "Dashboard" at bounding box center [196, 18] width 48 height 12
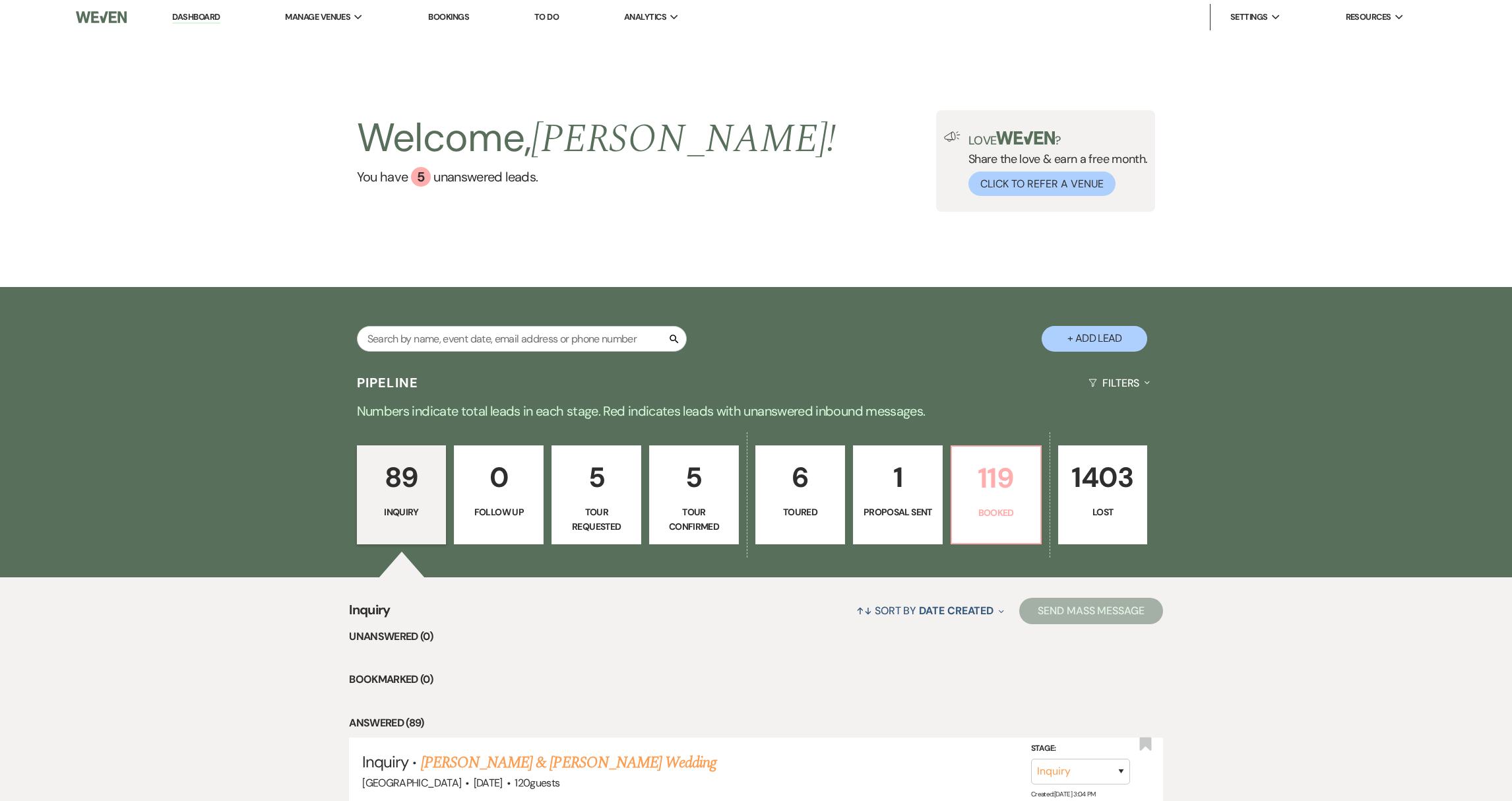
click at [1003, 536] on link "119 Booked" at bounding box center [996, 495] width 91 height 99
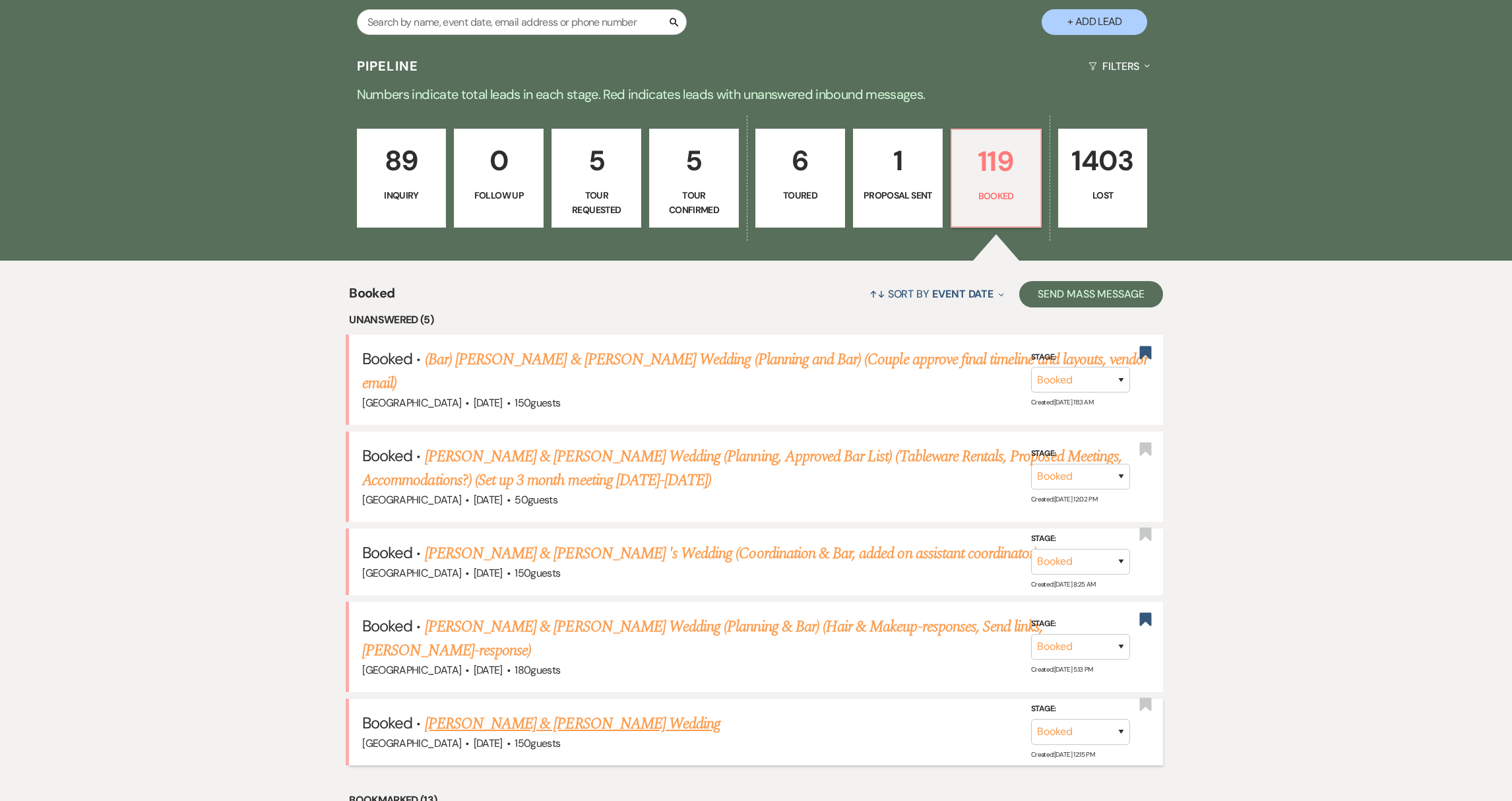
scroll to position [330, 0]
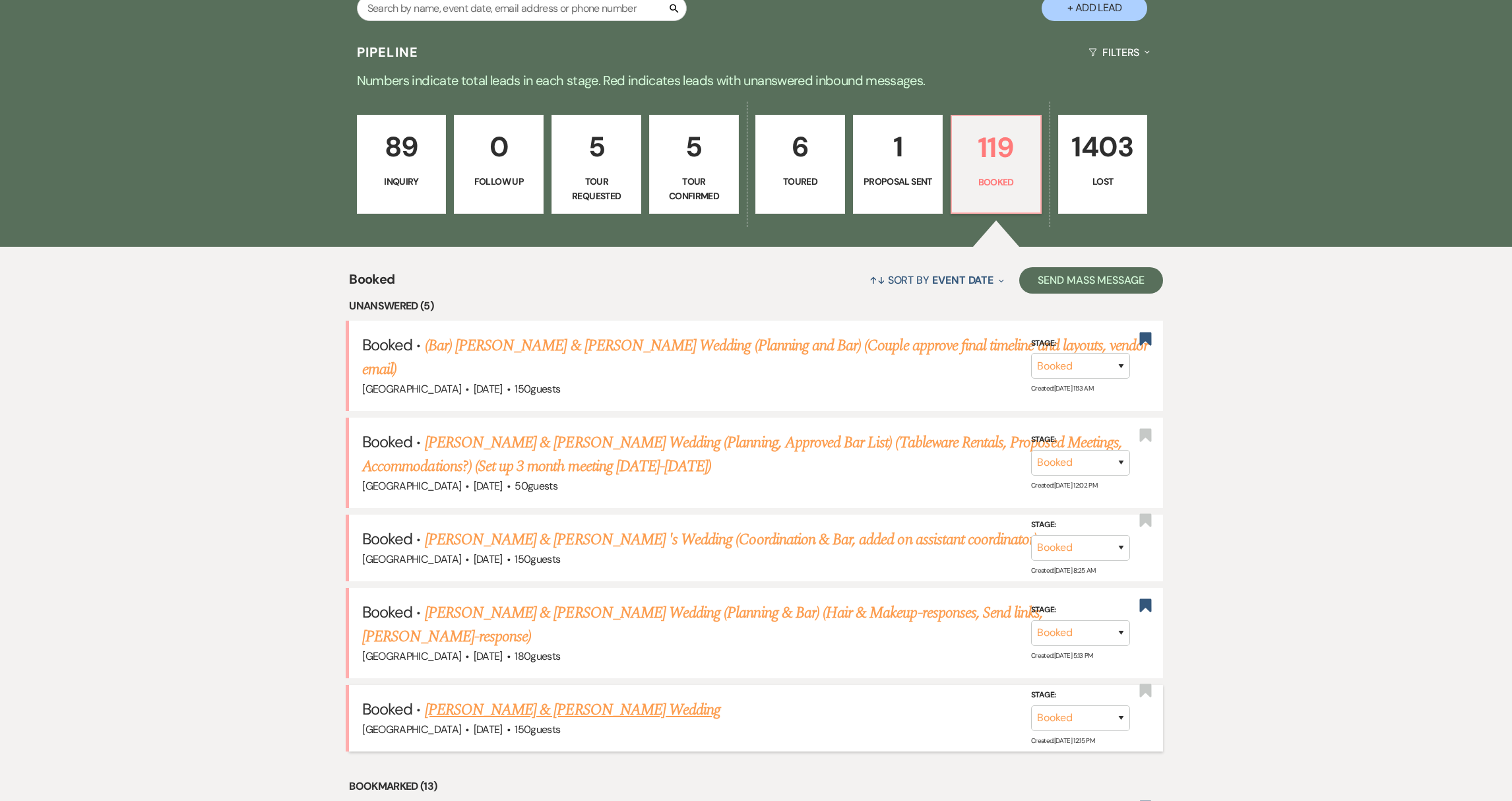
click at [628, 697] on link "[PERSON_NAME] & [PERSON_NAME] Wedding" at bounding box center [573, 709] width 296 height 24
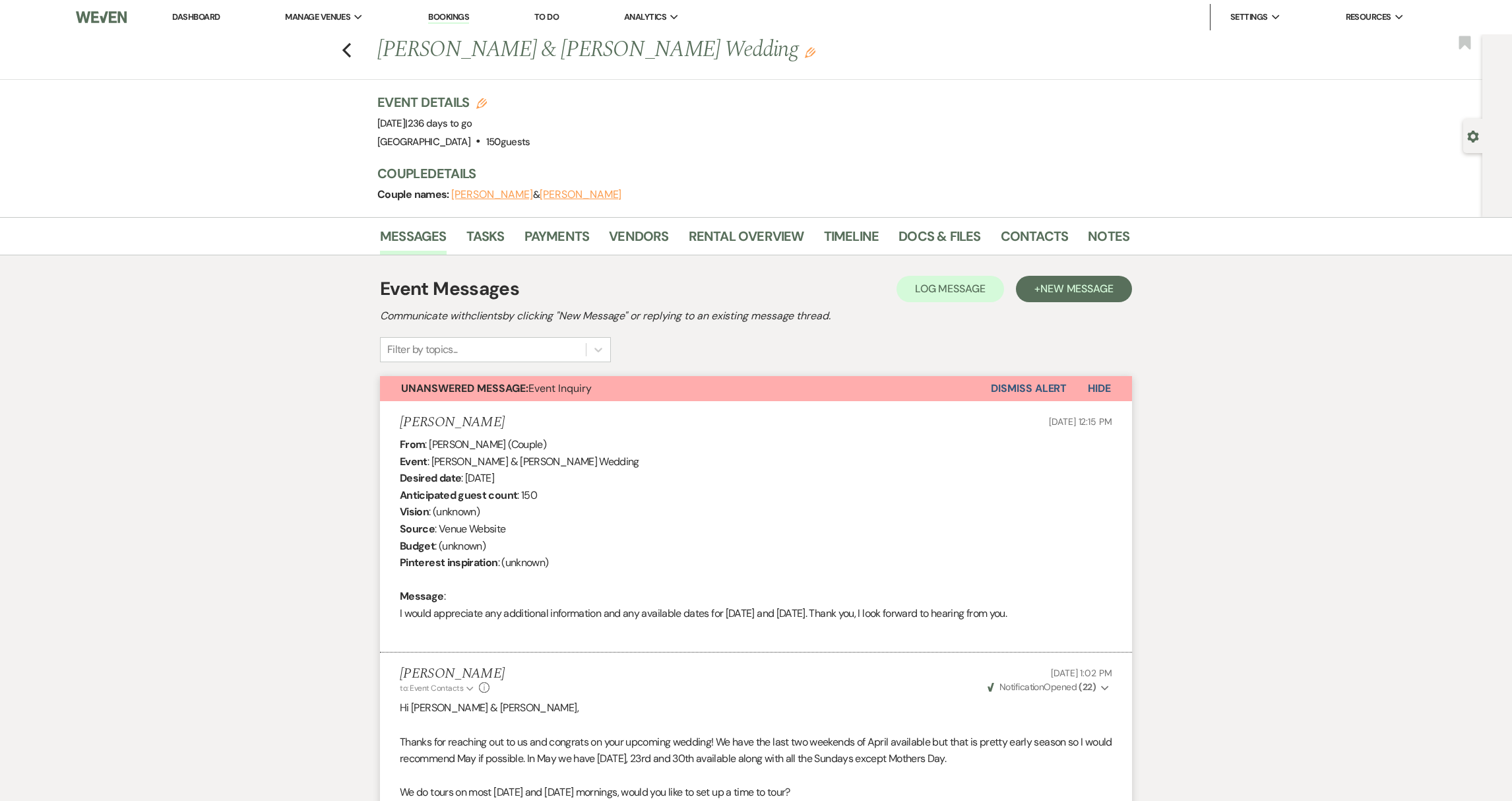
click at [191, 25] on li "Dashboard" at bounding box center [196, 17] width 61 height 27
click at [193, 23] on li "Dashboard" at bounding box center [196, 17] width 61 height 27
click at [196, 18] on link "Dashboard" at bounding box center [196, 17] width 48 height 12
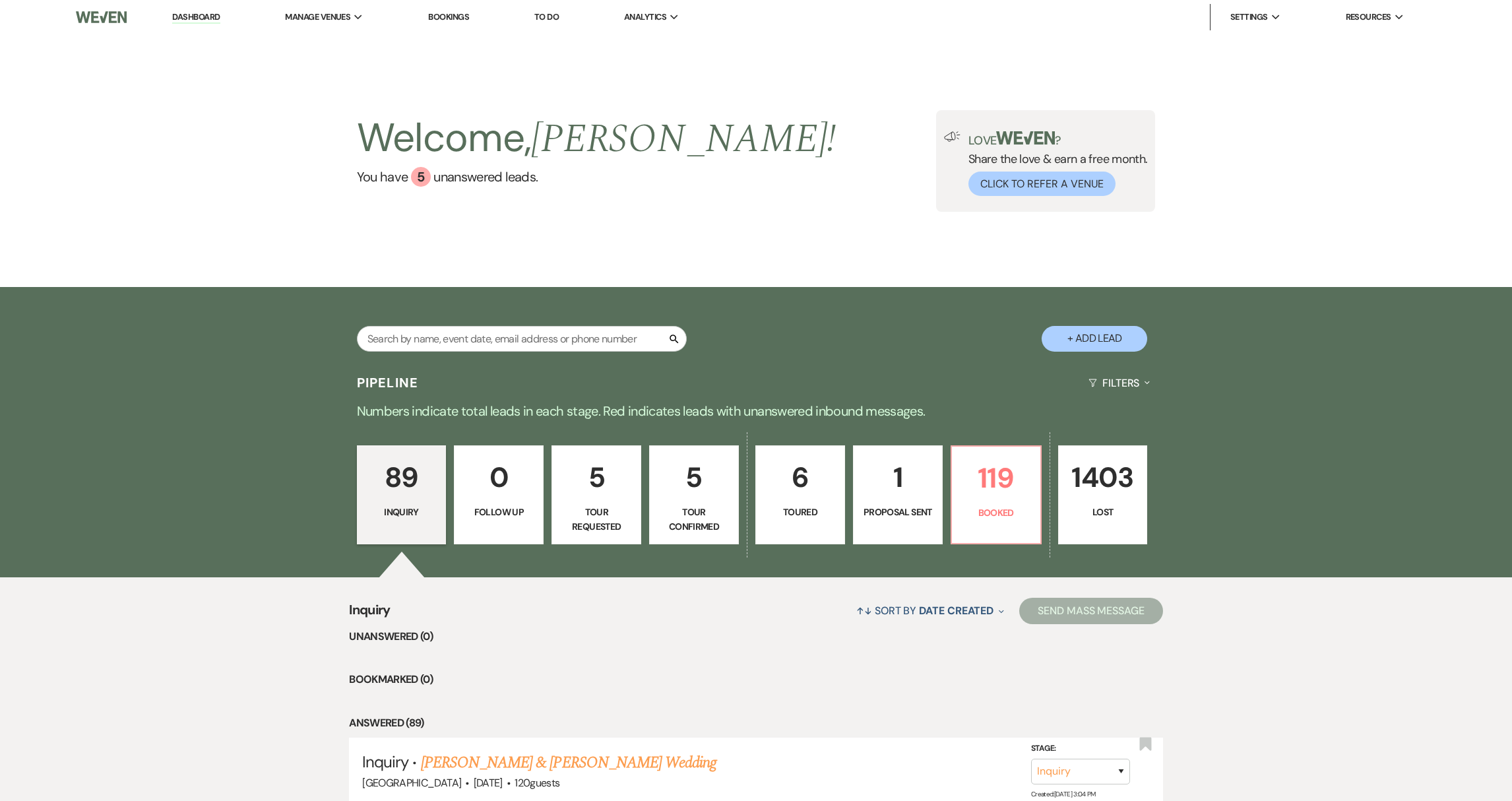
click at [513, 759] on link "[PERSON_NAME] & [PERSON_NAME] Wedding" at bounding box center [568, 762] width 296 height 24
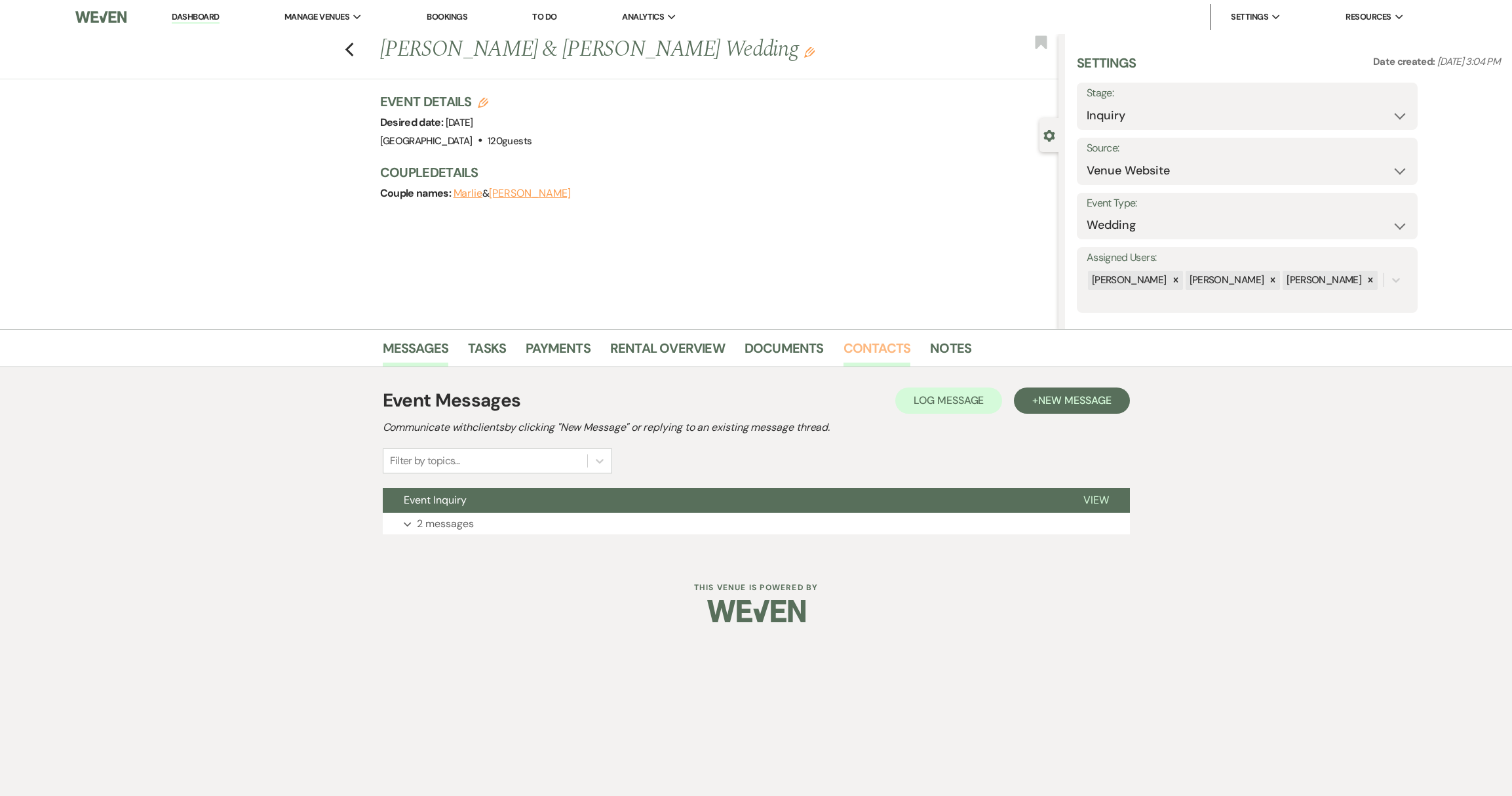
click at [847, 343] on link "Contacts" at bounding box center [877, 352] width 68 height 29
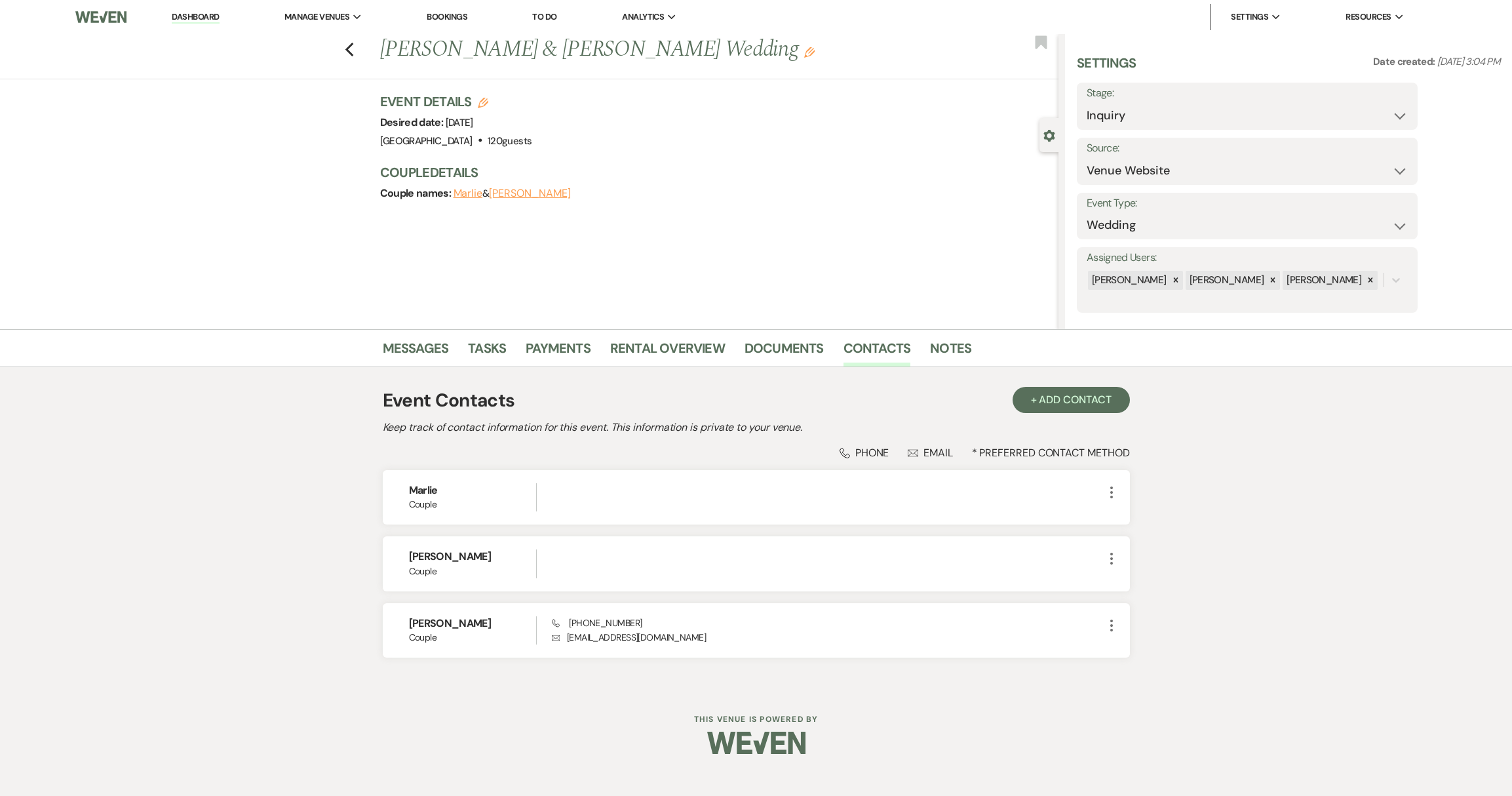
click at [209, 14] on link "Dashboard" at bounding box center [195, 18] width 47 height 12
